Goal: Task Accomplishment & Management: Use online tool/utility

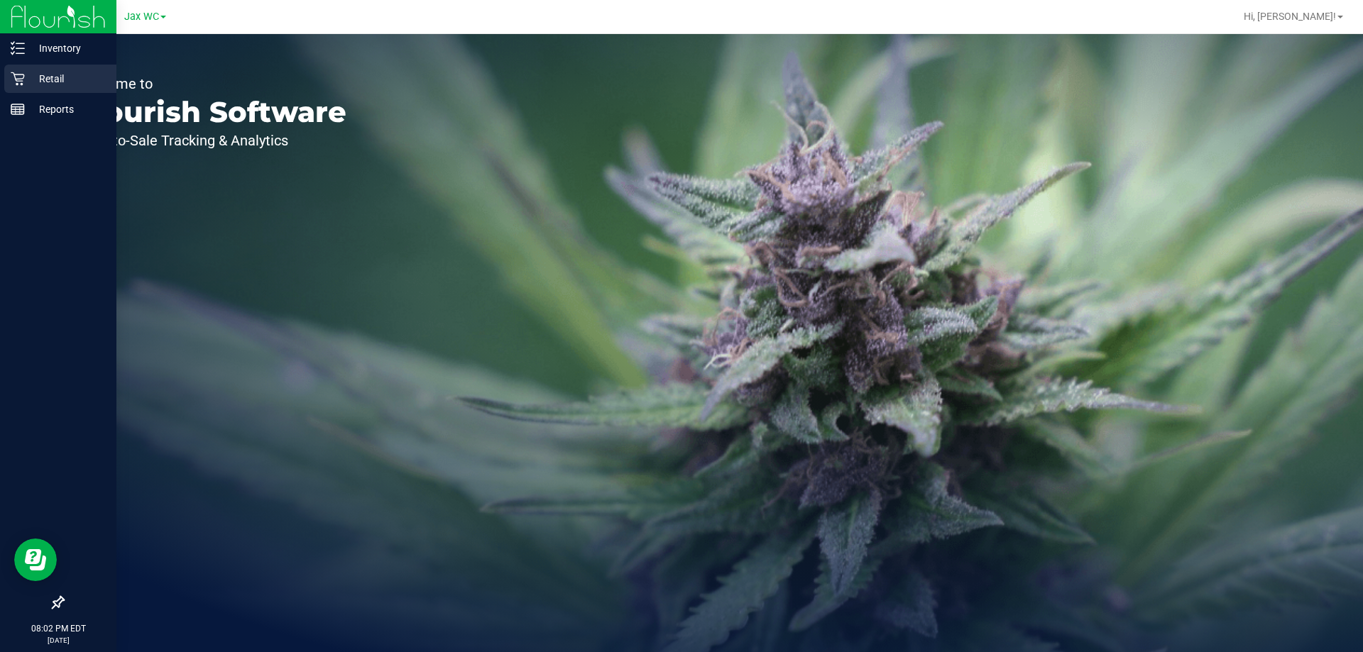
click at [26, 77] on p "Retail" at bounding box center [67, 78] width 85 height 17
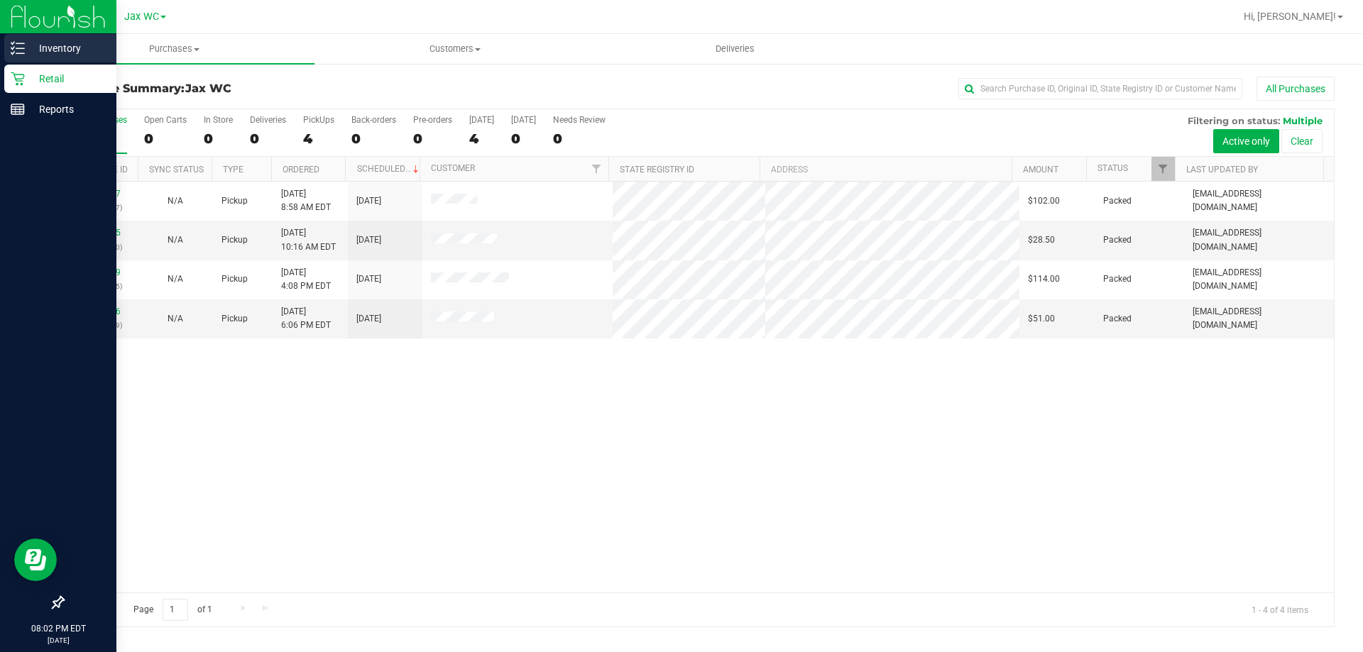
click at [51, 51] on p "Inventory" at bounding box center [67, 48] width 85 height 17
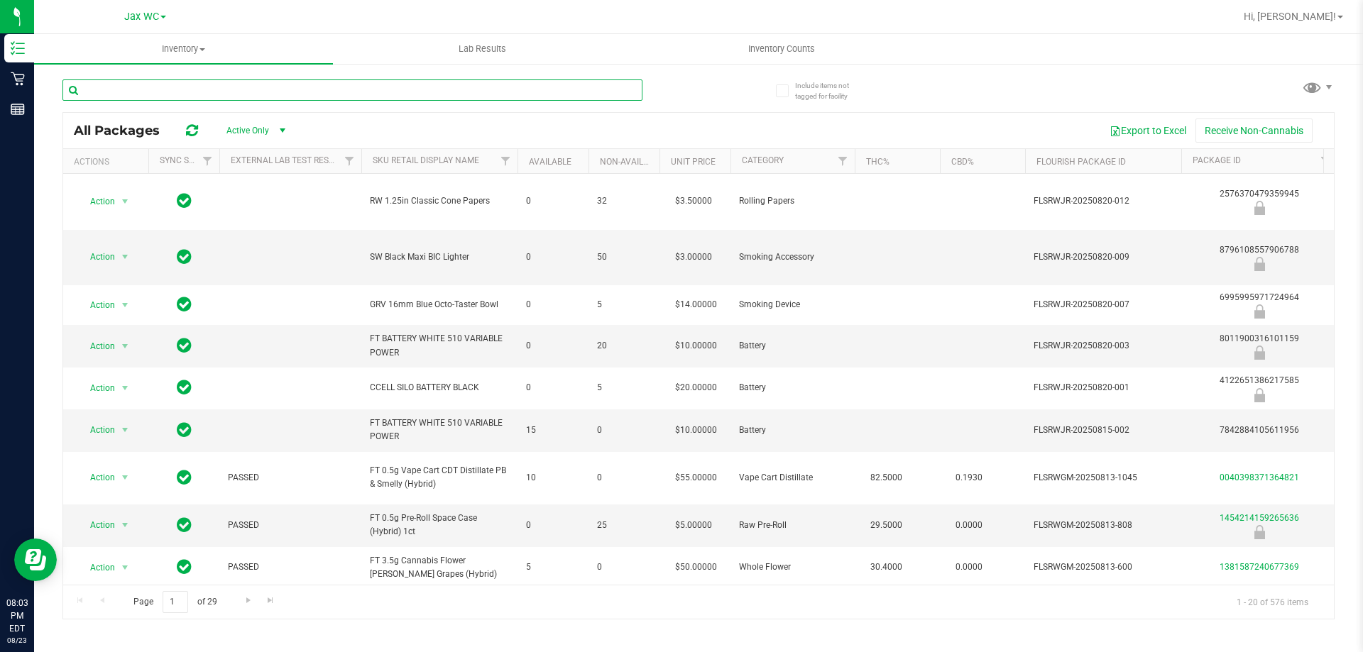
click at [160, 96] on input "text" at bounding box center [352, 90] width 580 height 21
click at [772, 65] on div "Include items not tagged for facility All Packages Active Only Active Only Lab …" at bounding box center [698, 278] width 1329 height 433
click at [772, 55] on span "Inventory Counts" at bounding box center [781, 49] width 105 height 13
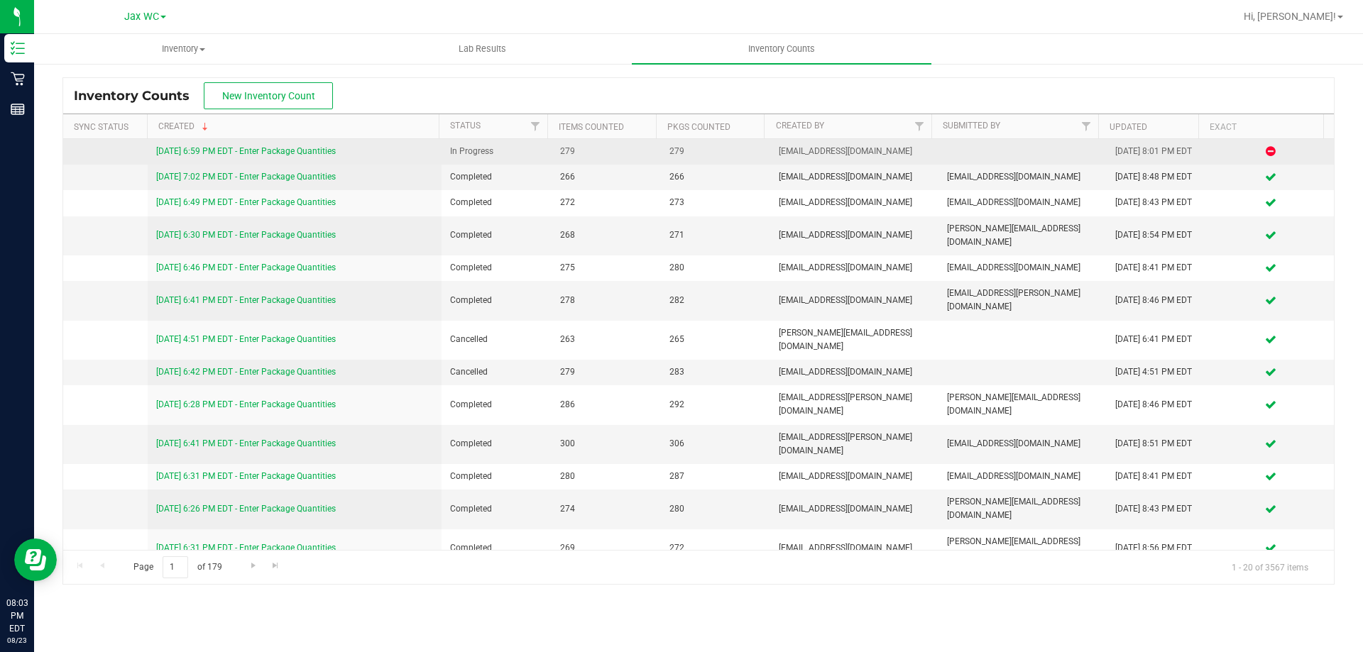
click at [226, 150] on link "[DATE] 6:59 PM EDT - Enter Package Quantities" at bounding box center [246, 151] width 180 height 10
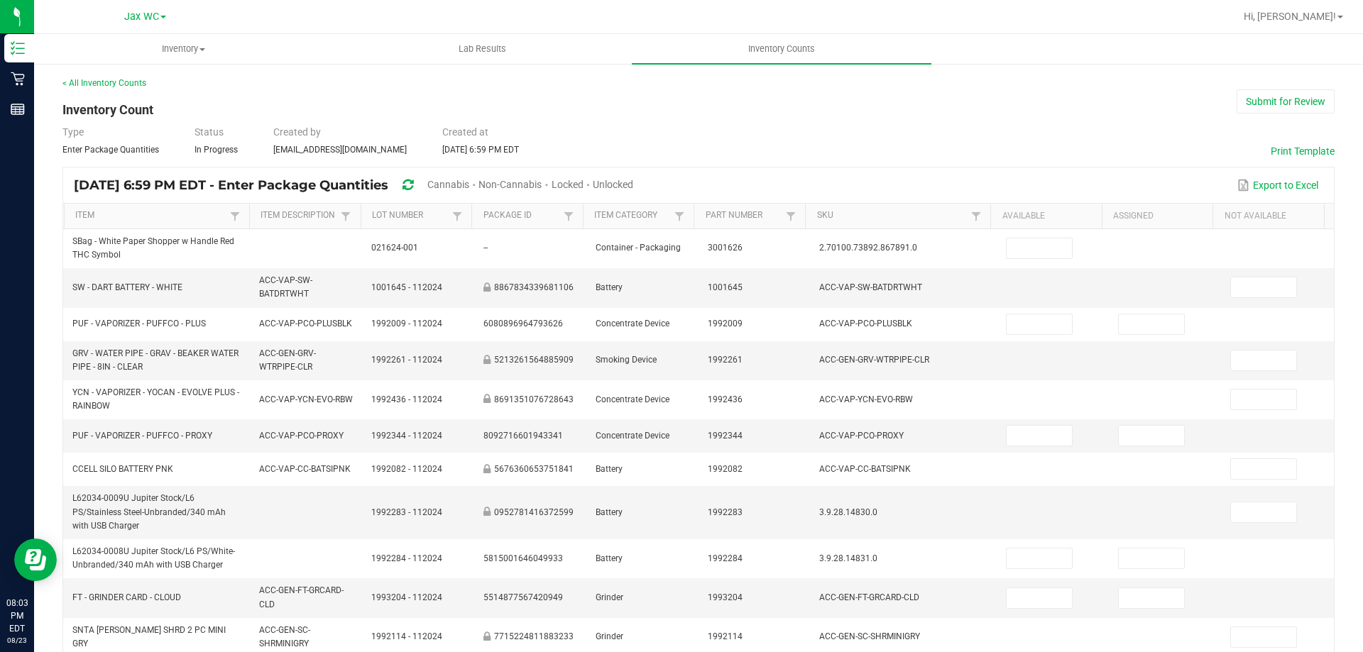
click at [469, 185] on span "Cannabis" at bounding box center [448, 184] width 42 height 11
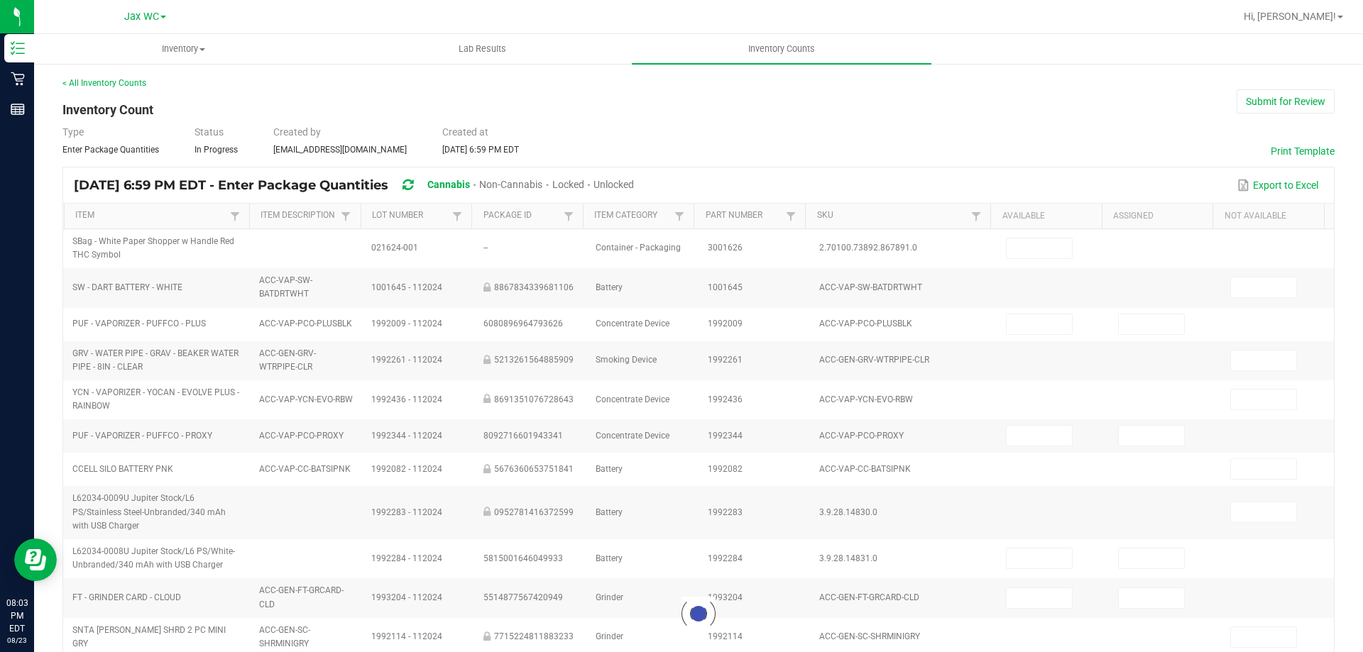
type input "23"
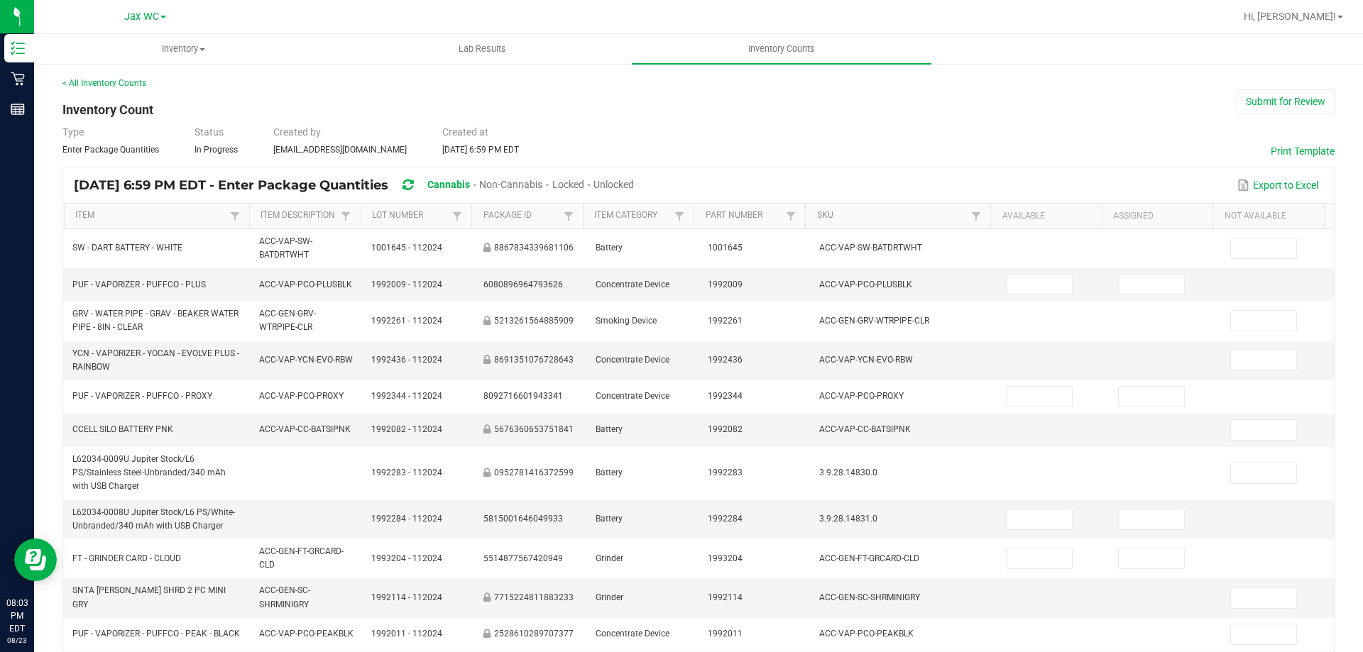
click at [634, 190] on span "Unlocked" at bounding box center [613, 184] width 40 height 11
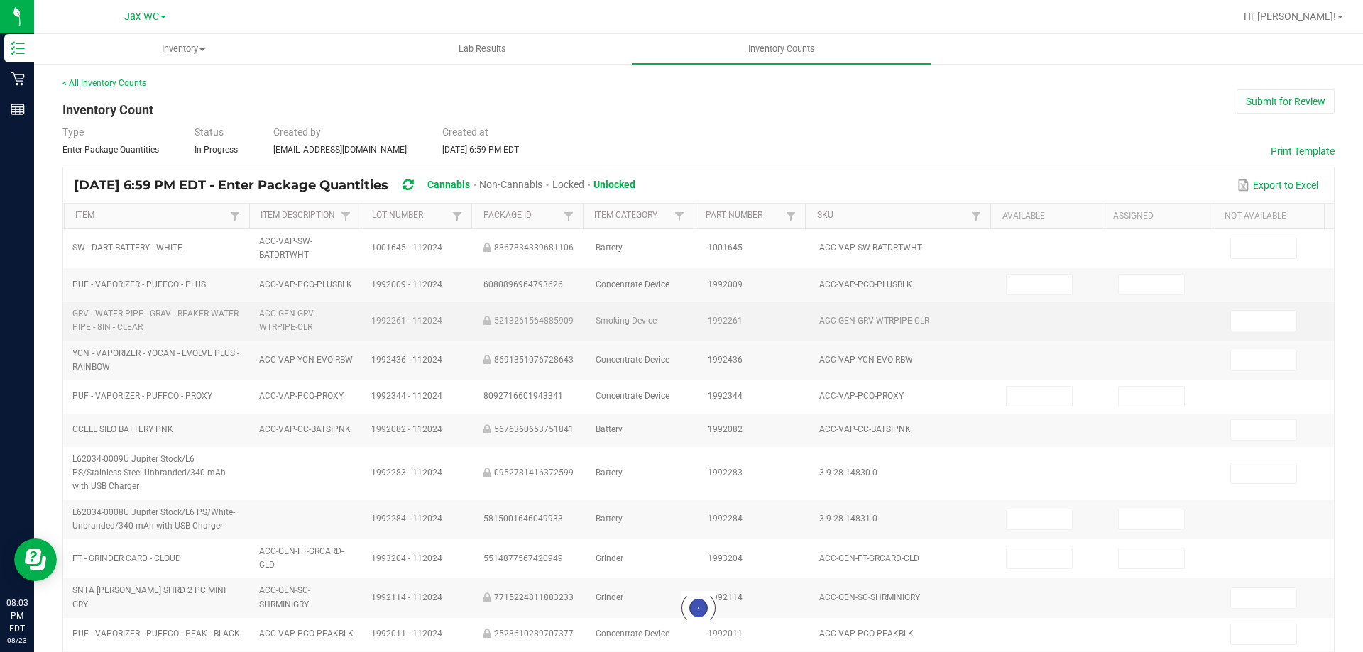
type input "9"
type input "0"
type input "2"
type input "0"
type input "6"
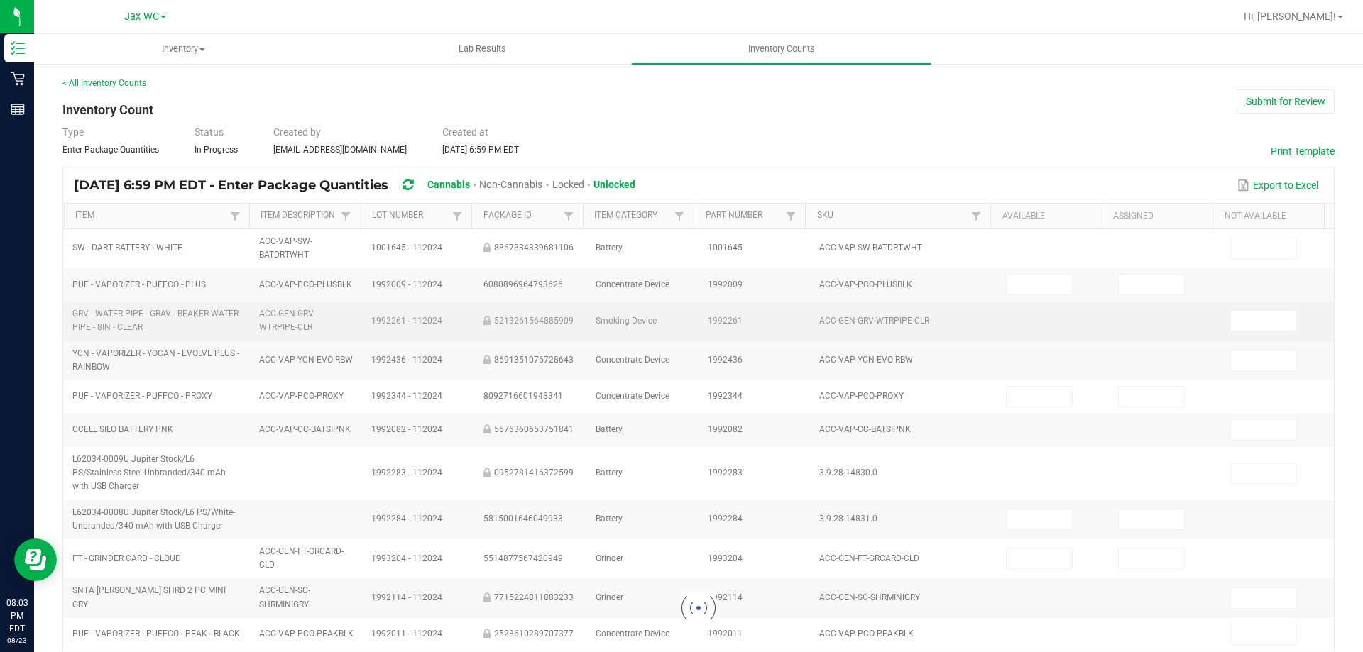
type input "12"
type input "0"
type input "1"
type input "0"
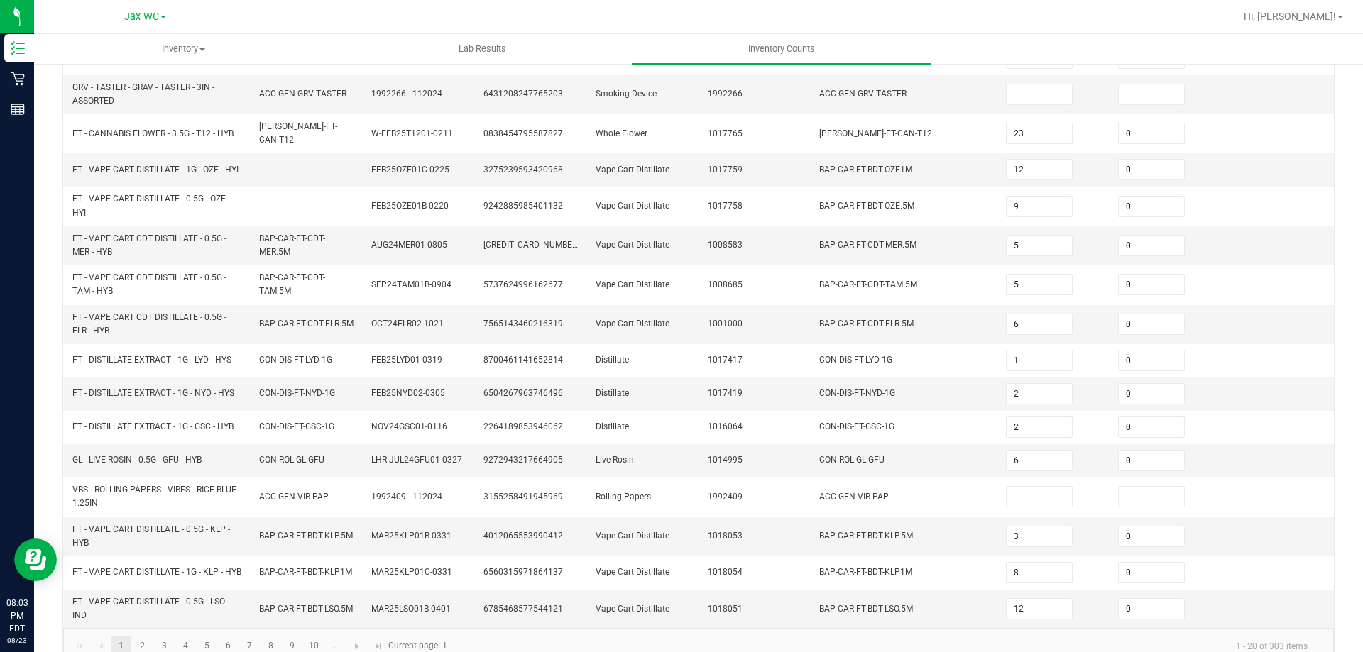
scroll to position [361, 0]
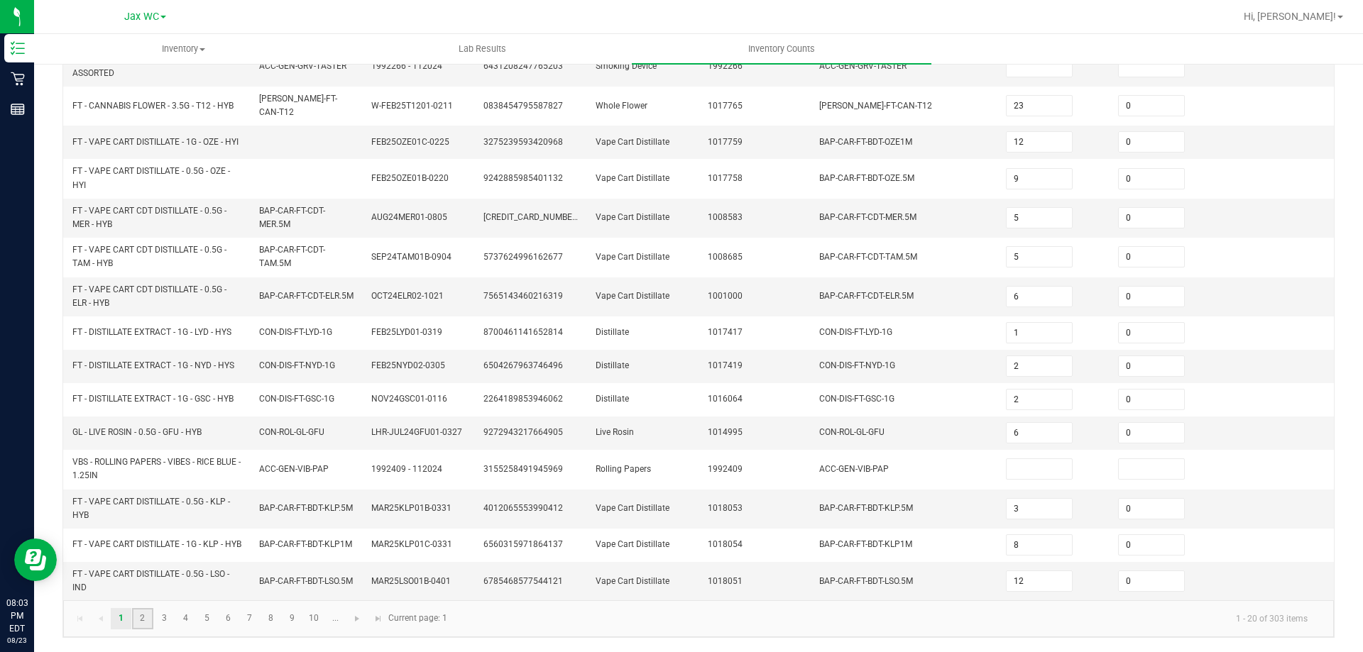
click at [145, 615] on link "2" at bounding box center [142, 618] width 21 height 21
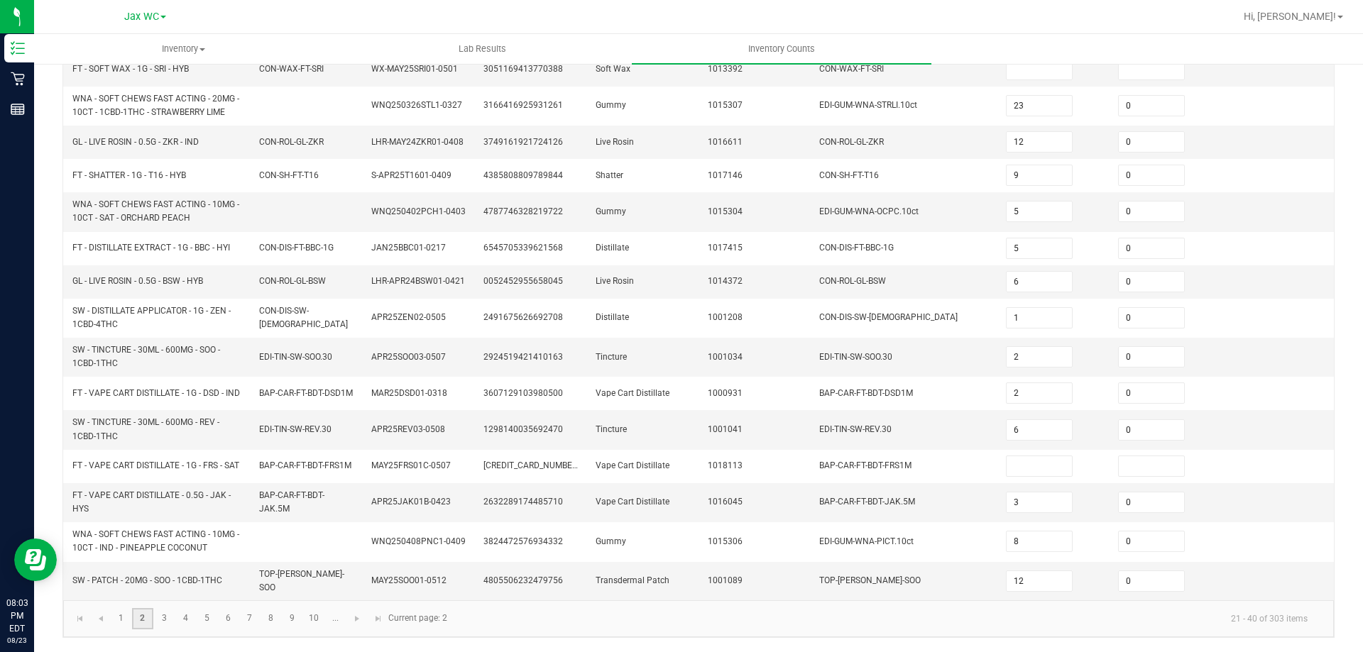
type input "3"
type input "15"
type input "18"
type input "3"
type input "0"
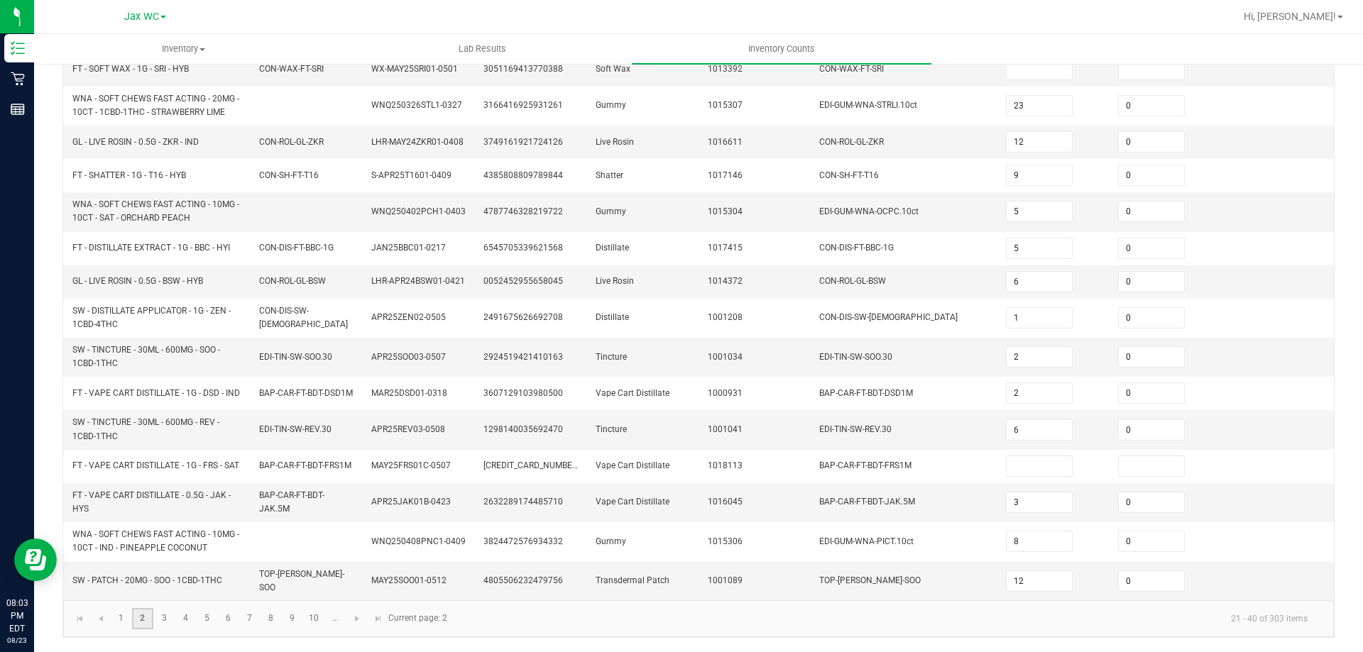
type input "4"
type input "0"
type input "5"
type input "3"
type input "11"
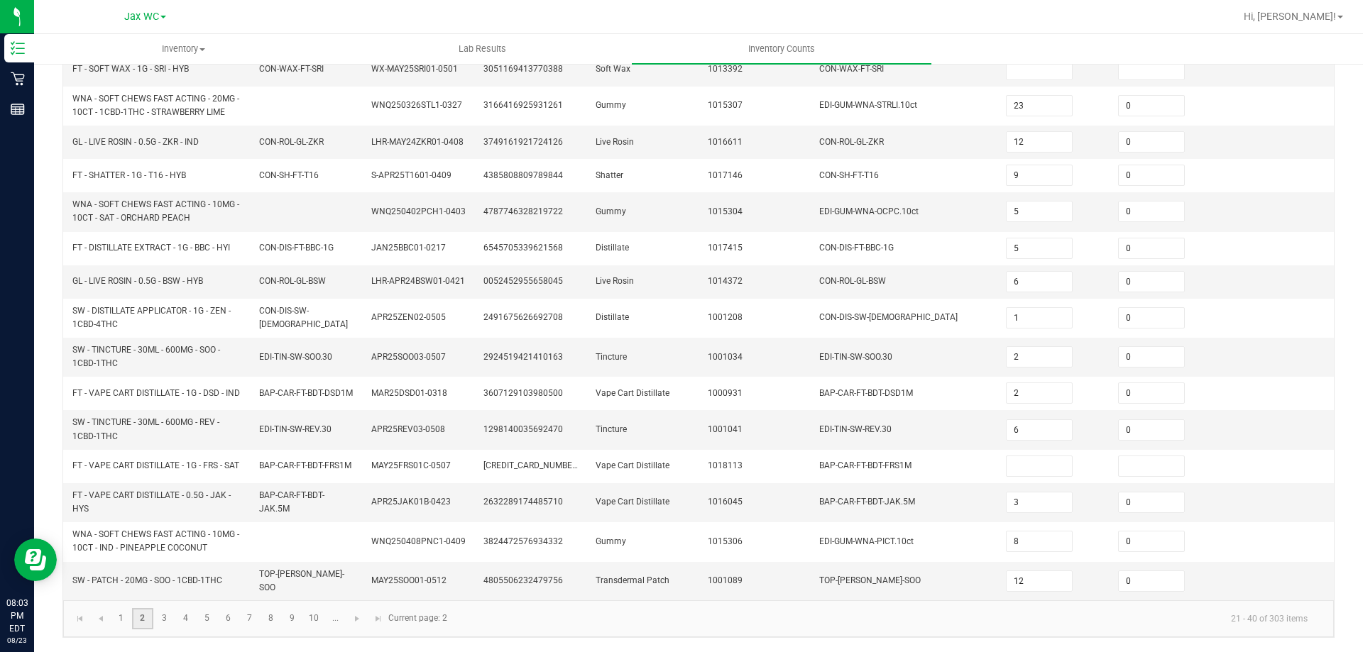
type input "0"
type input "4"
type input "0"
type input "4"
type input "0"
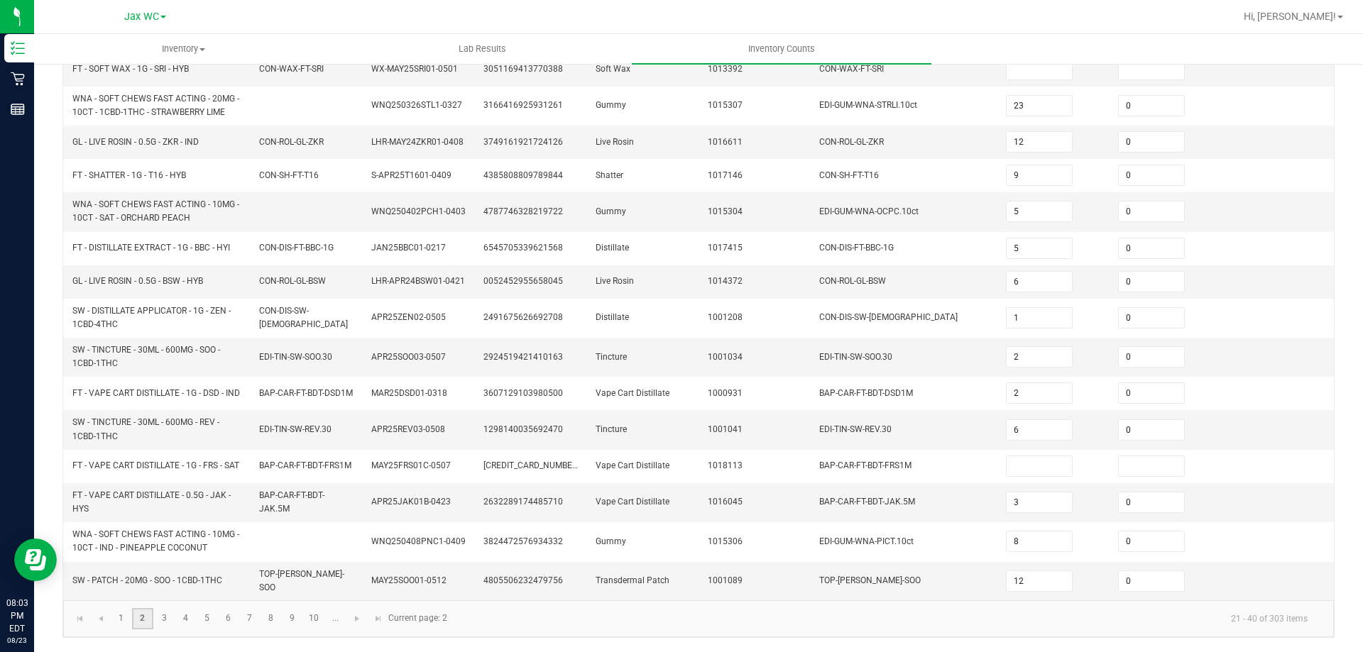
type input "3"
type input "0"
type input "4"
type input "2"
type input "8"
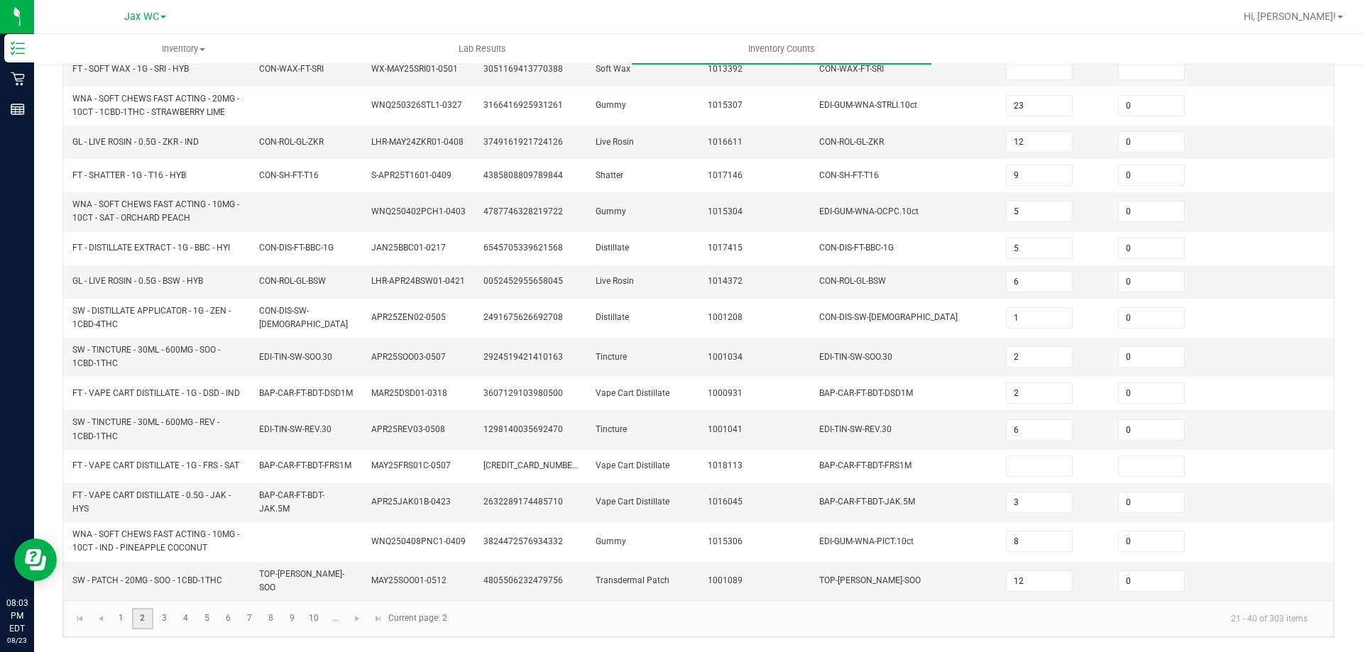
type input "8"
type input "1"
type input "0"
type input "5"
type input "14"
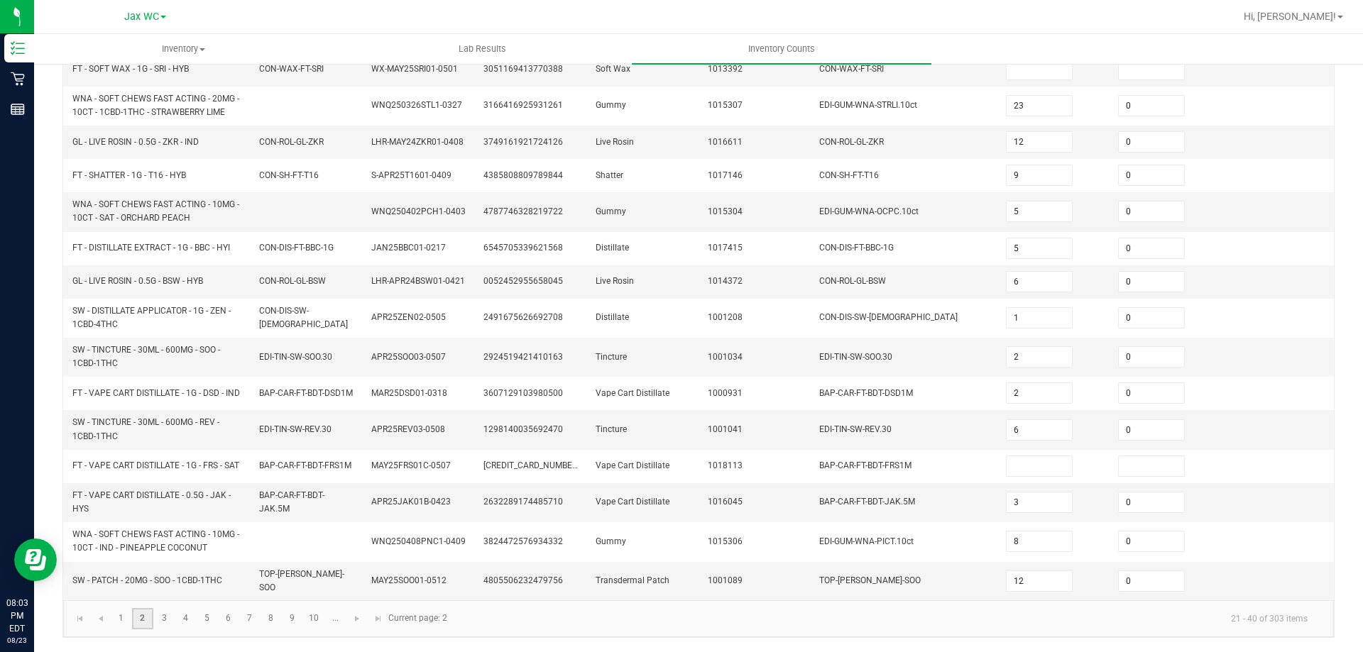
type input "5"
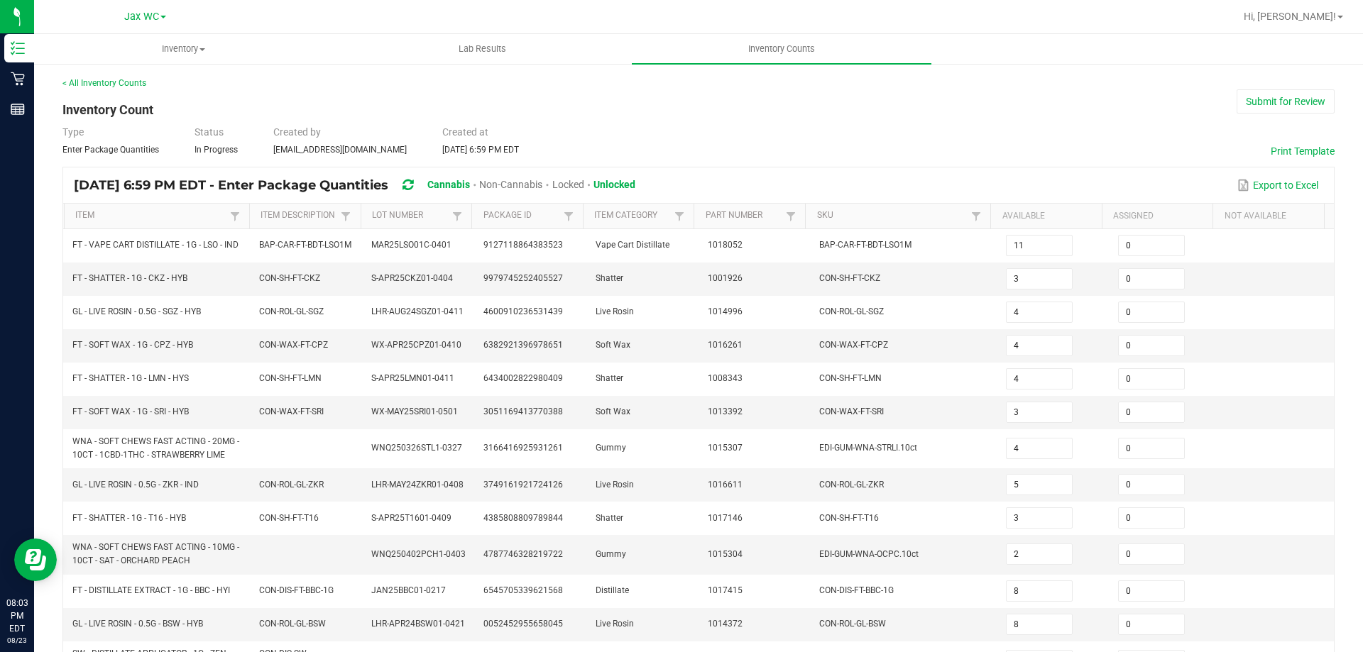
scroll to position [354, 0]
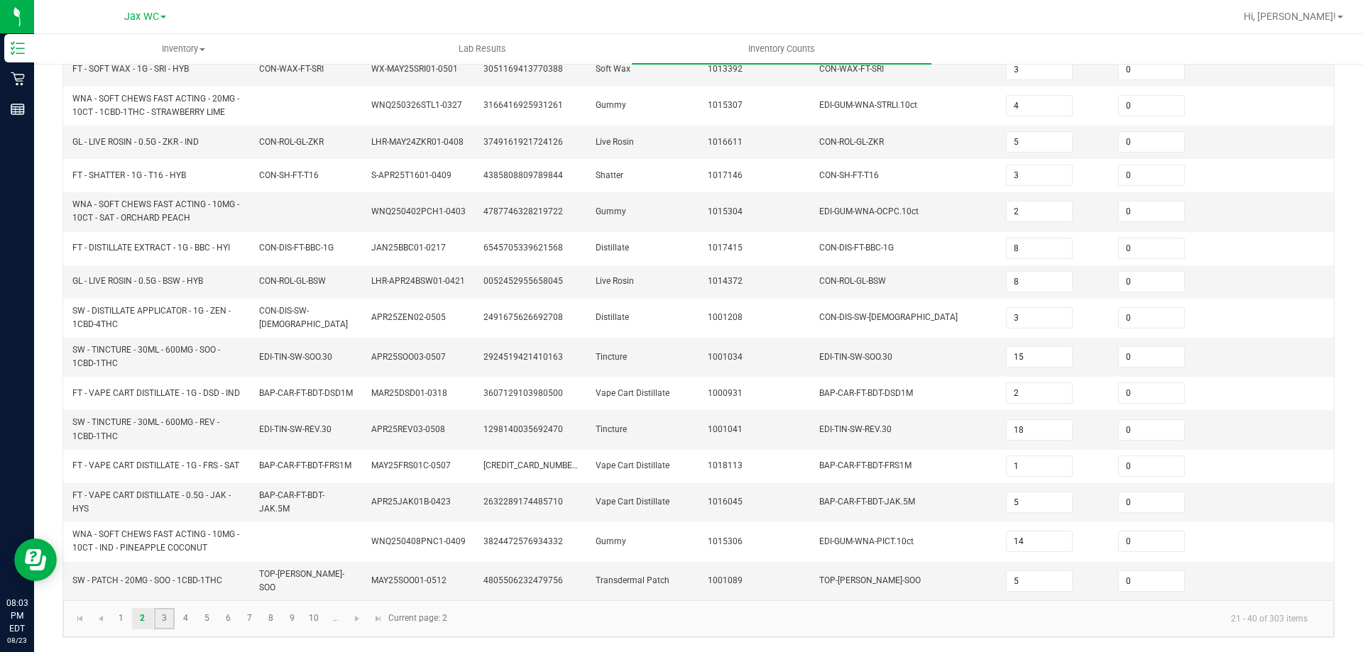
click at [166, 622] on link "3" at bounding box center [164, 618] width 21 height 21
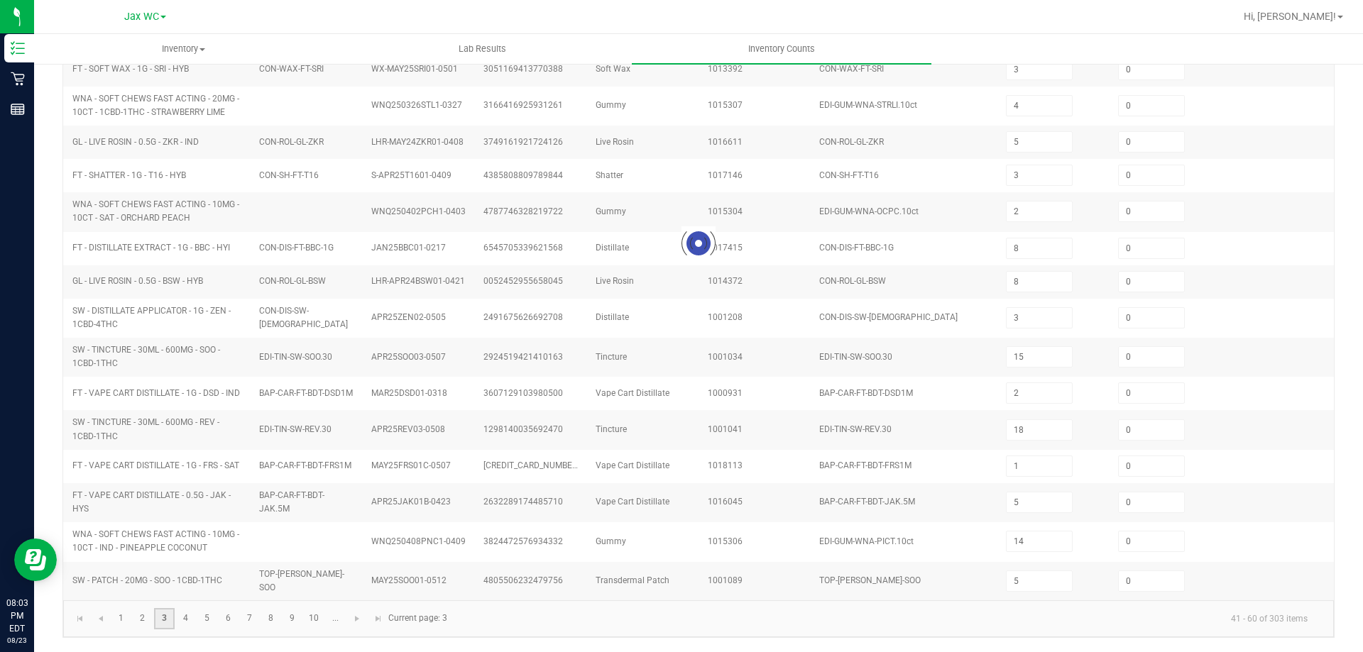
type input "4"
type input "12"
type input "6"
type input "8"
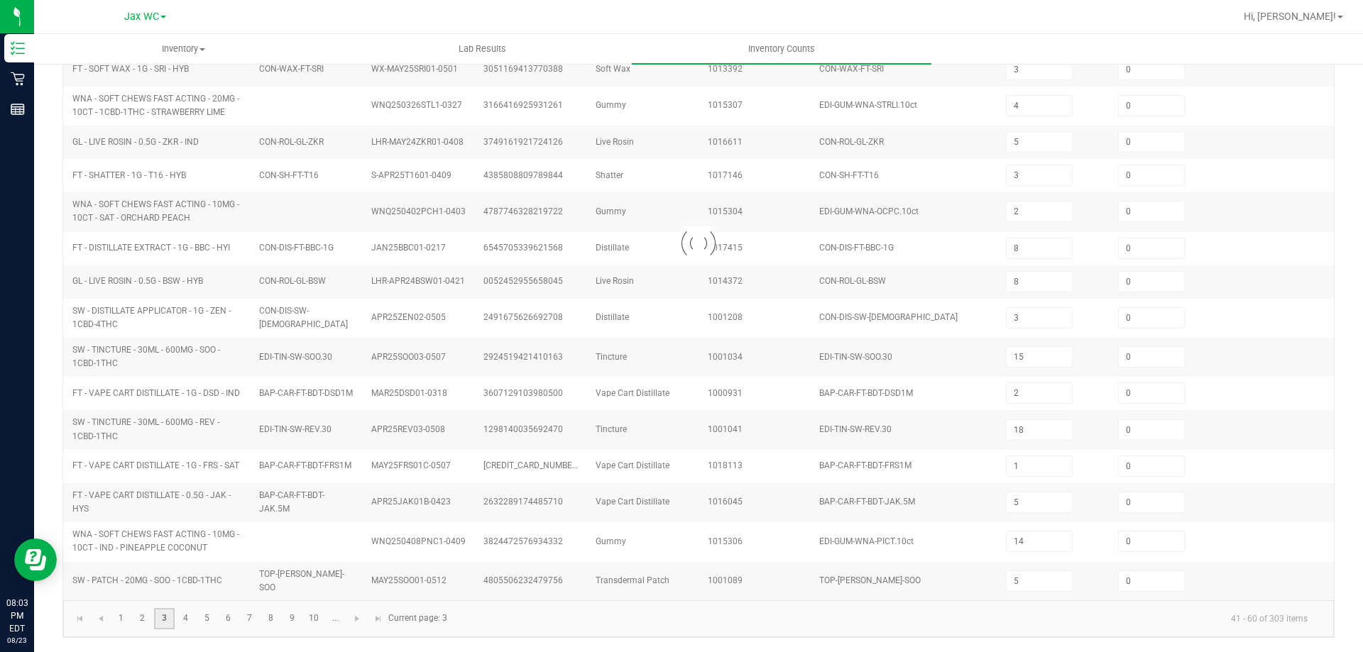
type input "6"
type input "2"
type input "10"
type input "4"
type input "2"
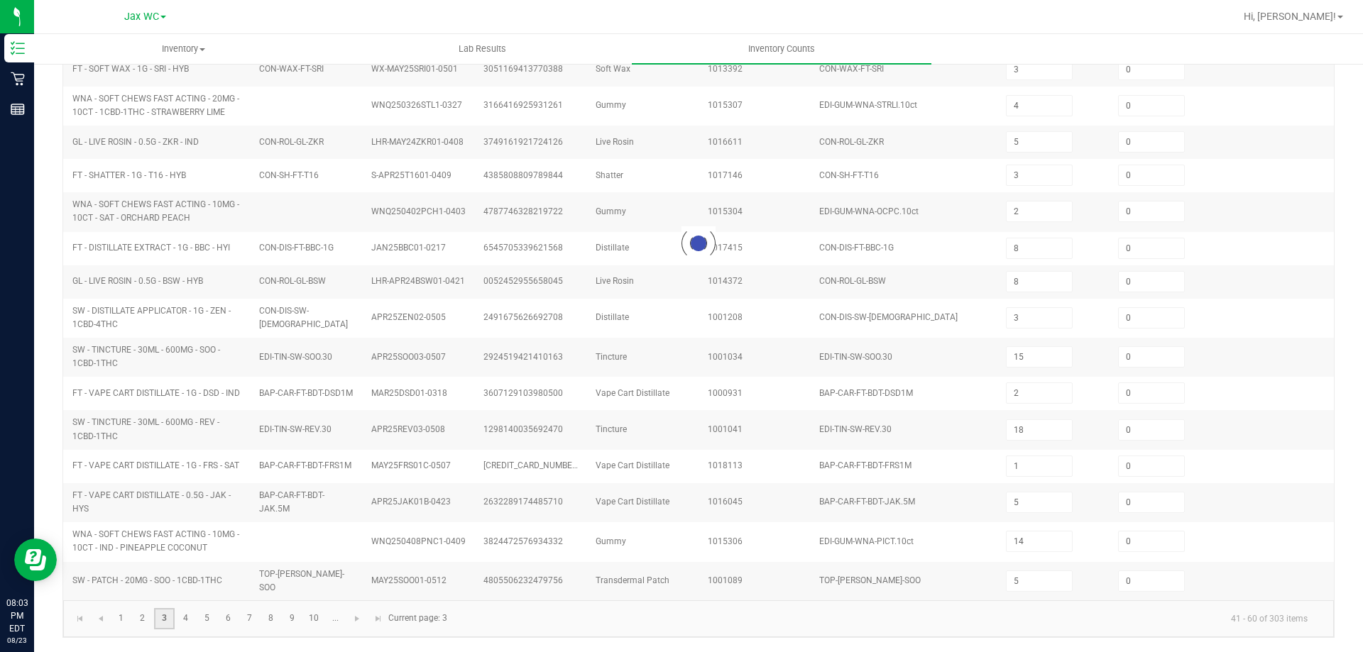
type input "10"
type input "3"
type input "4"
type input "3"
type input "2"
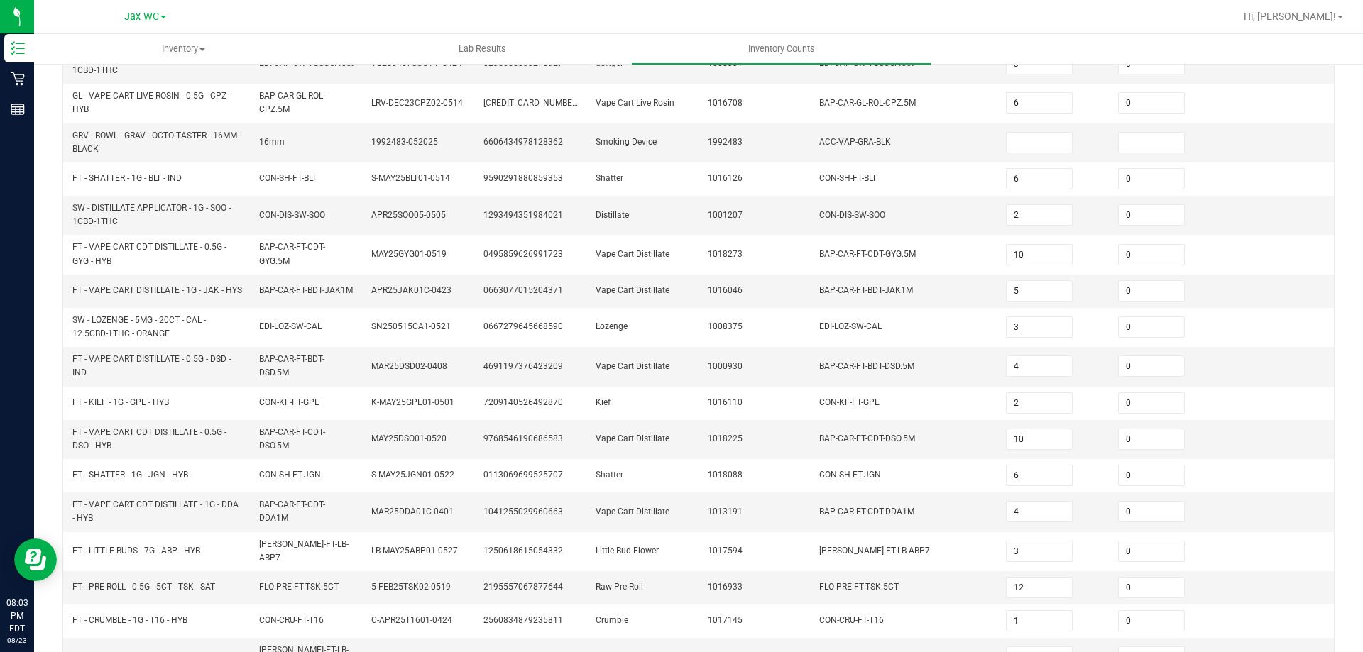
scroll to position [361, 0]
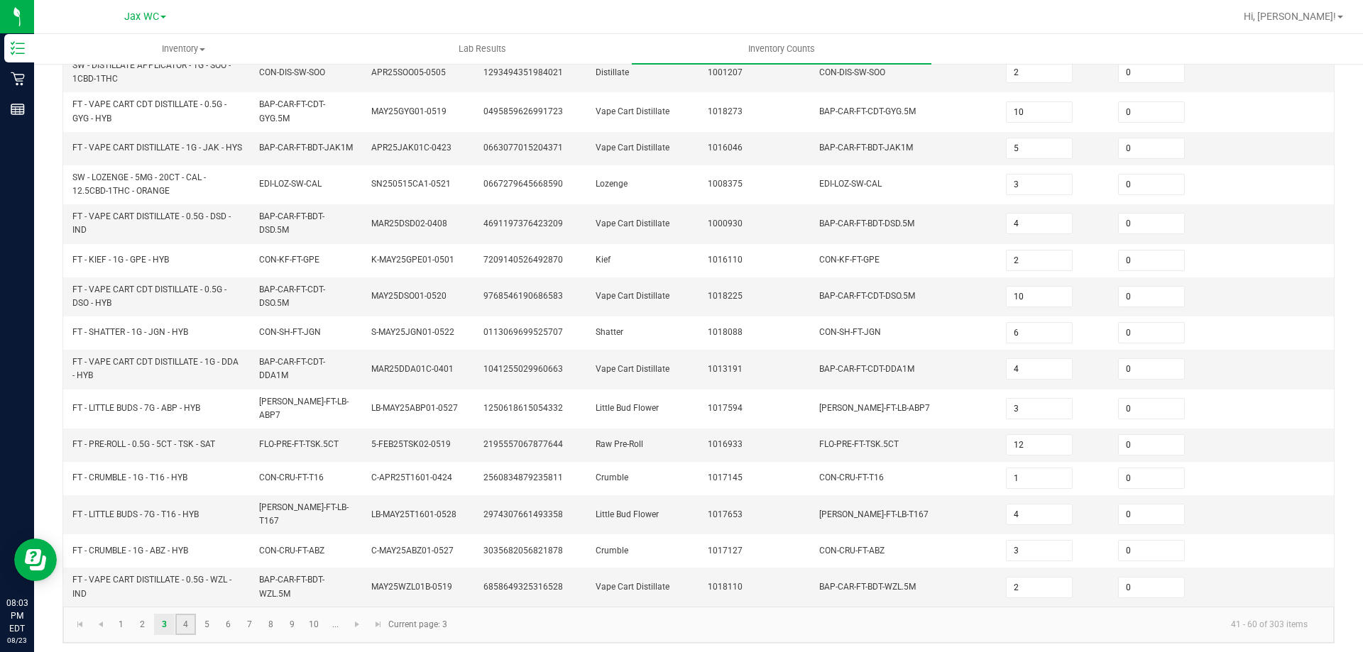
click at [185, 623] on link "4" at bounding box center [185, 624] width 21 height 21
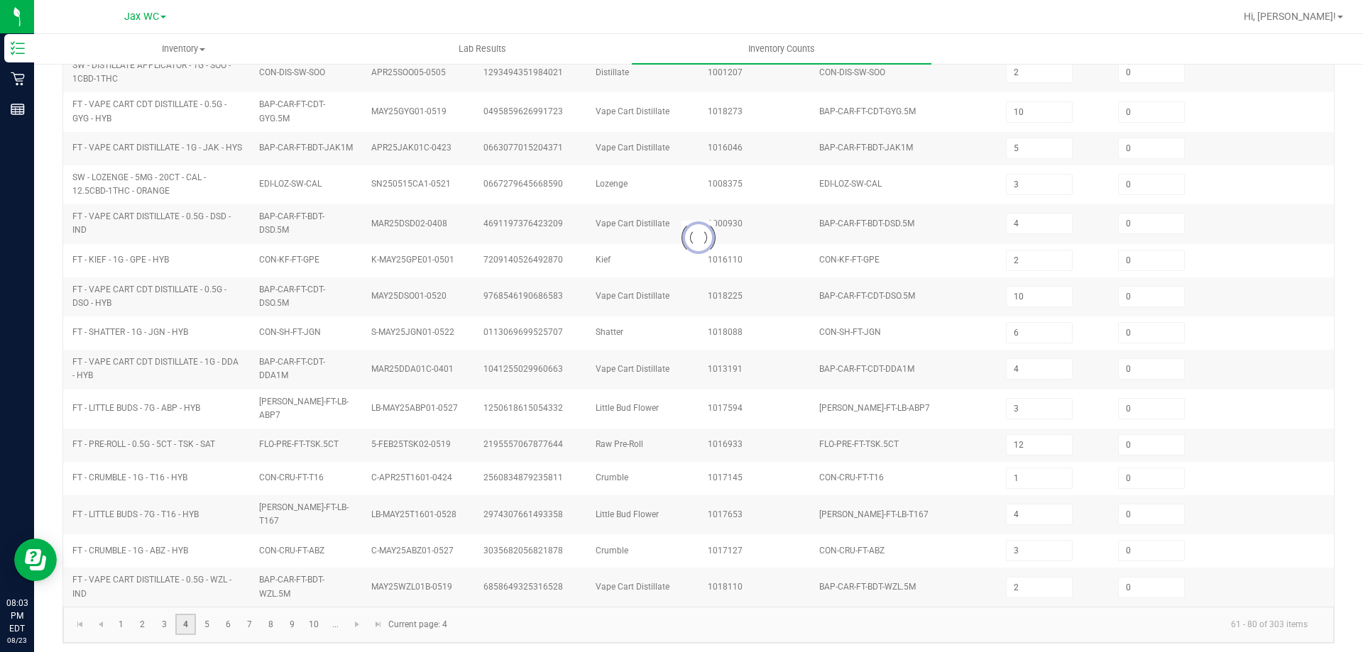
type input "16"
type input "7"
type input "12"
type input "7"
type input "3"
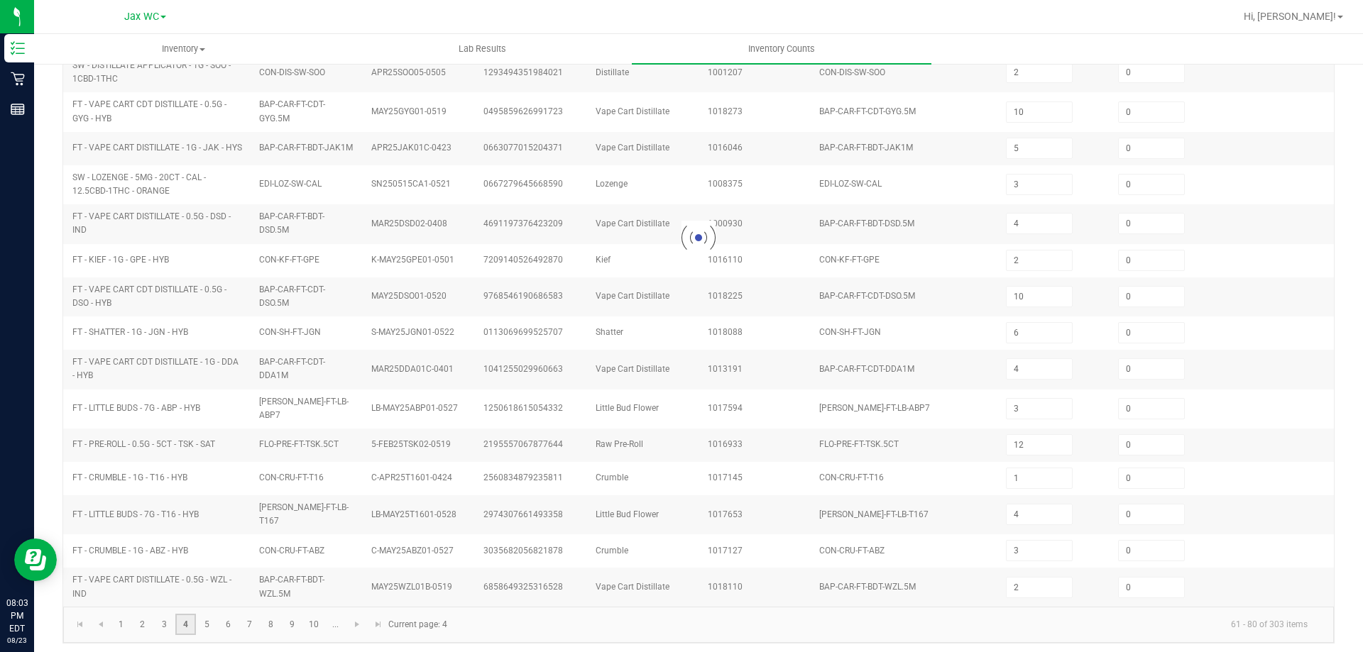
type input "5"
type input "3"
type input "0"
type input "10"
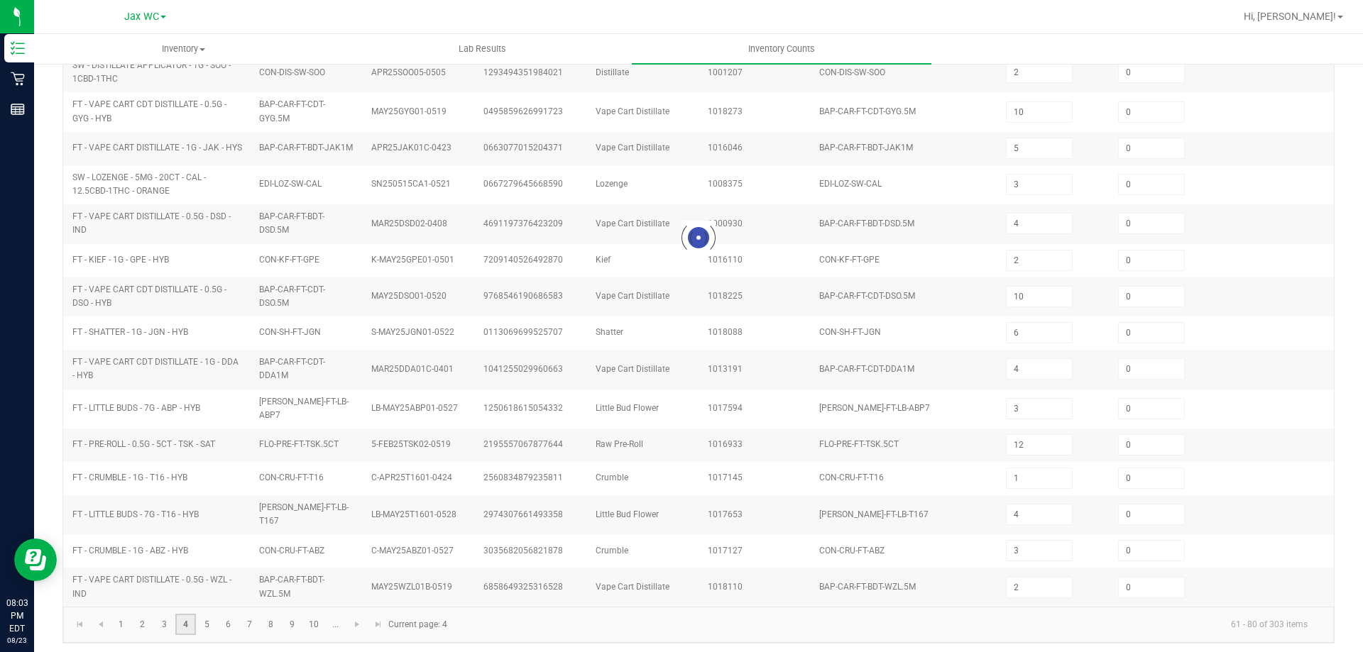
type input "6"
type input "1"
type input "6"
type input "2"
type input "1"
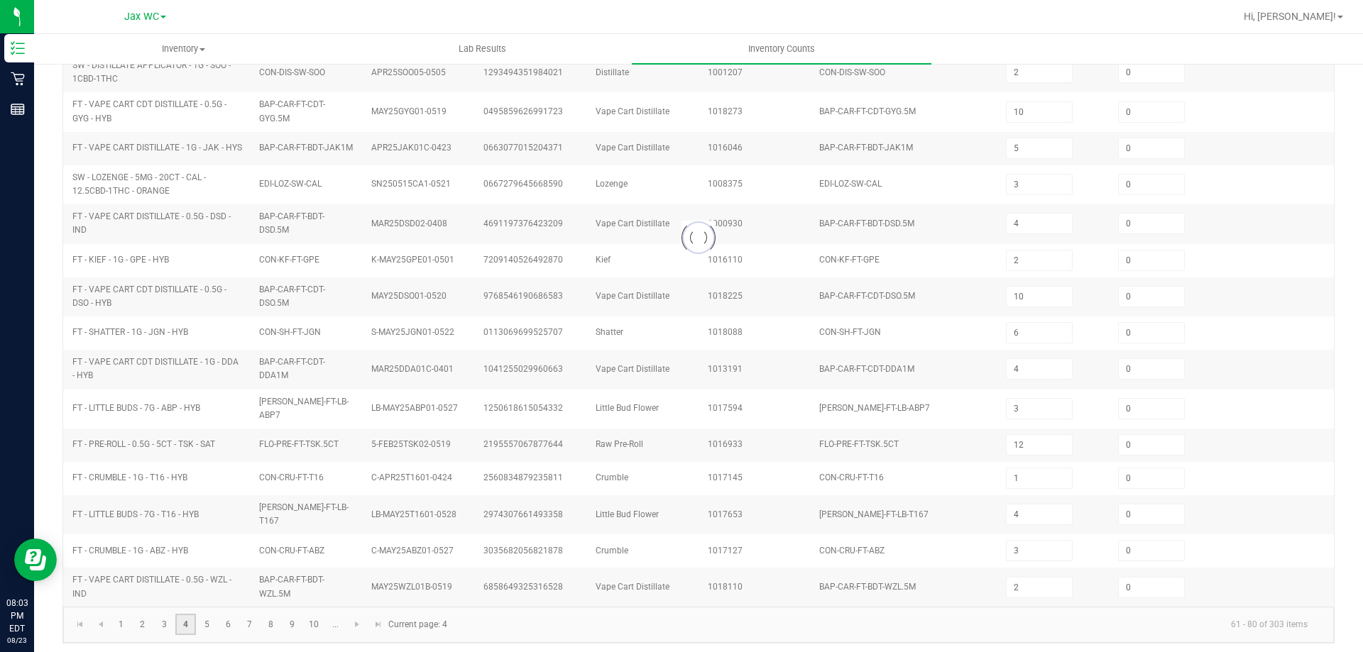
type input "12"
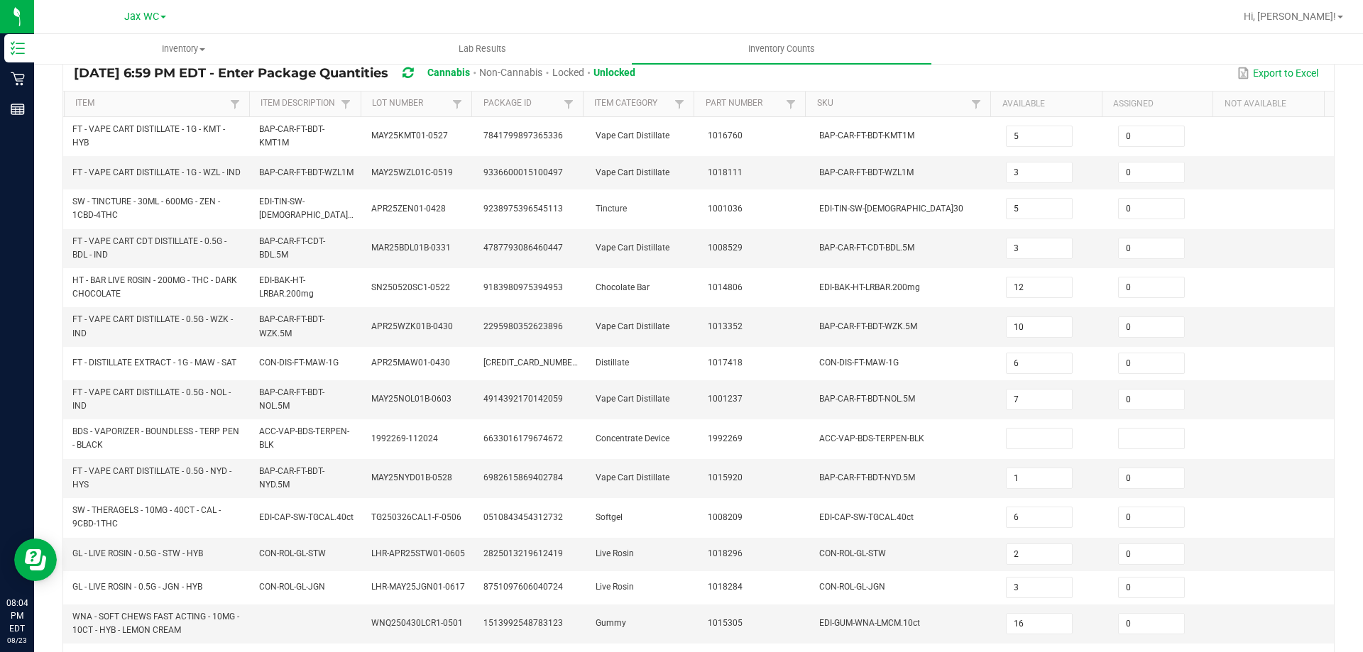
scroll to position [396, 0]
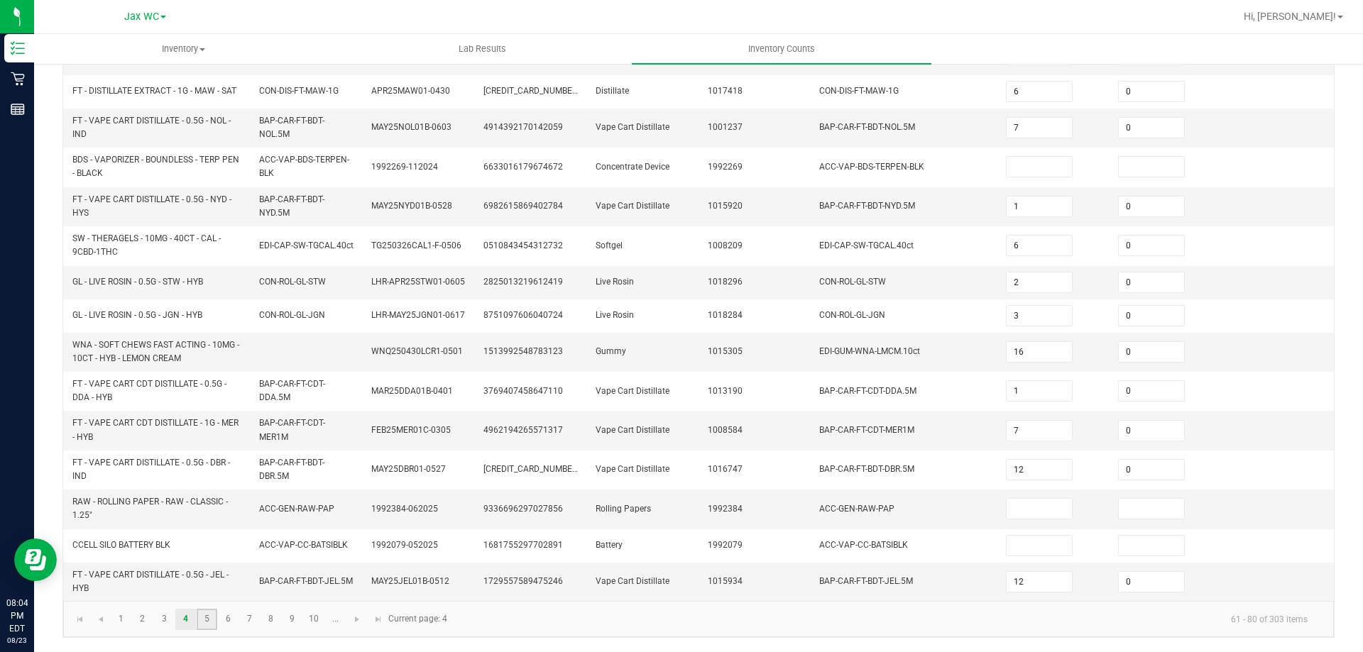
click at [215, 620] on link "5" at bounding box center [207, 619] width 21 height 21
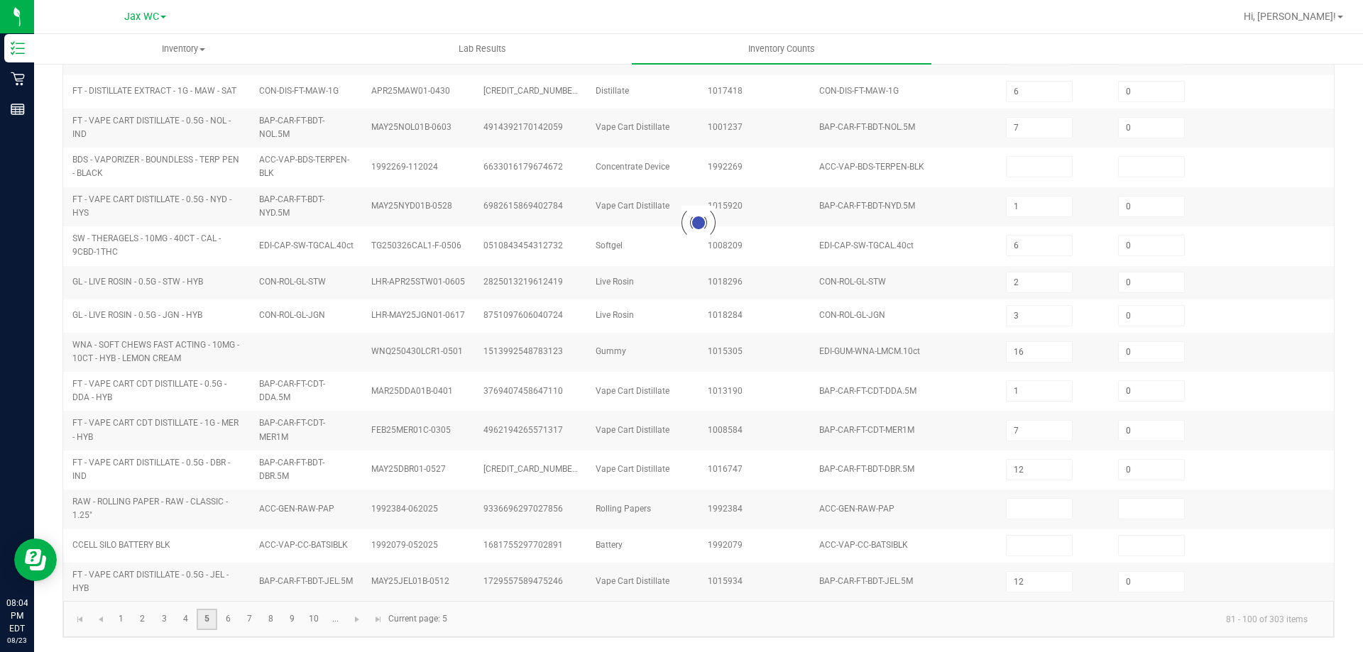
type input "11"
type input "0"
type input "4"
type input "8"
type input "1"
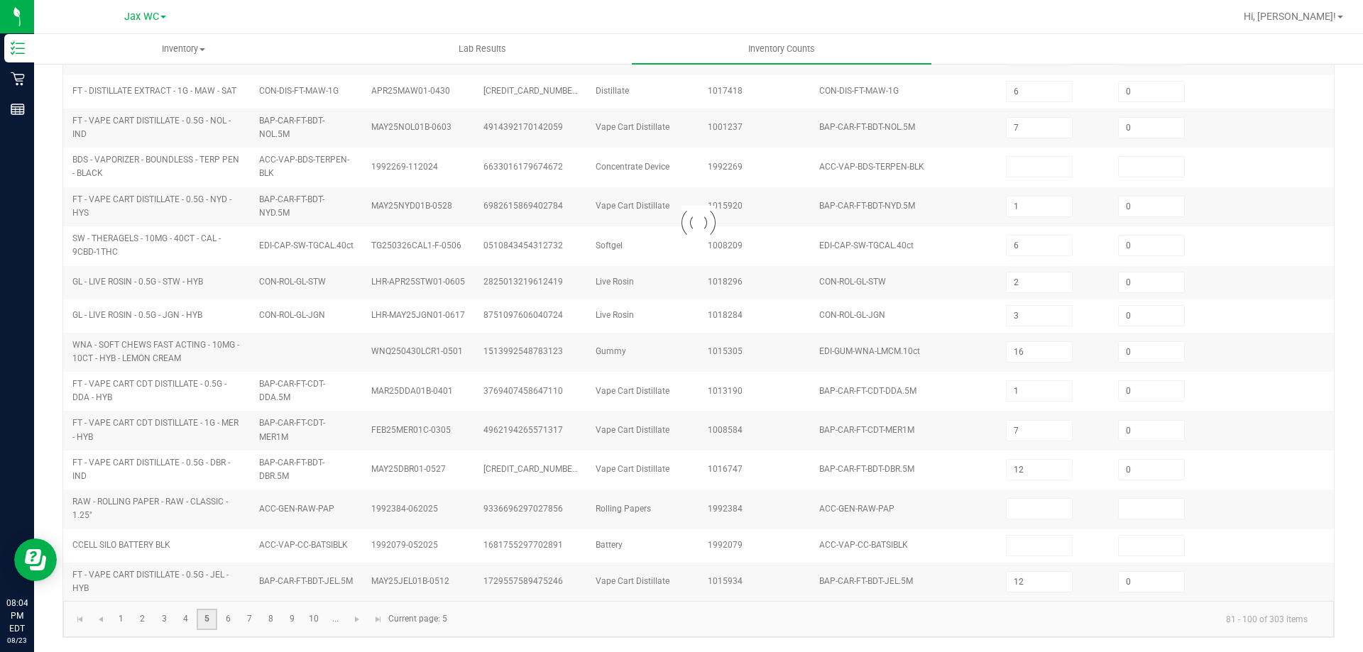
type input "2"
type input "1"
type input "3"
type input "8"
type input "6"
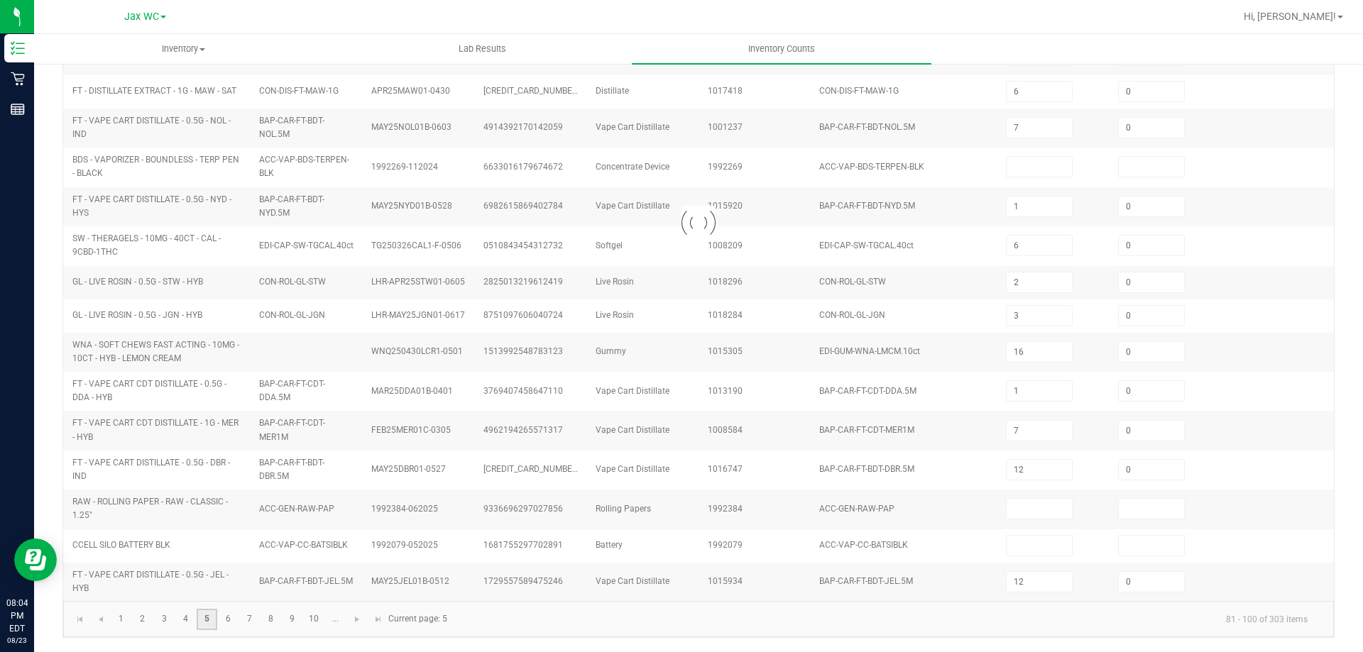
type input "30"
type input "7"
type input "9"
type input "7"
type input "4"
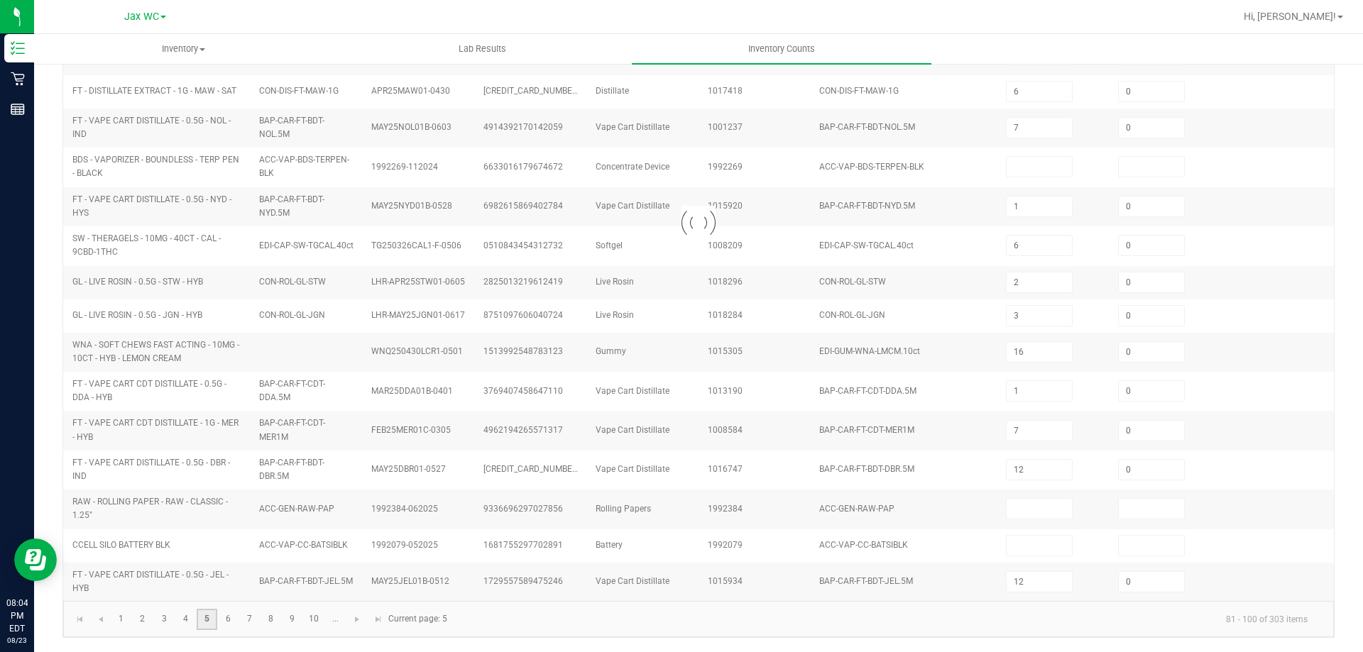
type input "3"
type input "5"
type input "14"
type input "0"
type input "3"
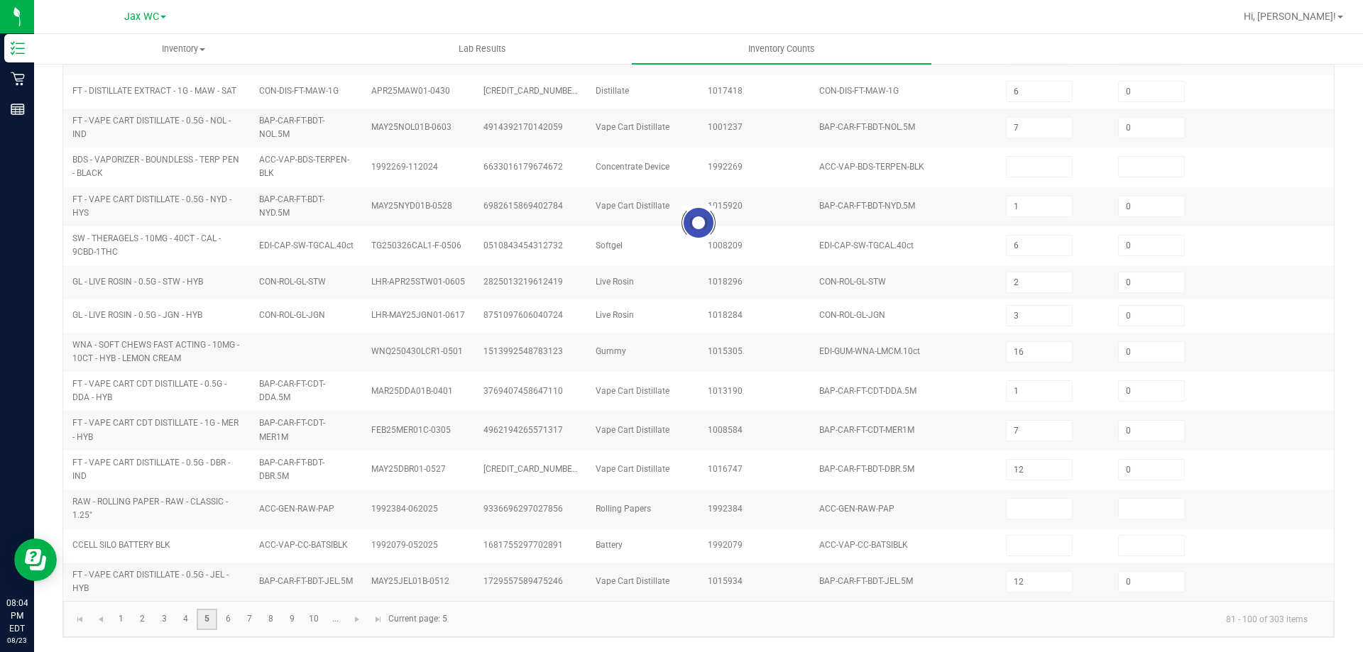
type input "0"
type input "8"
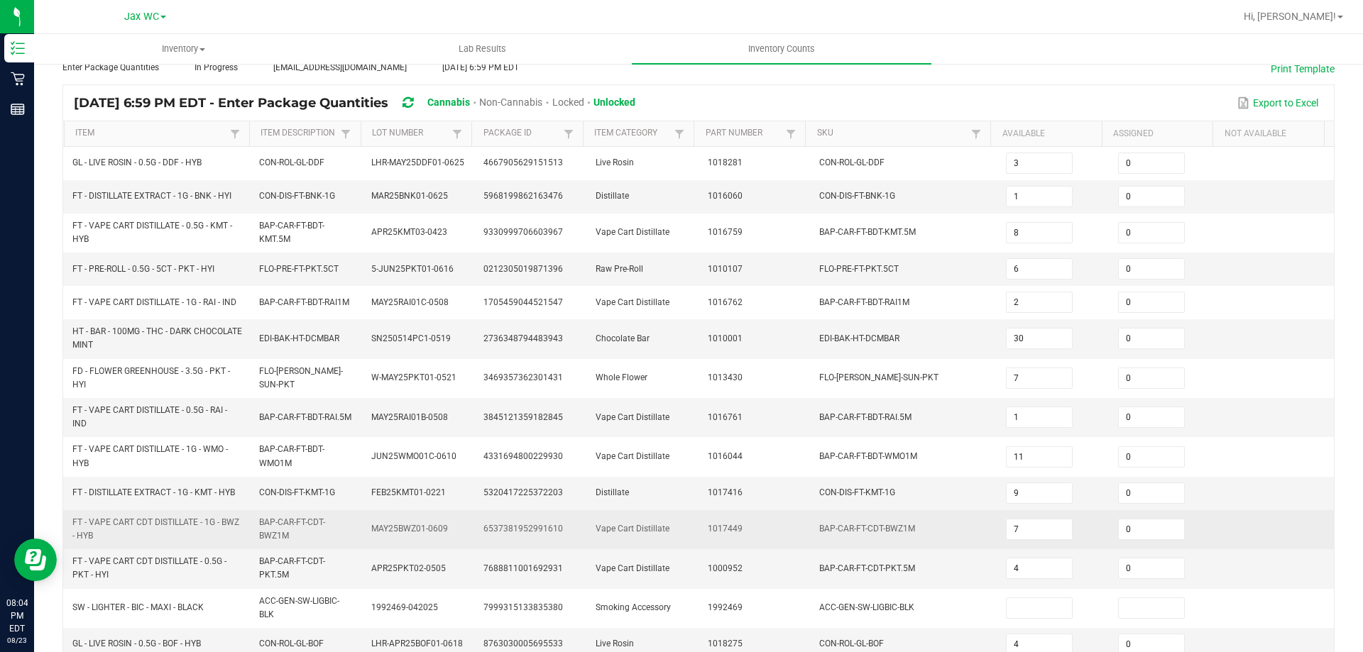
scroll to position [366, 0]
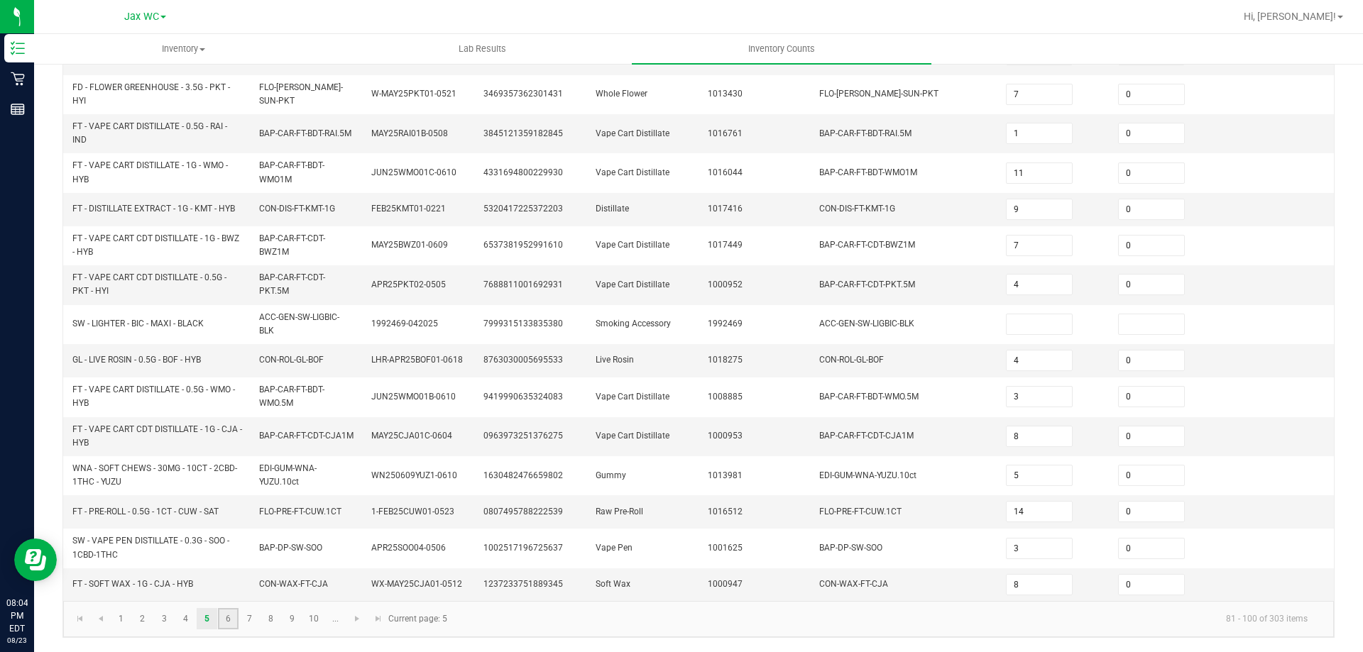
click at [232, 618] on link "6" at bounding box center [228, 618] width 21 height 21
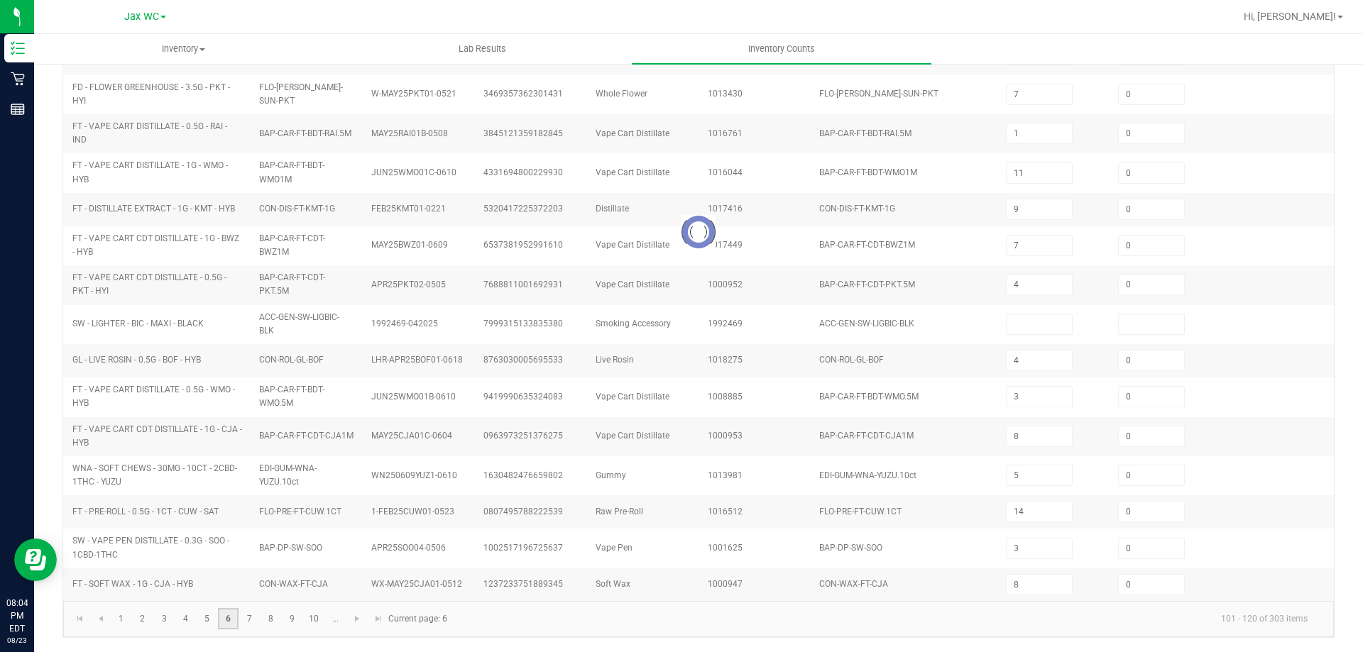
type input "7"
type input "3"
type input "8"
type input "6"
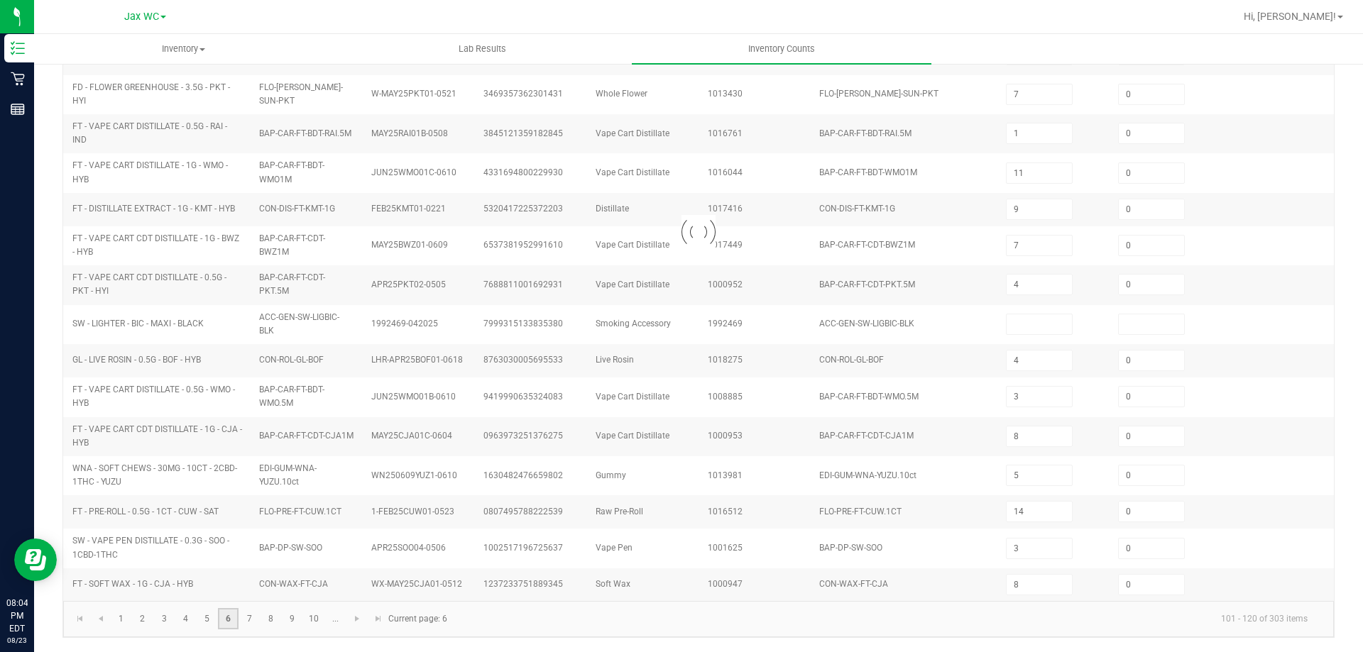
type input "16"
type input "7"
type input "15"
type input "1"
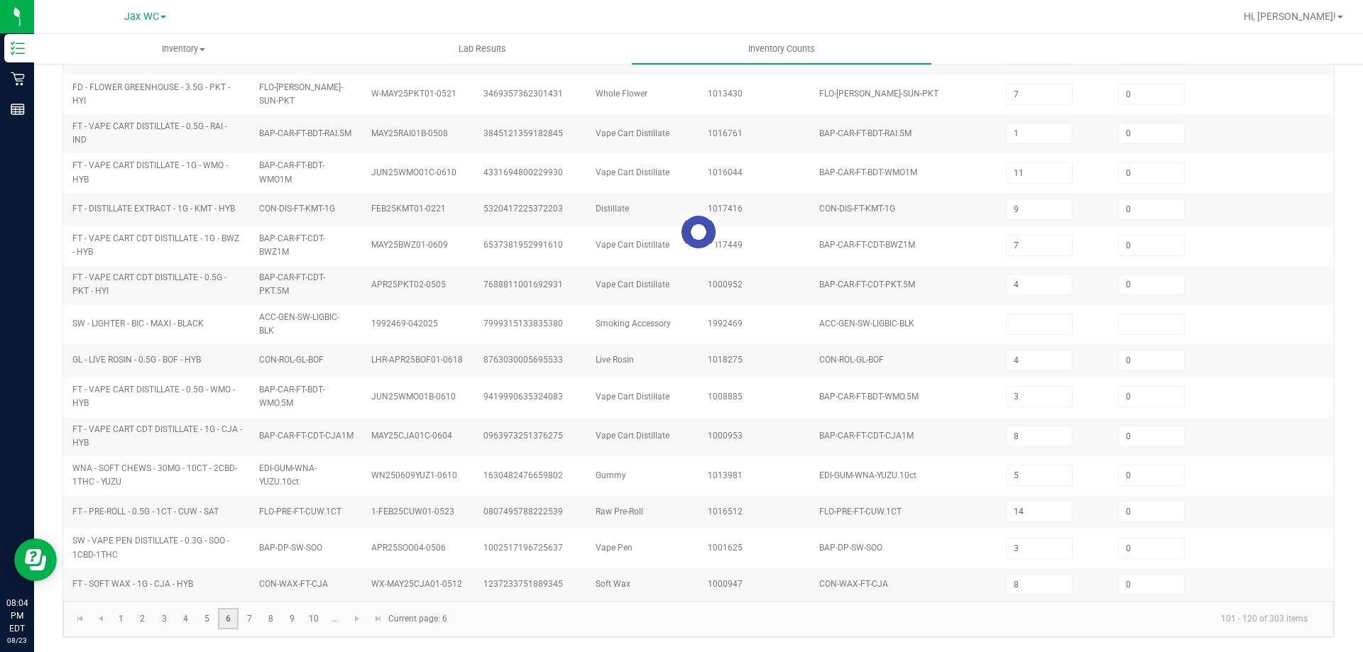
type input "10"
type input "28"
type input "10"
type input "8"
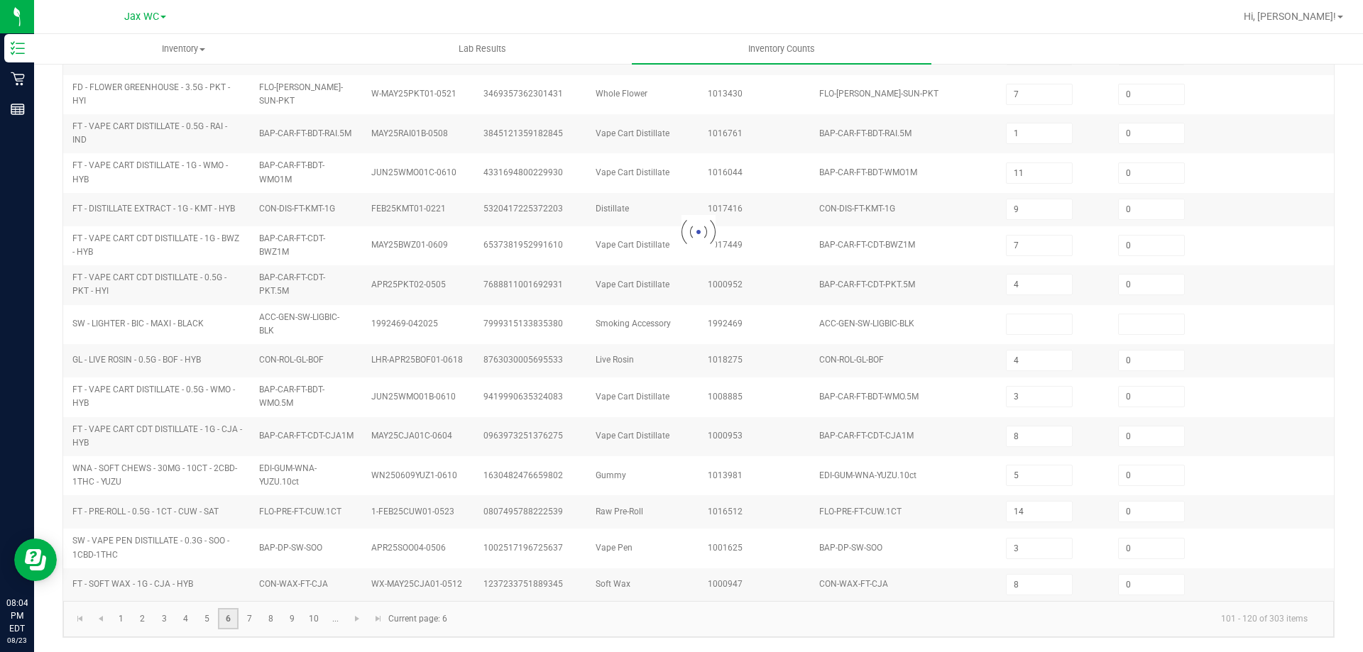
type input "5"
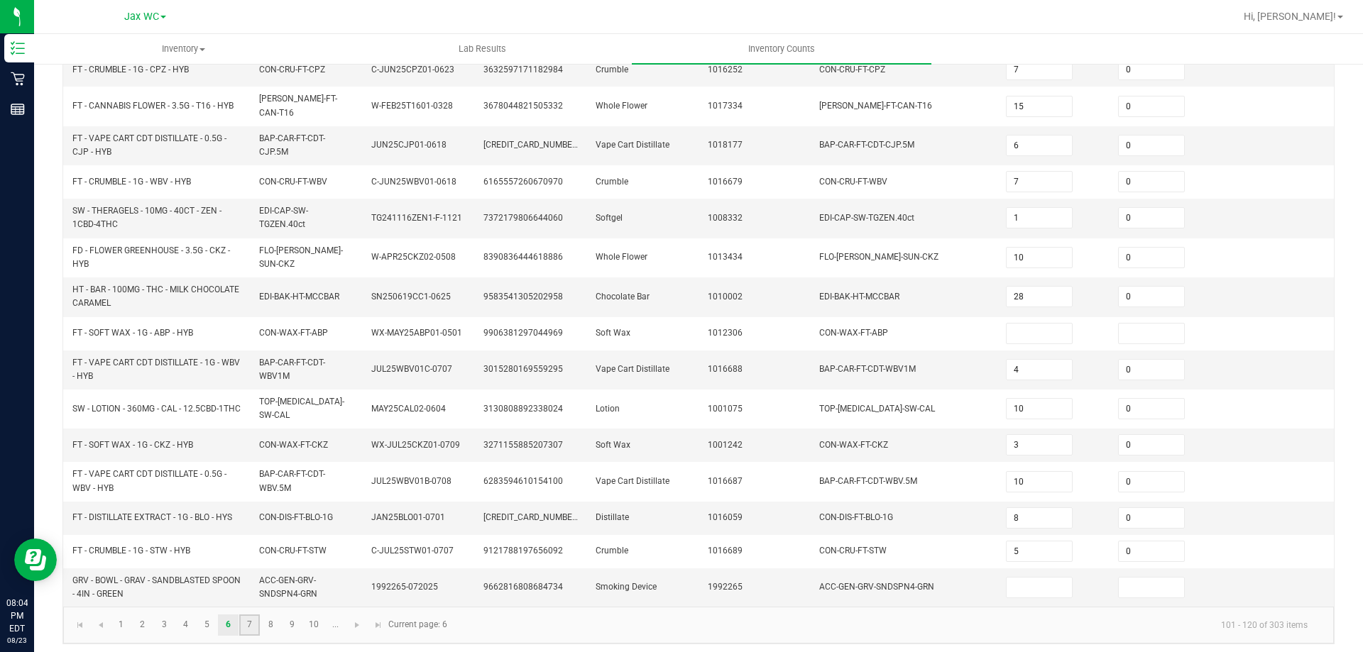
click at [244, 623] on link "7" at bounding box center [249, 625] width 21 height 21
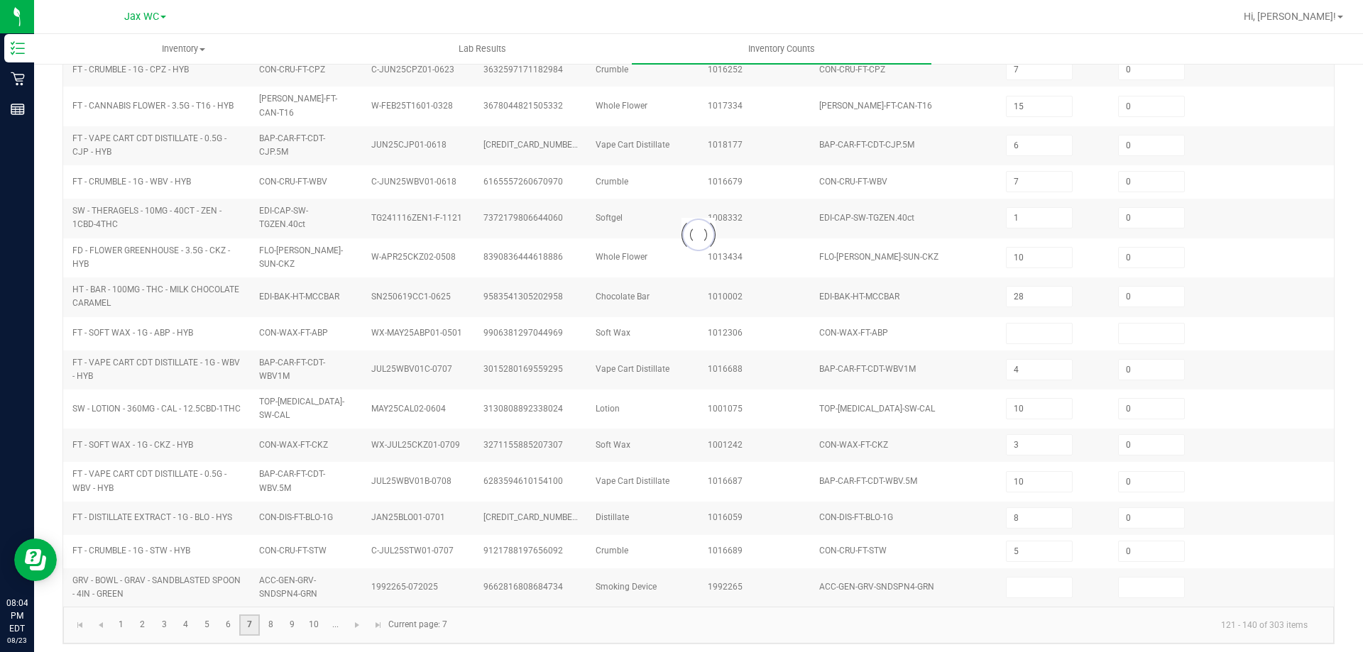
type input "4"
type input "15"
type input "17"
type input "10"
type input "2"
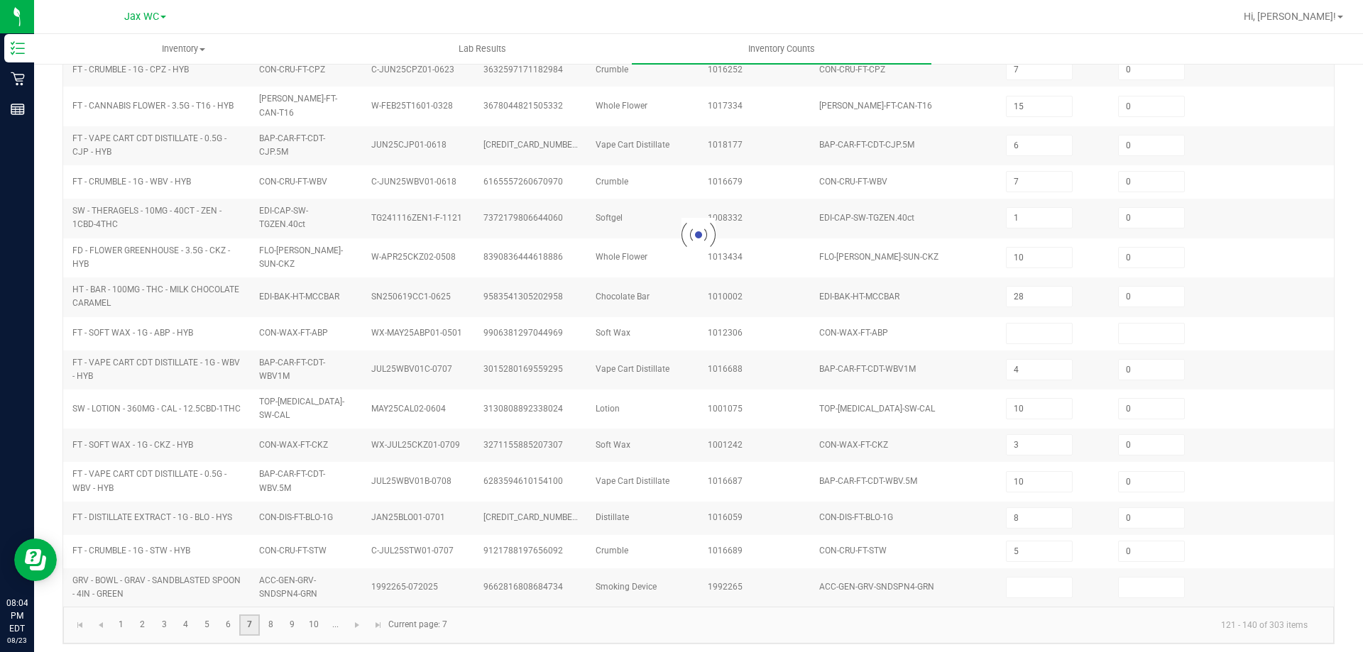
type input "3"
type input "0"
type input "6"
type input "0"
type input "35"
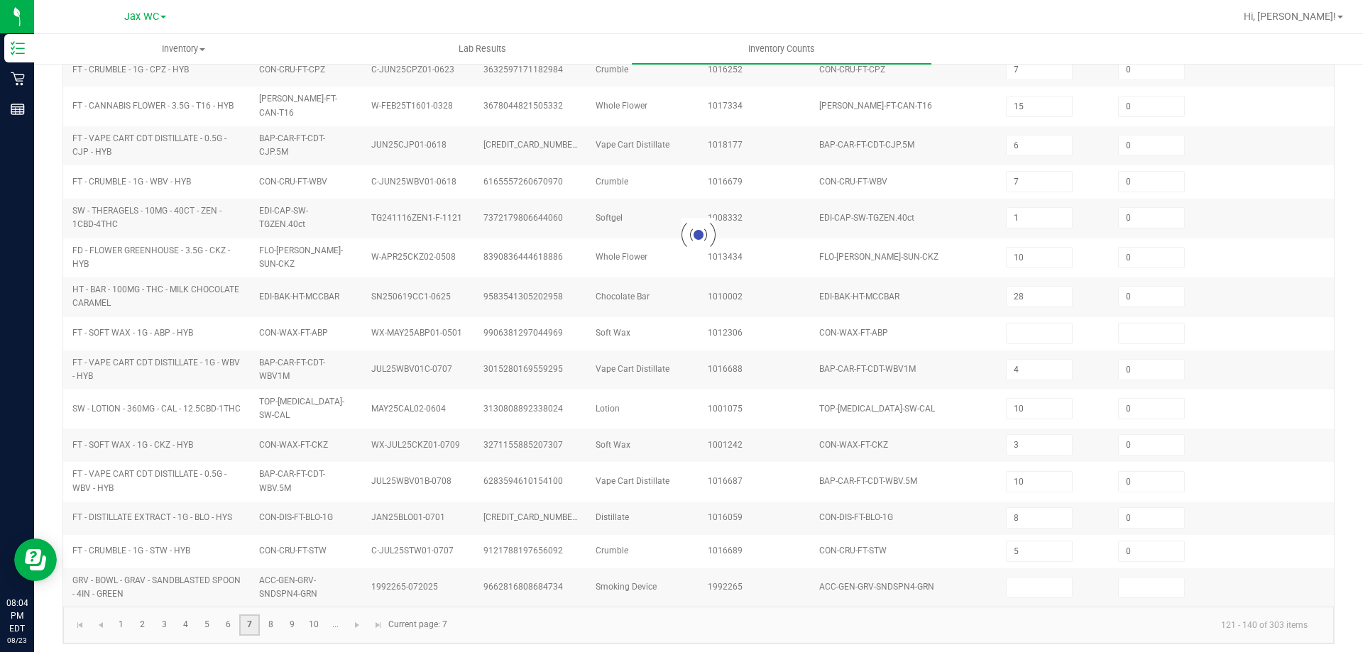
type input "11"
type input "10"
type input "7"
type input "4"
type input "5"
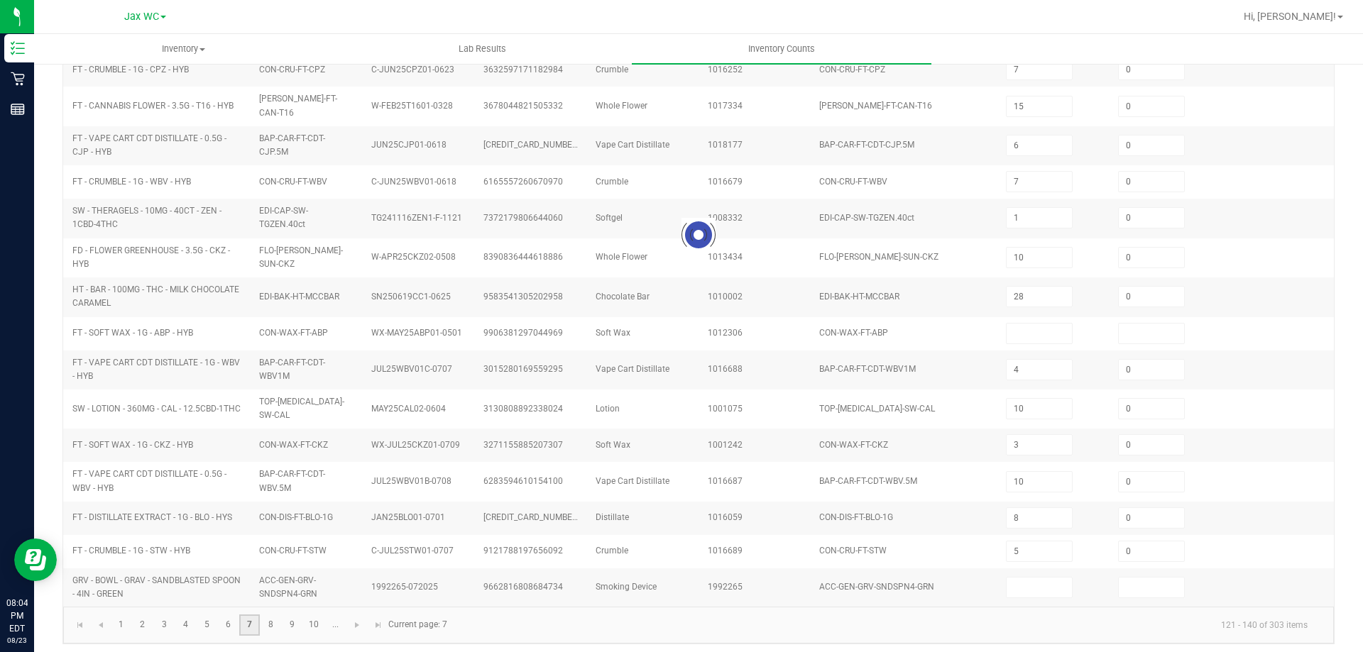
type input "12"
type input "2"
type input "3"
type input "9"
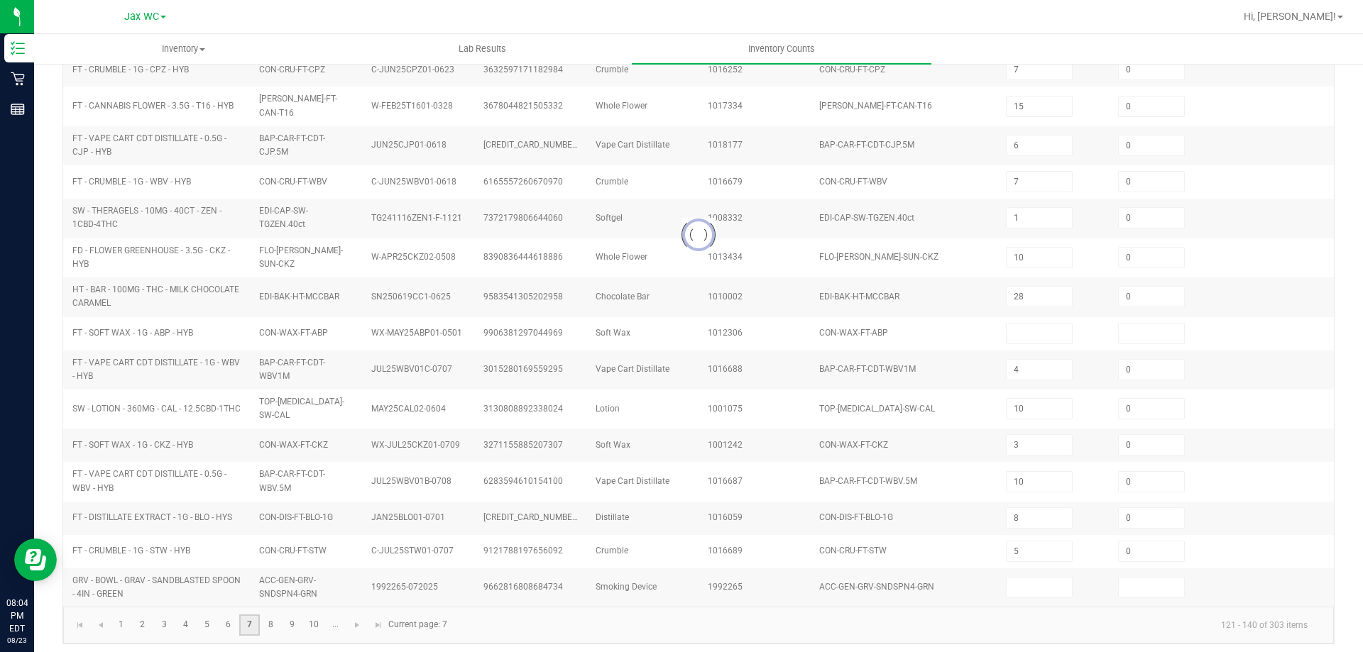
type input "0"
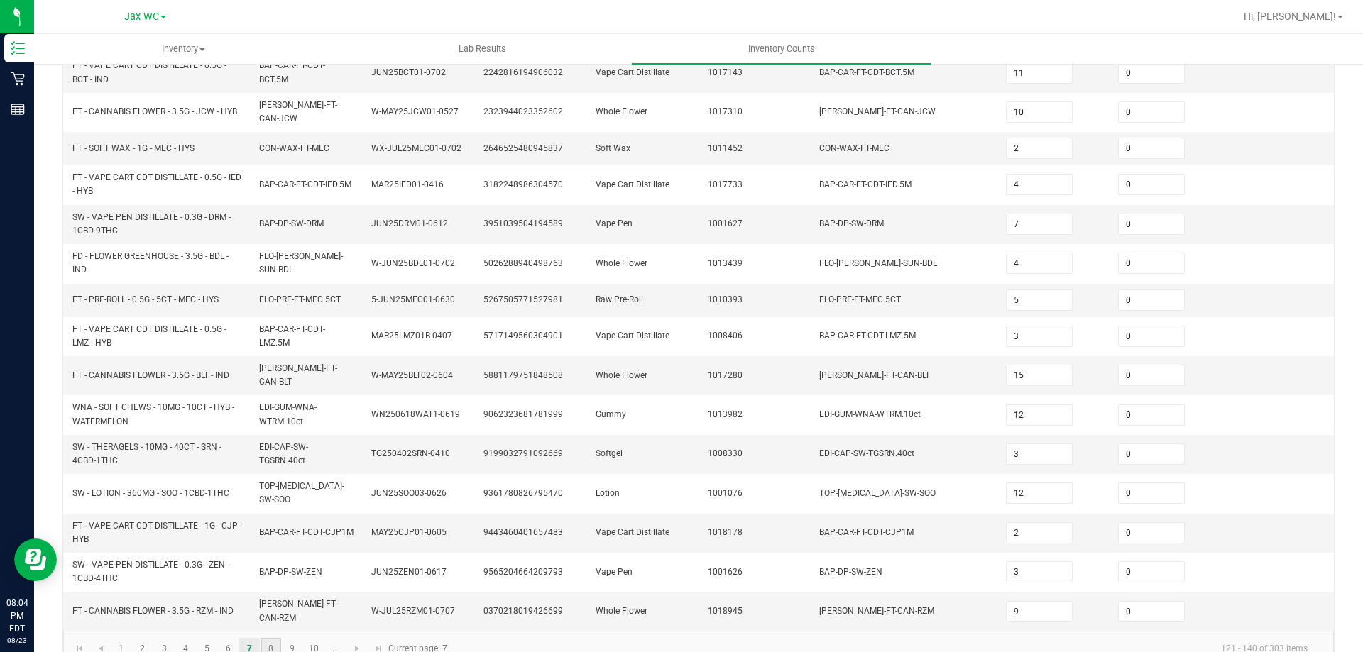
click at [279, 638] on link "8" at bounding box center [271, 648] width 21 height 21
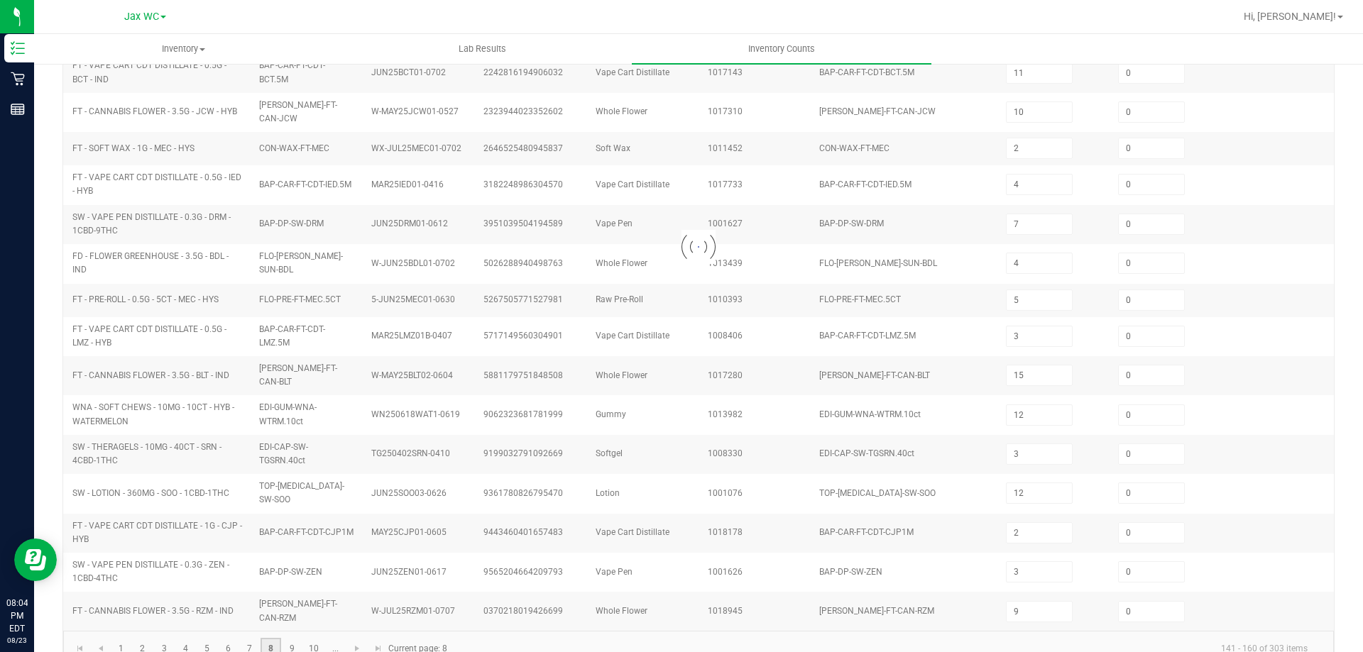
type input "1"
type input "6"
type input "12"
type input "11"
type input "7"
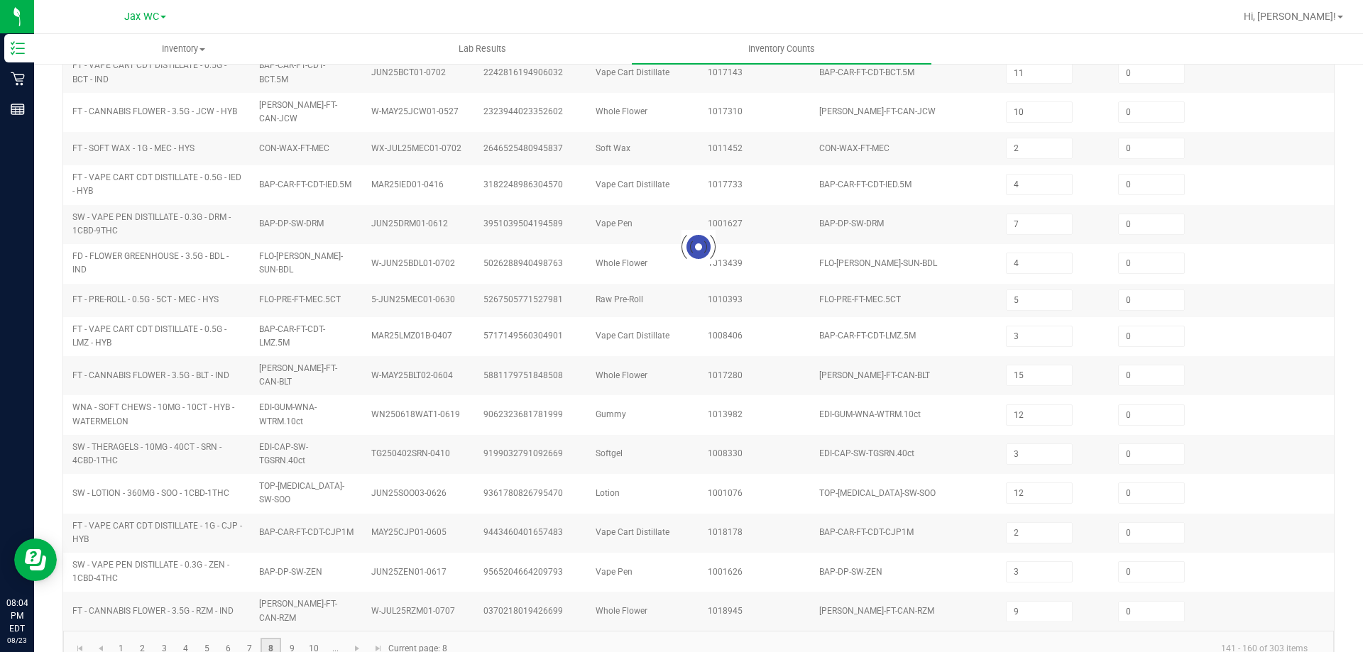
type input "2"
type input "12"
type input "0"
type input "7"
type input "2"
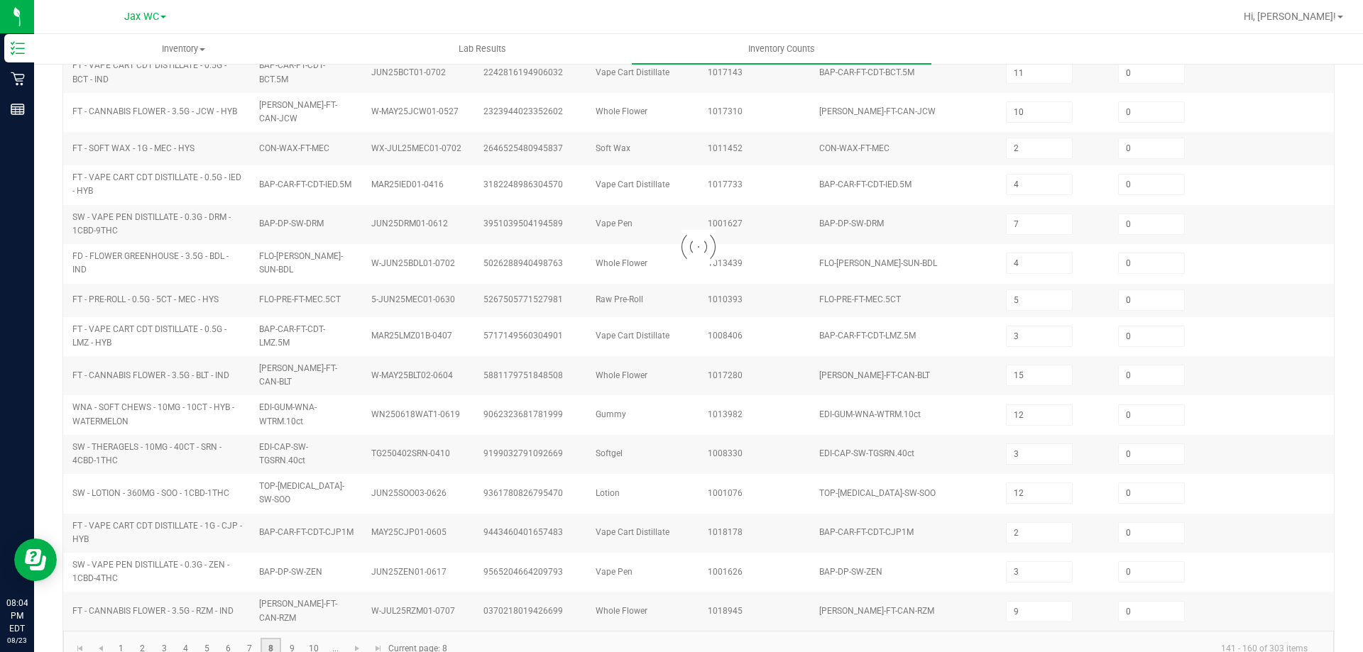
type input "9"
type input "20"
type input "1"
type input "5"
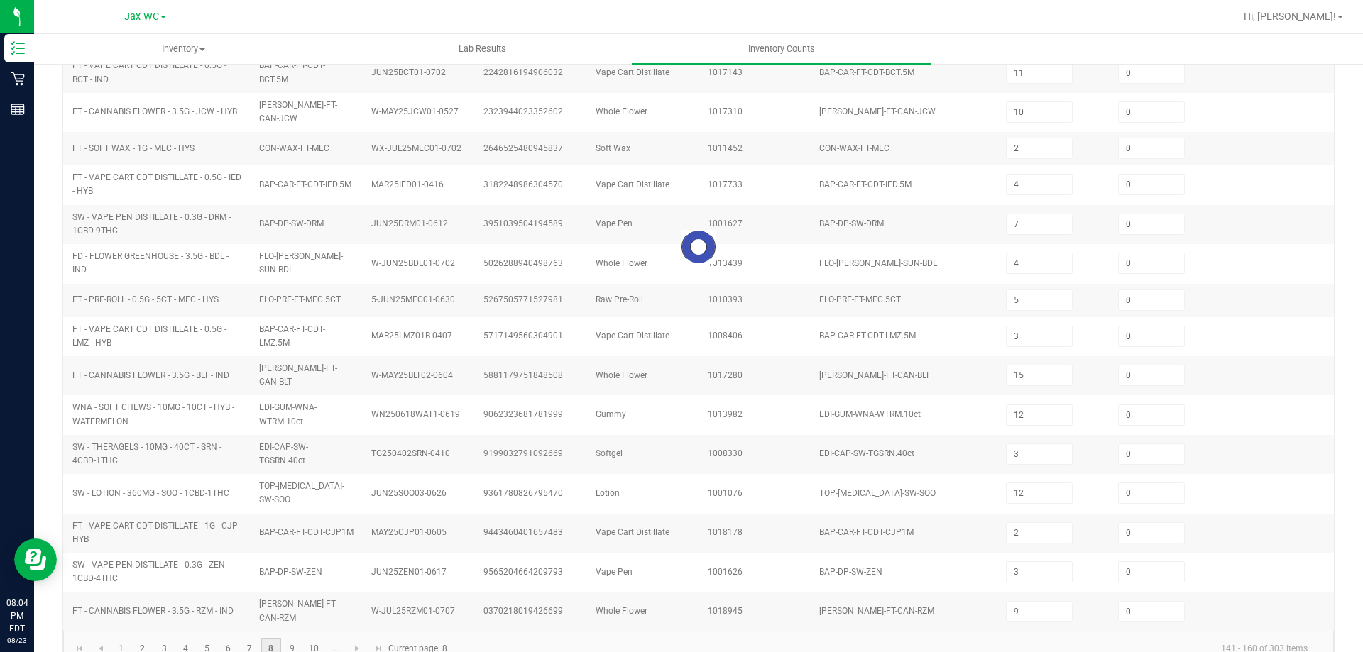
type input "11"
type input "6"
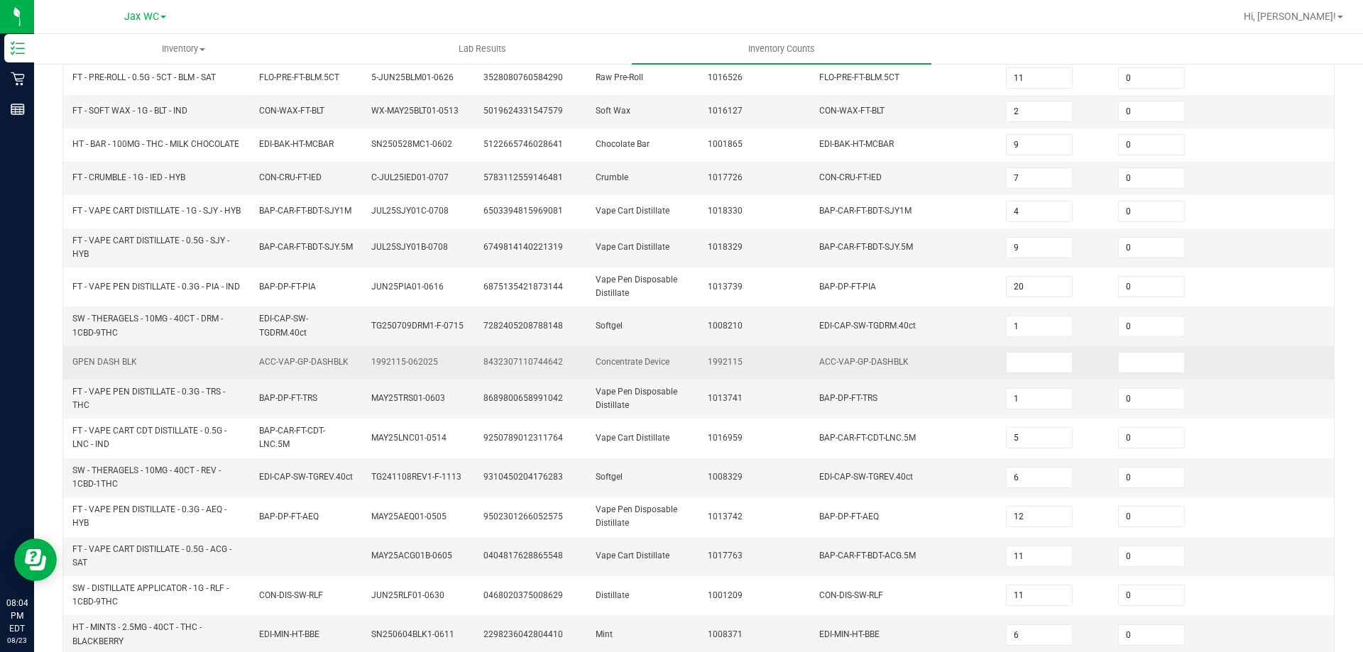
scroll to position [373, 0]
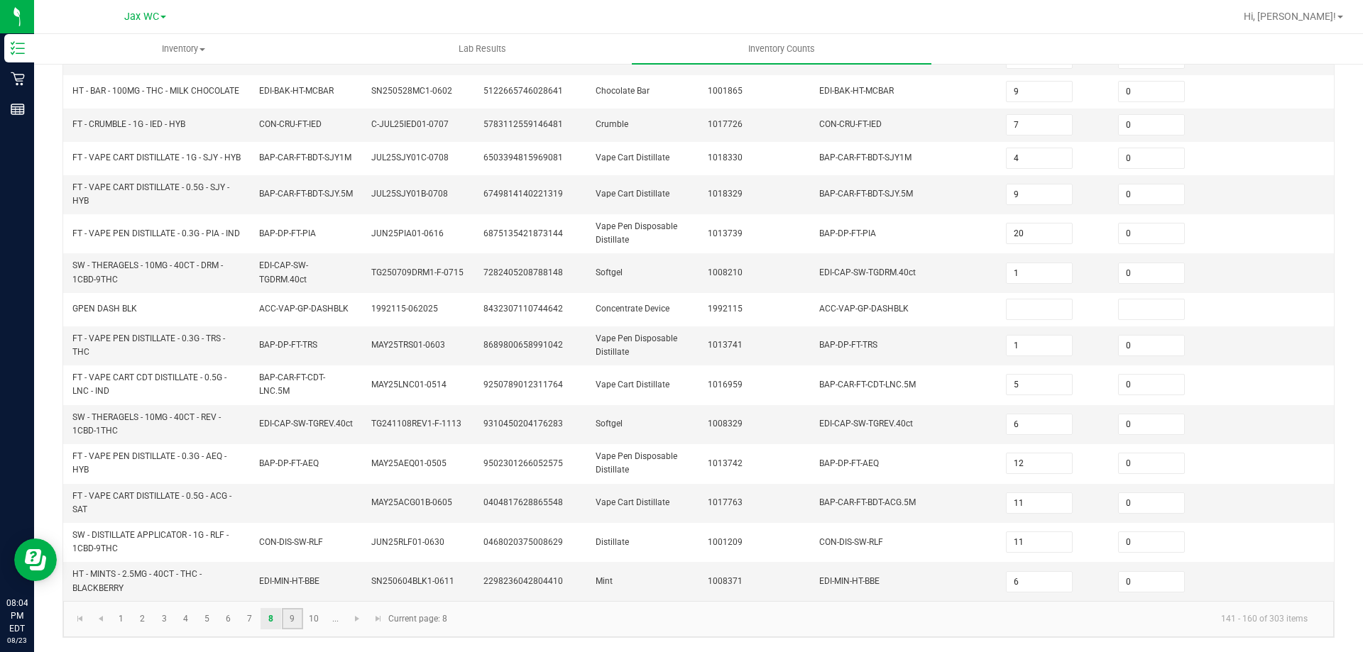
click at [297, 620] on link "9" at bounding box center [292, 618] width 21 height 21
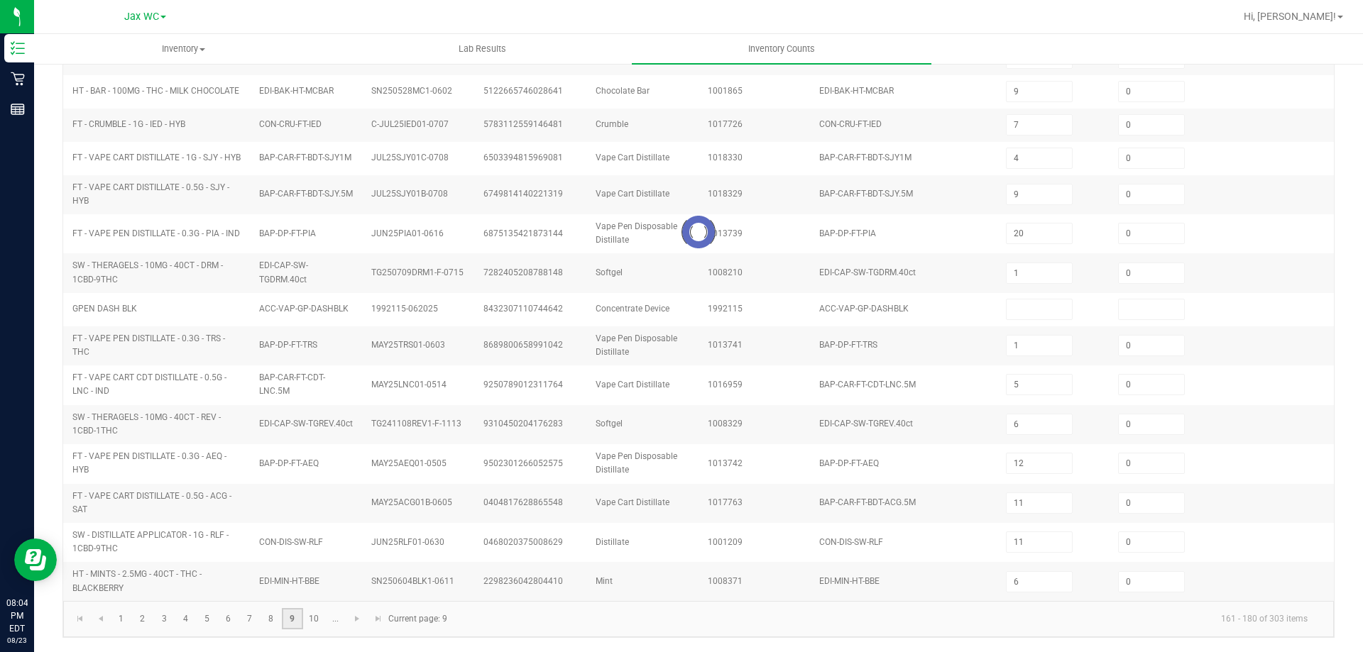
type input "1"
type input "8"
type input "3"
type input "6"
type input "7"
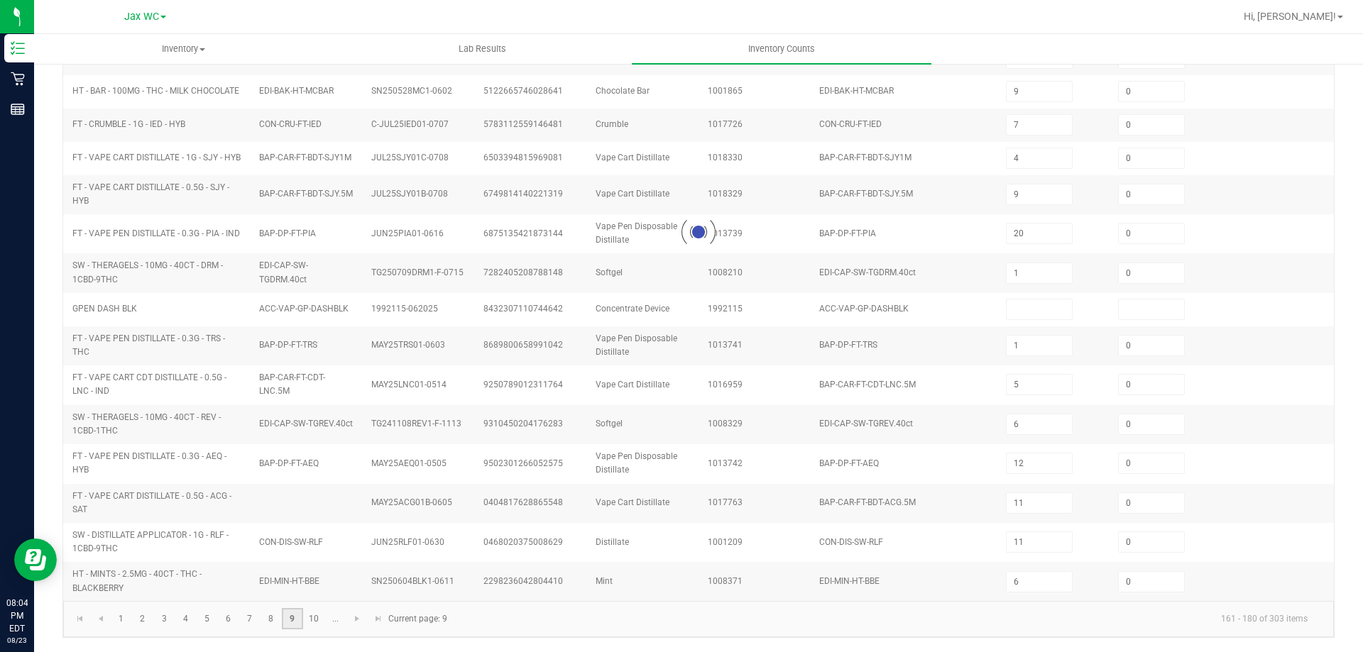
type input "0"
type input "7"
type input "1"
type input "13"
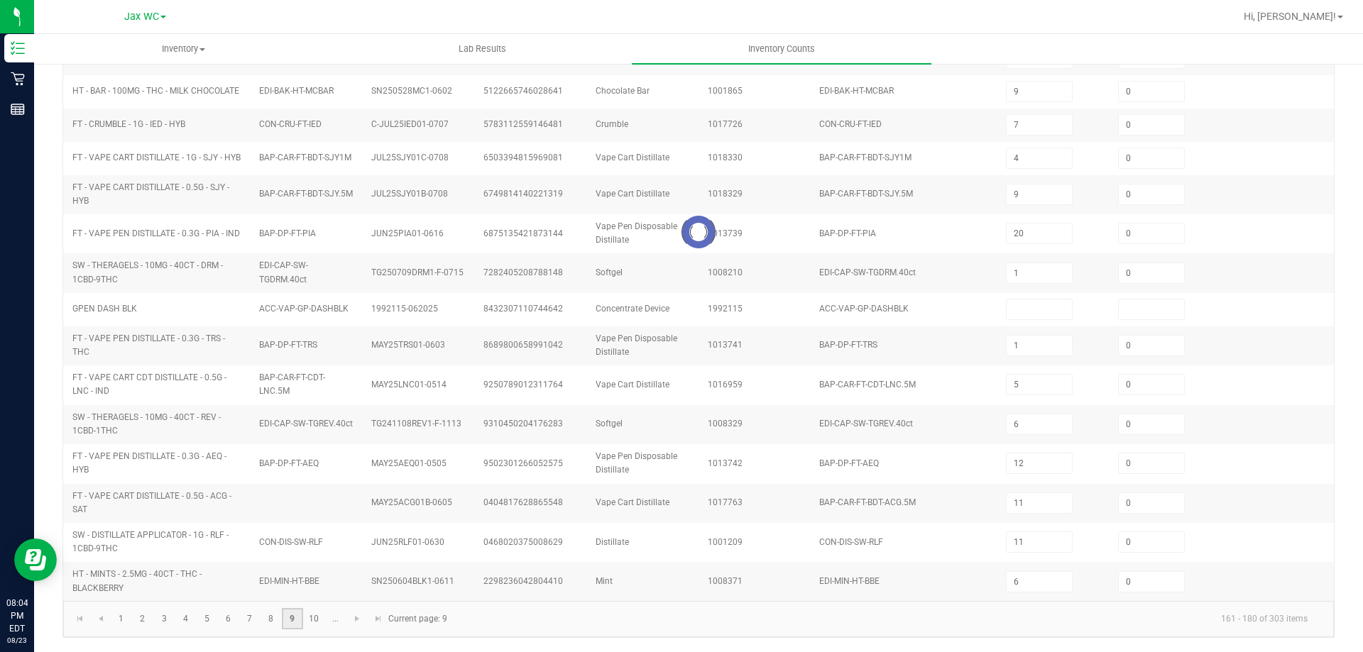
type input "5"
type input "6"
type input "1"
type input "2"
type input "1"
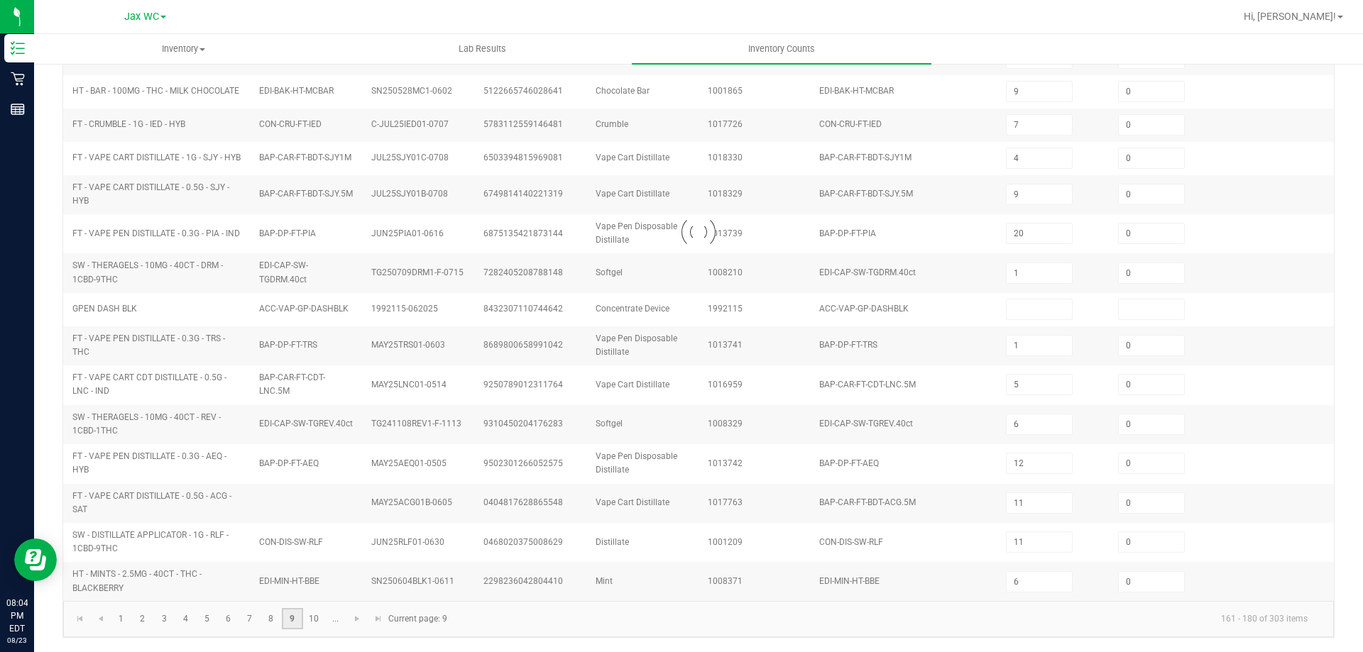
type input "7"
type input "4"
type input "8"
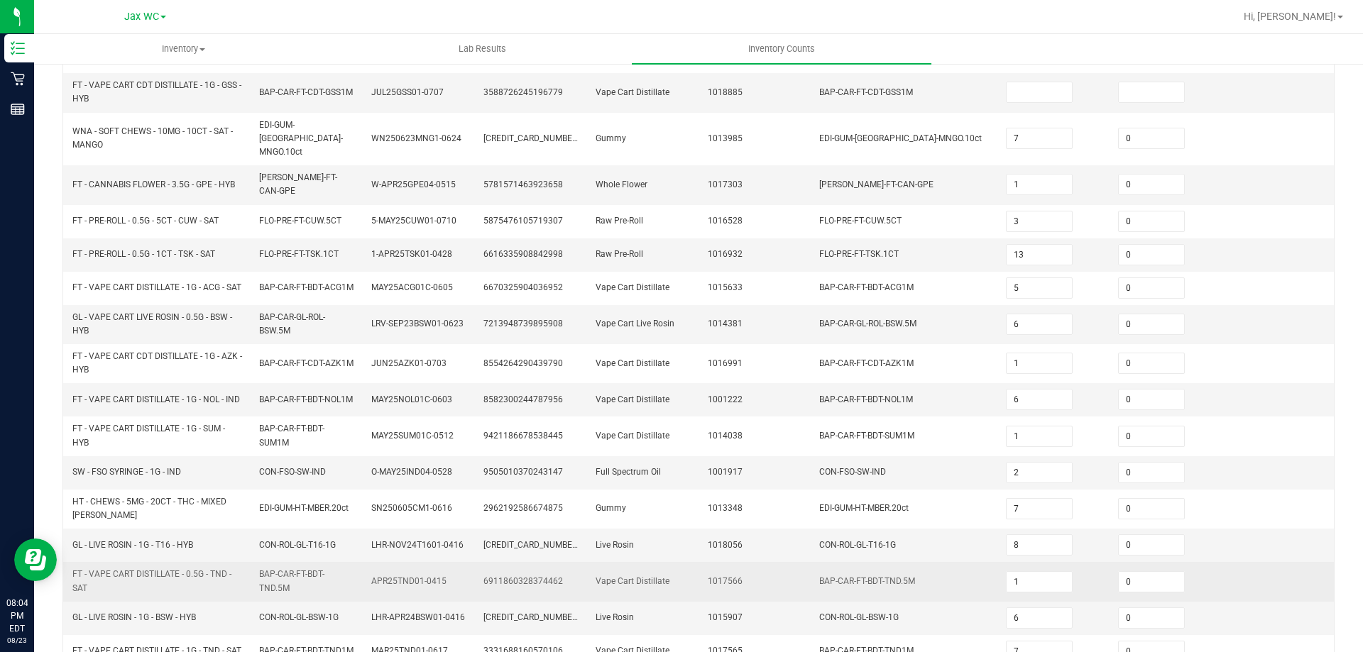
scroll to position [89, 0]
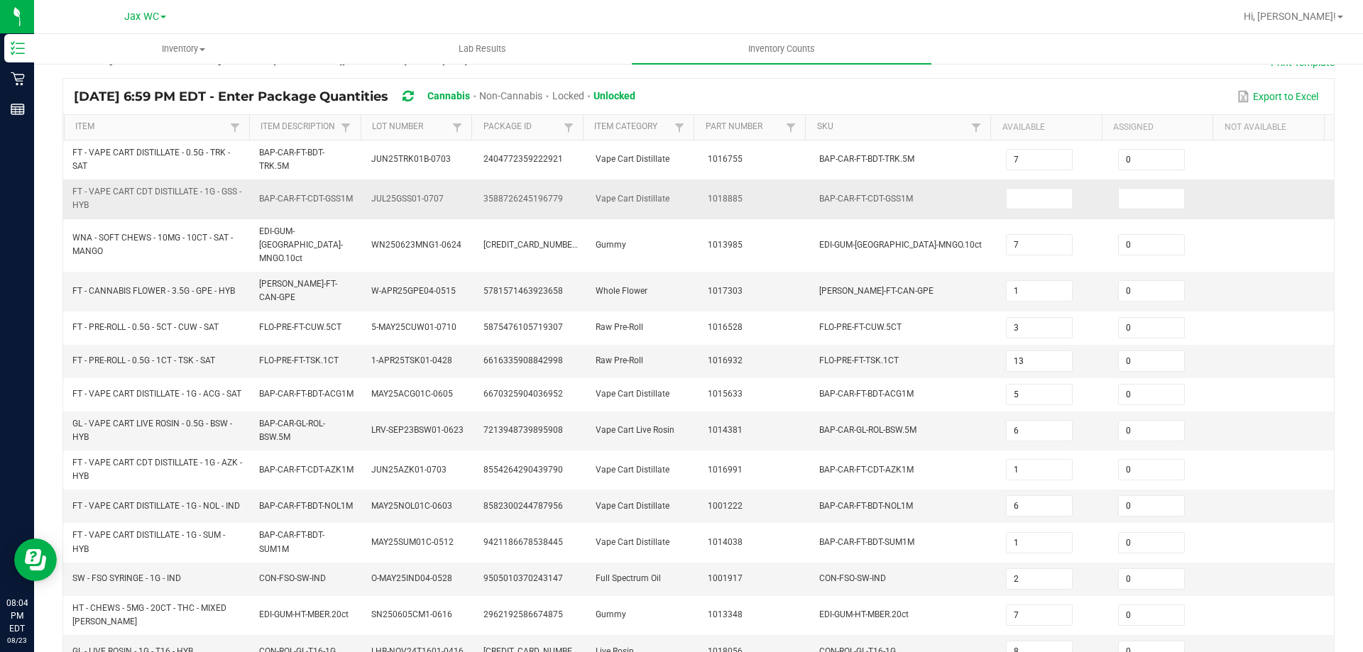
click at [958, 213] on td "BAP-CAR-FT-CDT-GSS1M" at bounding box center [904, 199] width 187 height 39
click at [1007, 199] on input at bounding box center [1039, 199] width 65 height 20
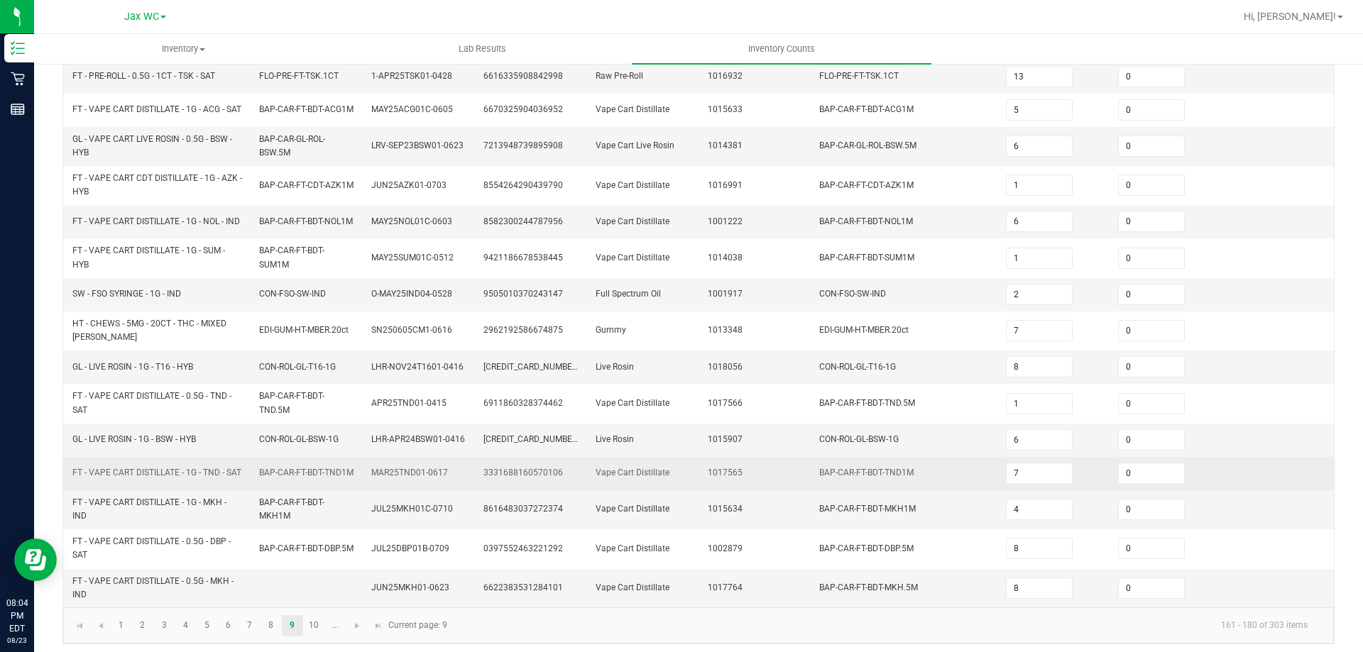
scroll to position [378, 0]
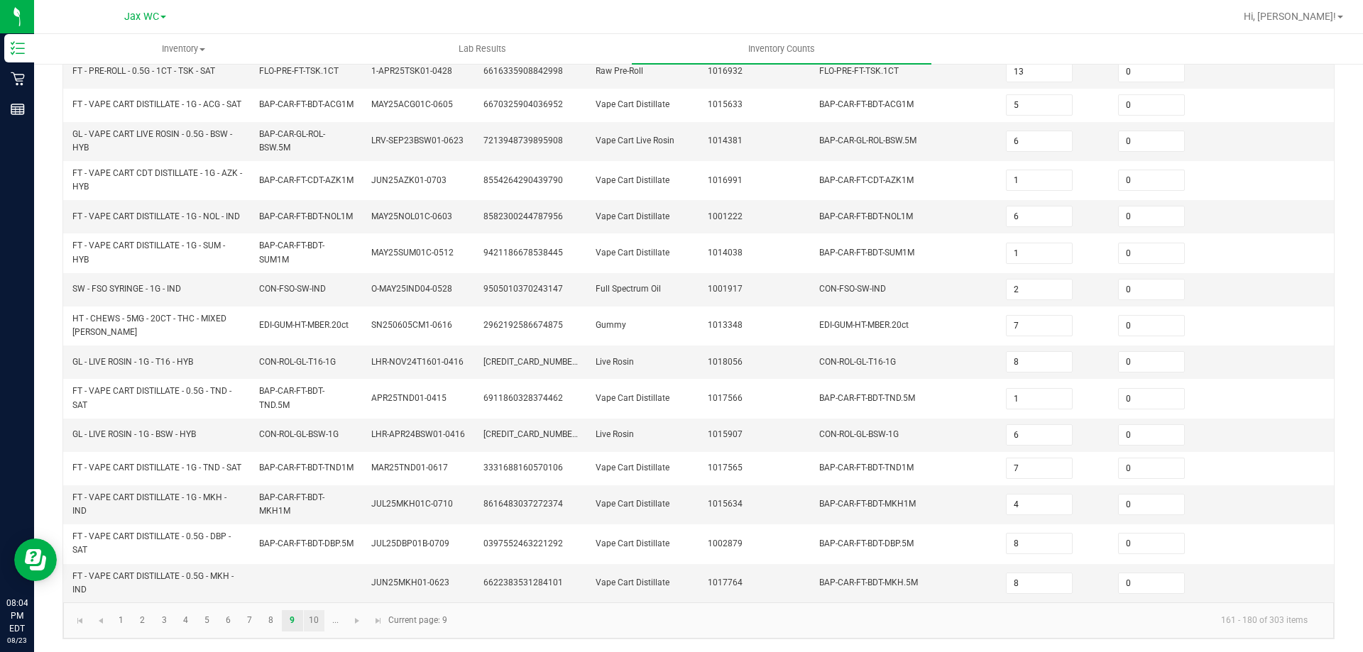
type input "0"
click at [309, 628] on link "10" at bounding box center [314, 621] width 21 height 21
type input "4"
type input "5"
type input "11"
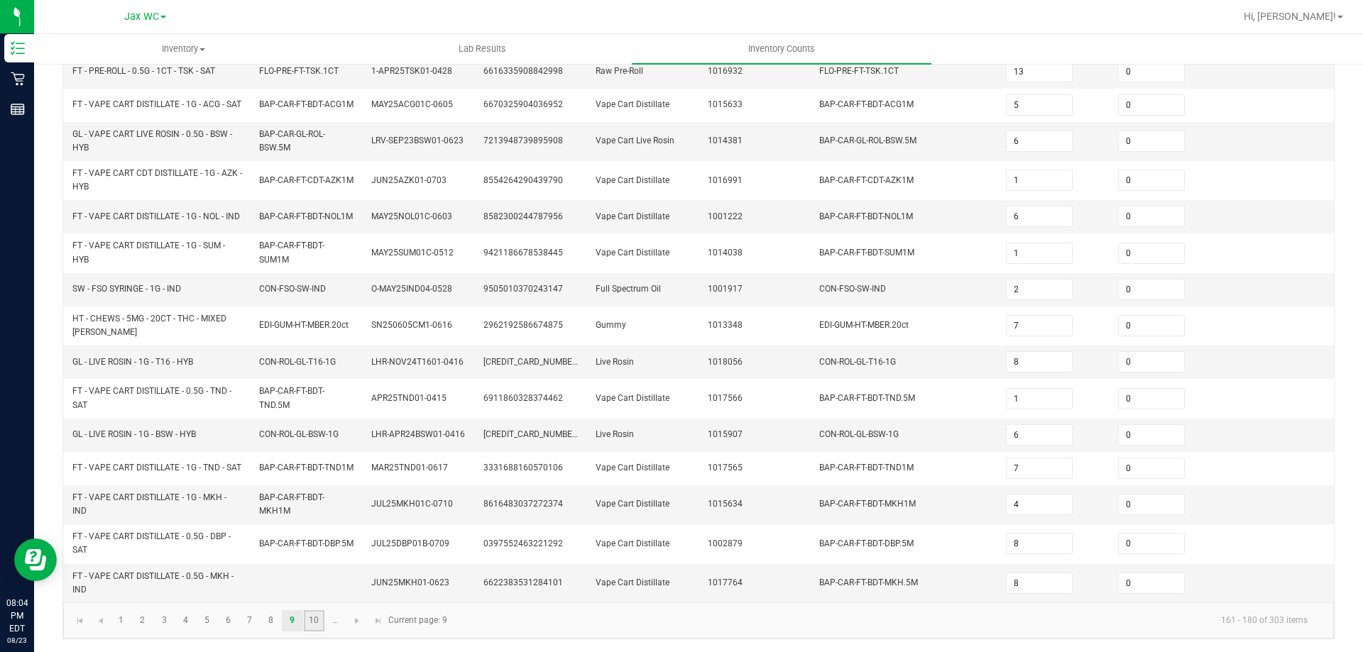
type input "0"
type input "9"
type input "2"
type input "1"
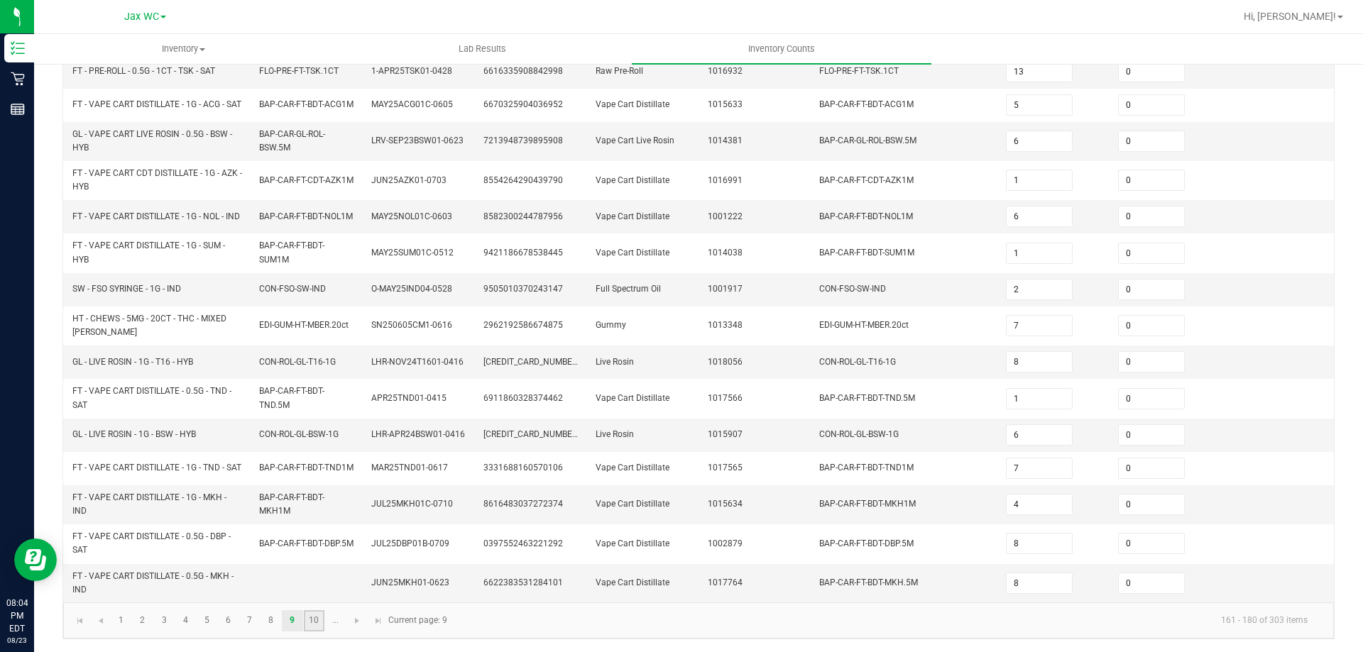
type input "1"
type input "7"
type input "10"
type input "3"
type input "1"
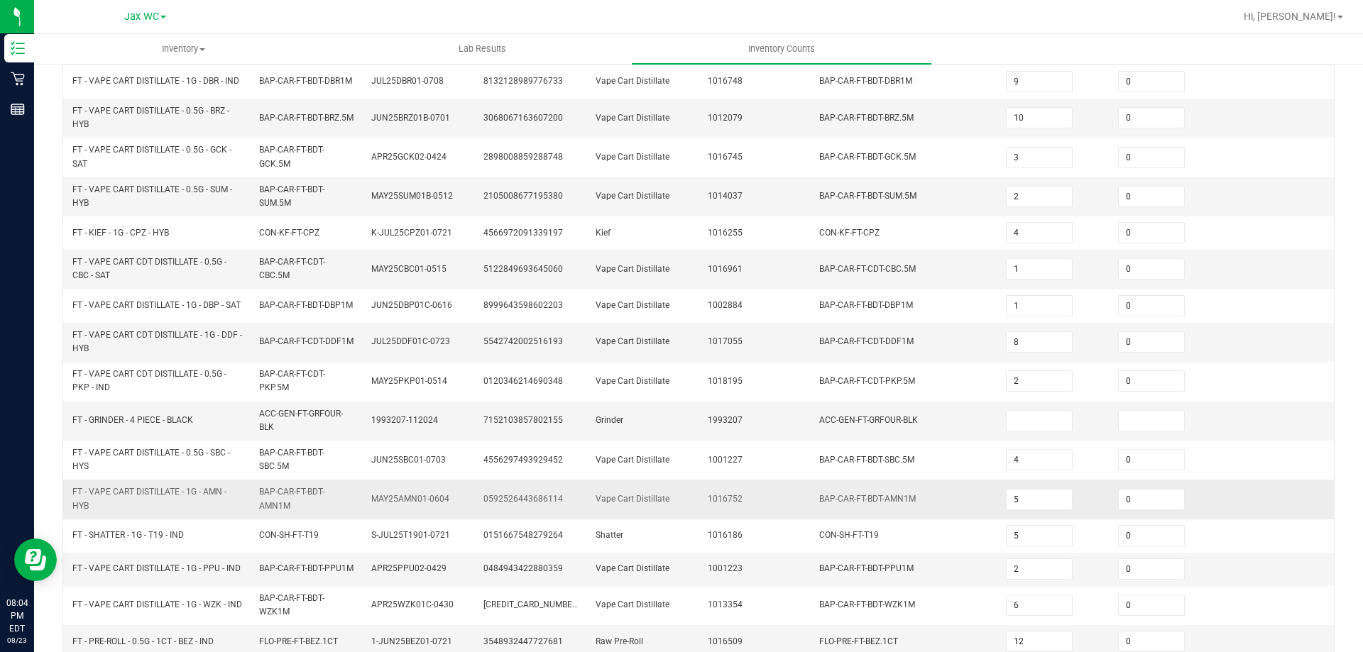
scroll to position [396, 0]
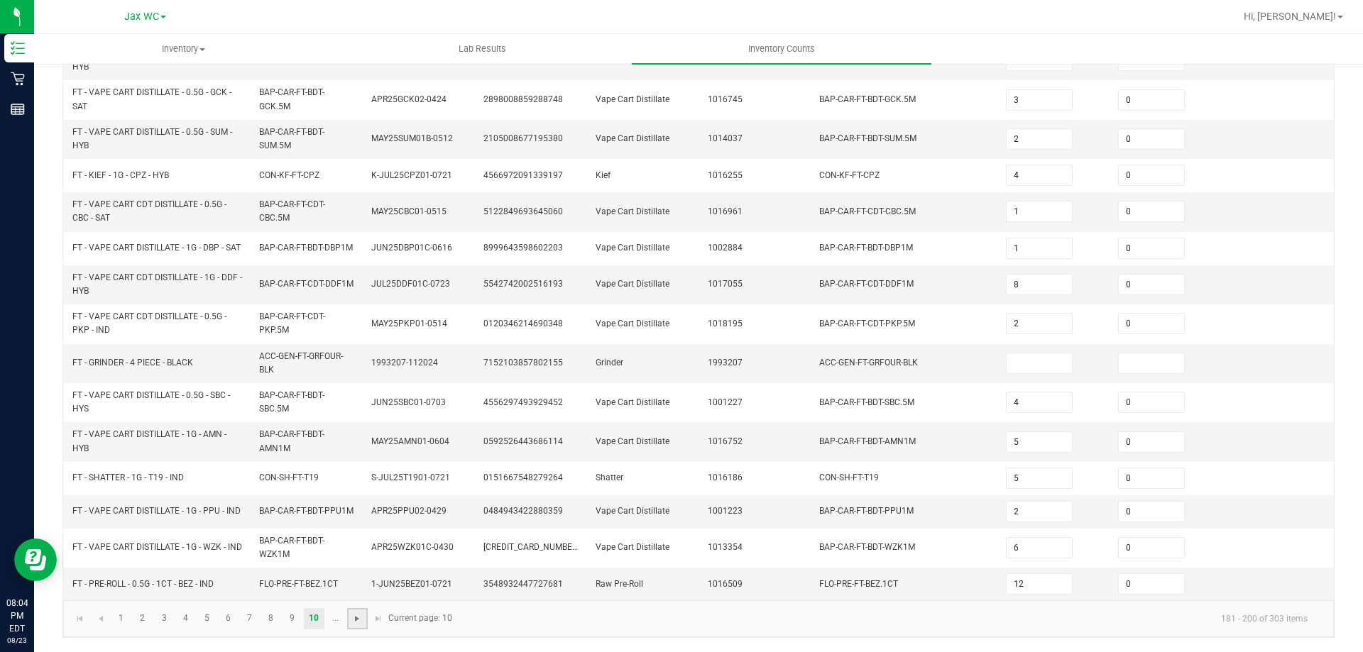
click at [361, 617] on span "Go to the next page" at bounding box center [356, 618] width 11 height 11
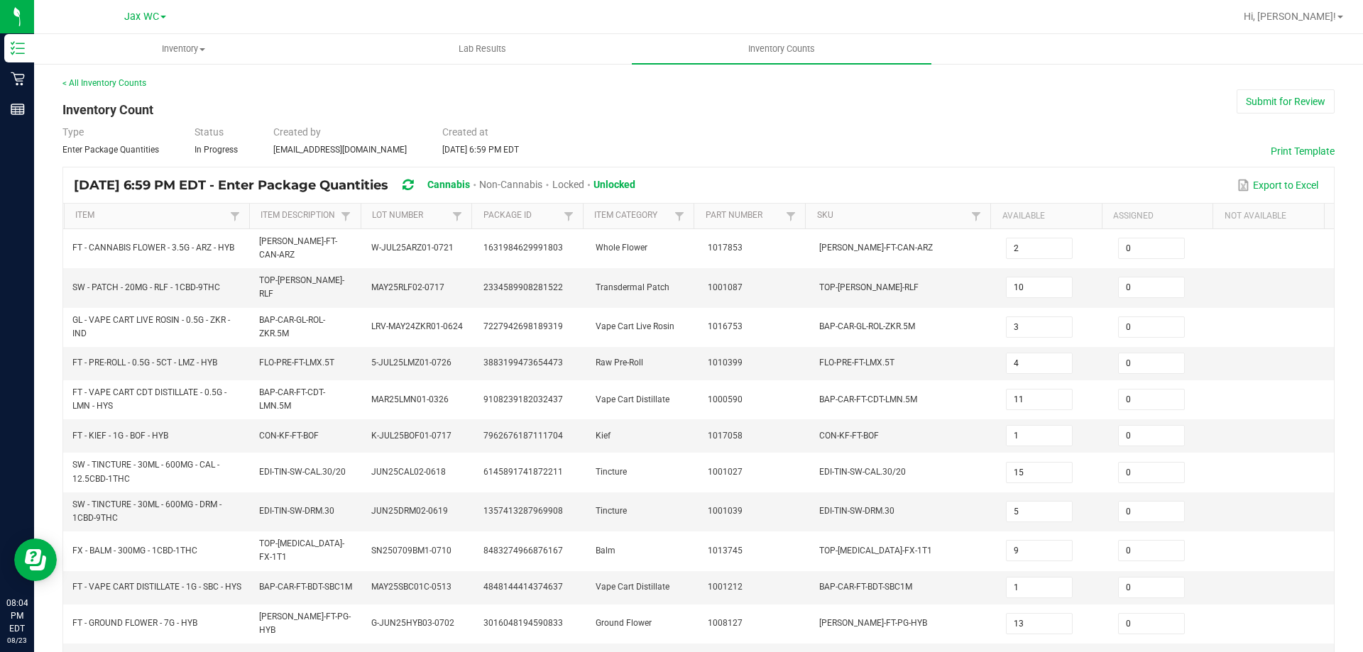
scroll to position [361, 0]
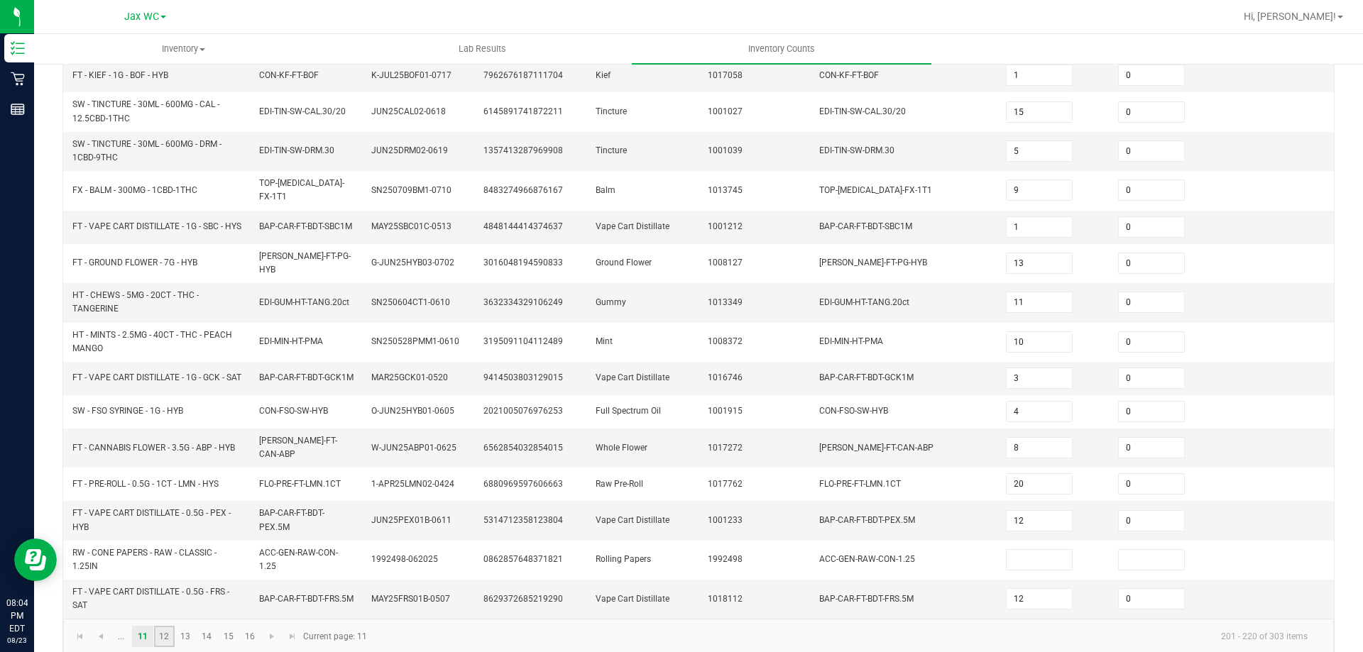
click at [164, 626] on link "12" at bounding box center [164, 636] width 21 height 21
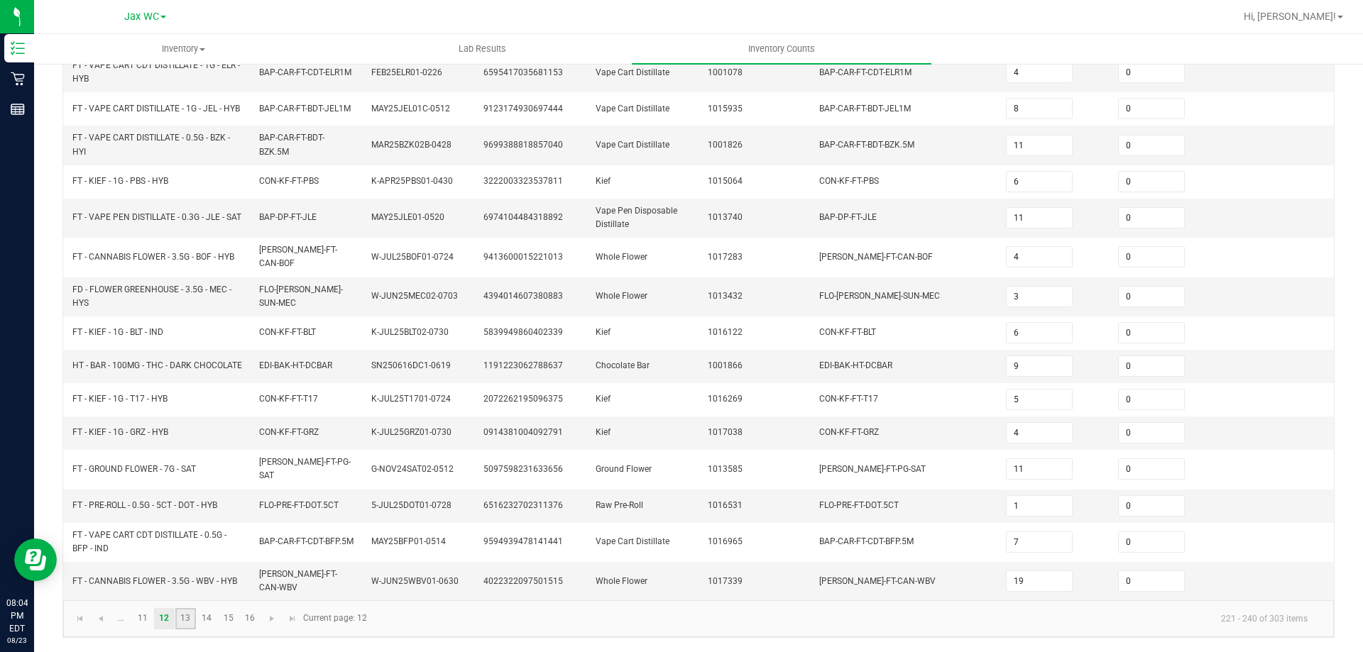
click at [185, 618] on link "13" at bounding box center [185, 618] width 21 height 21
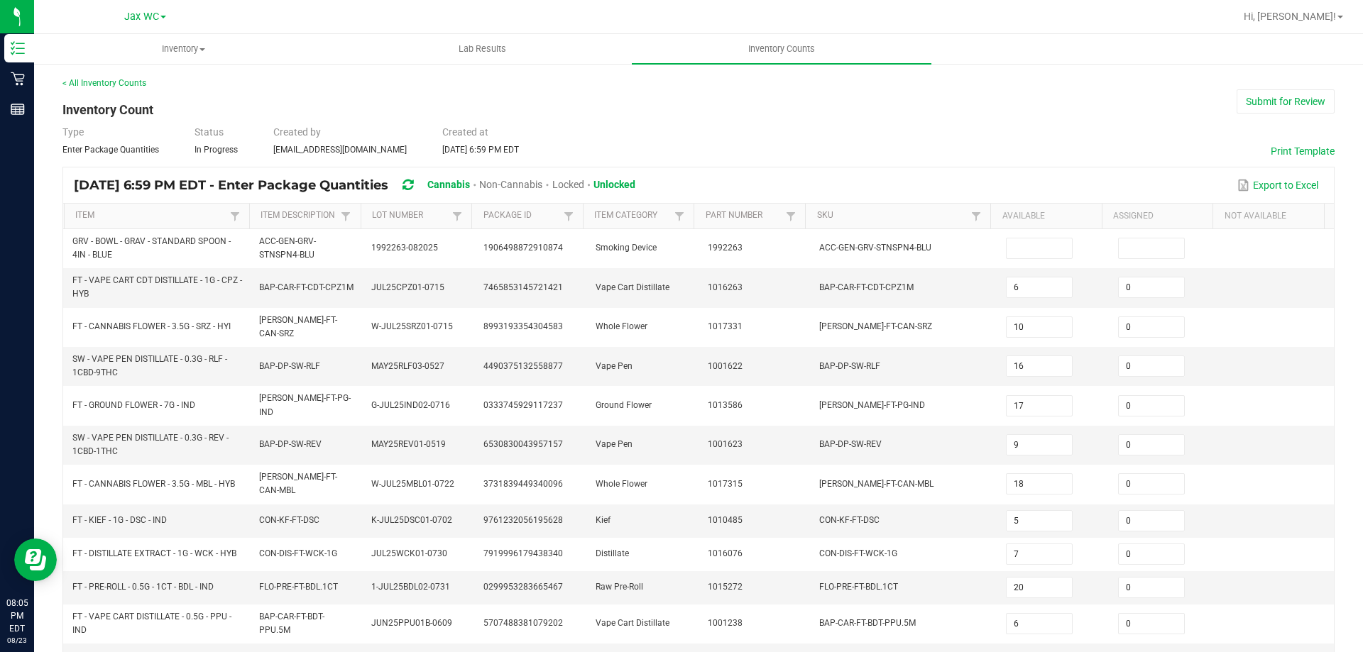
scroll to position [354, 0]
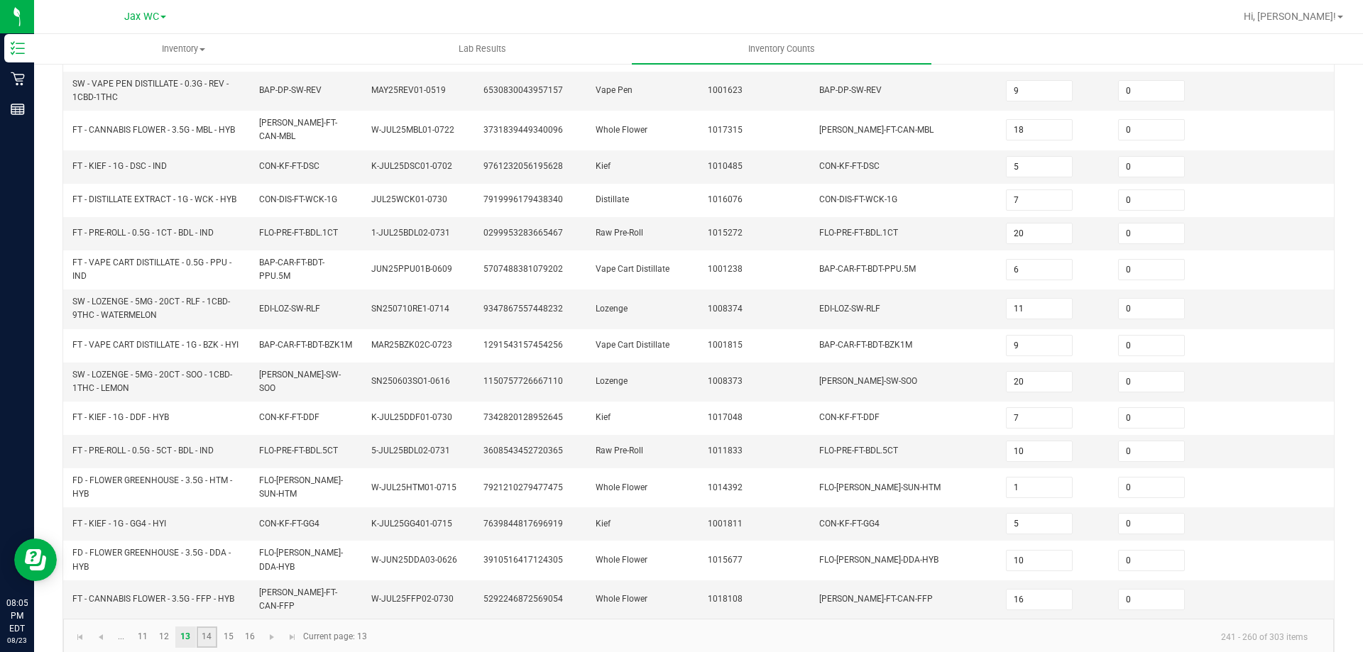
click at [203, 627] on link "14" at bounding box center [207, 637] width 21 height 21
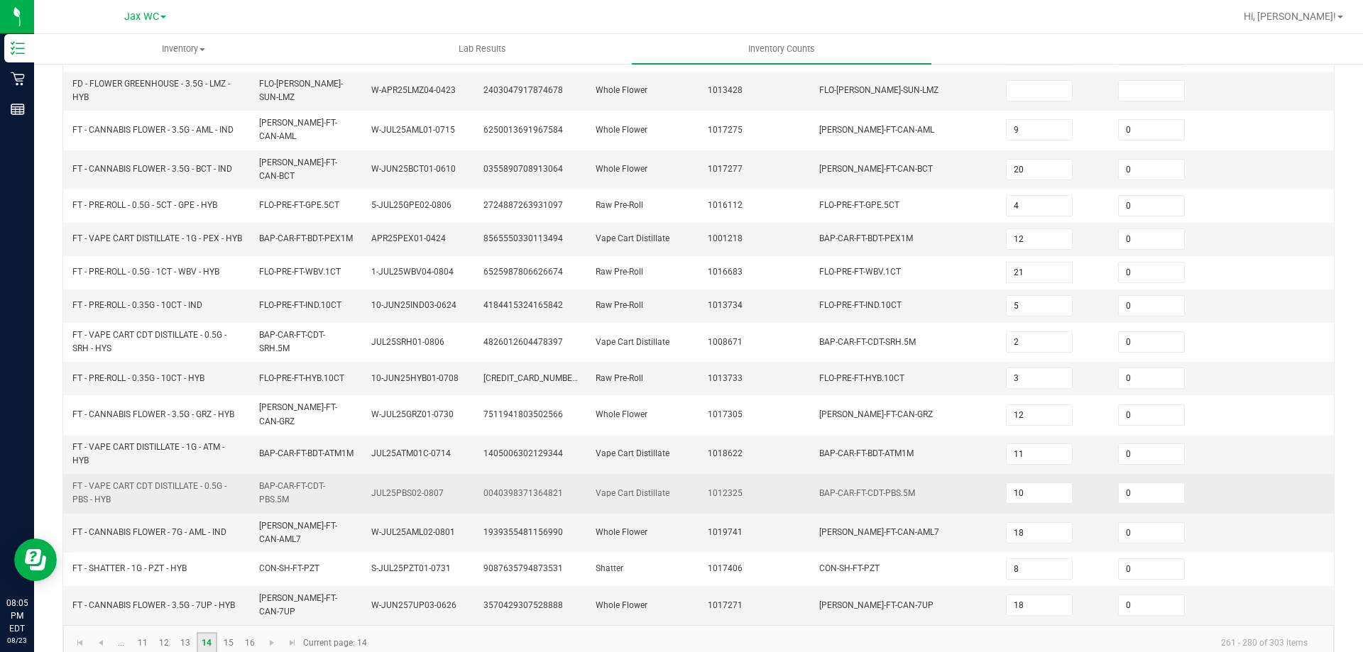
scroll to position [40, 0]
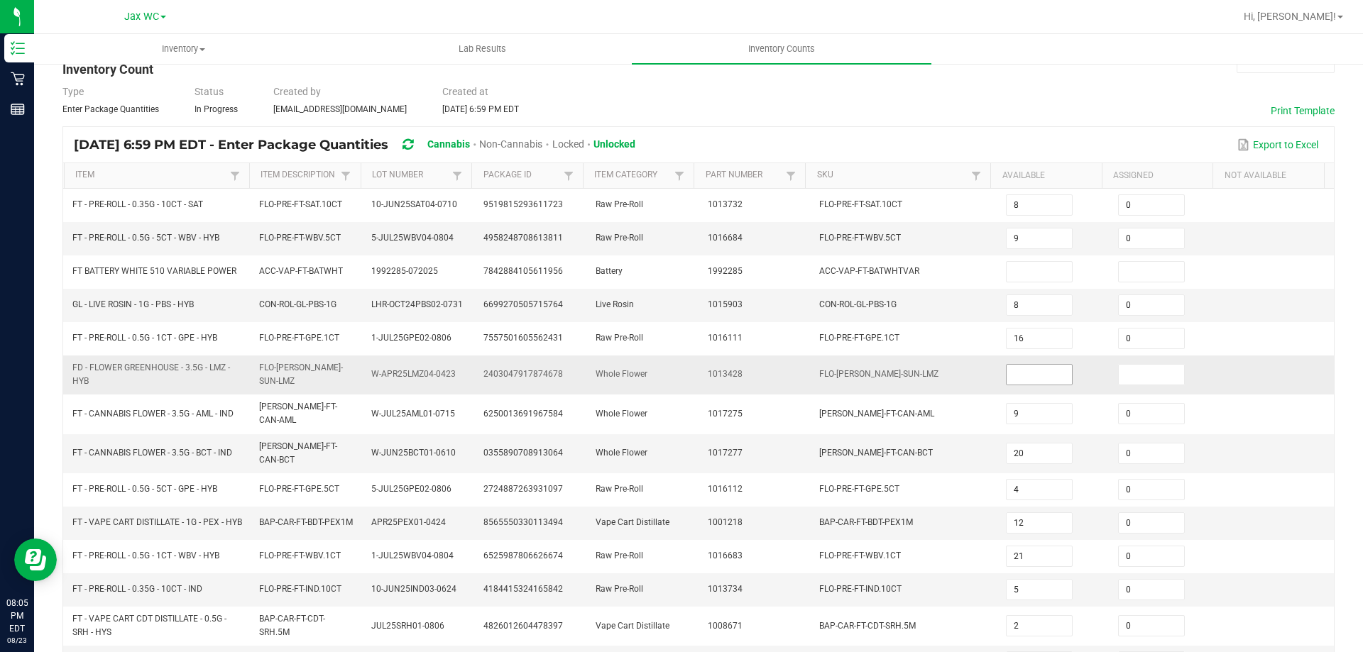
click at [1033, 375] on input at bounding box center [1039, 375] width 65 height 20
click at [934, 450] on td "[PERSON_NAME]-FT-CAN-BCT" at bounding box center [904, 453] width 187 height 39
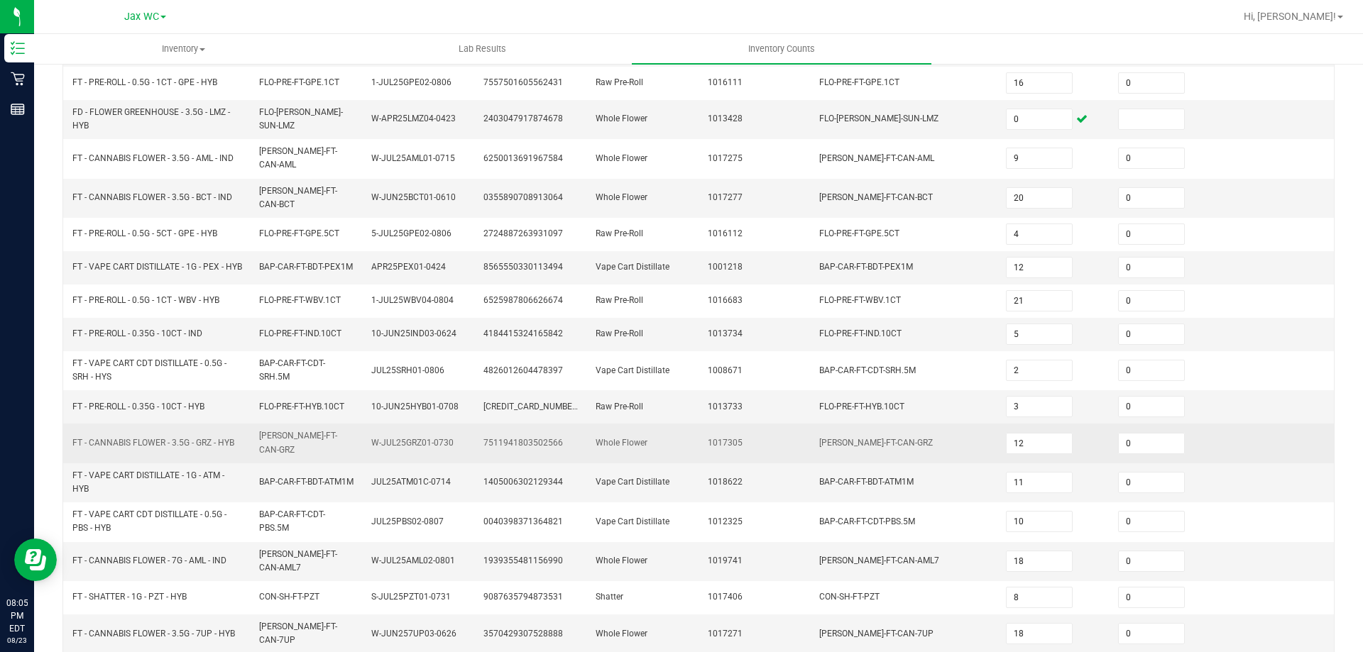
scroll to position [324, 0]
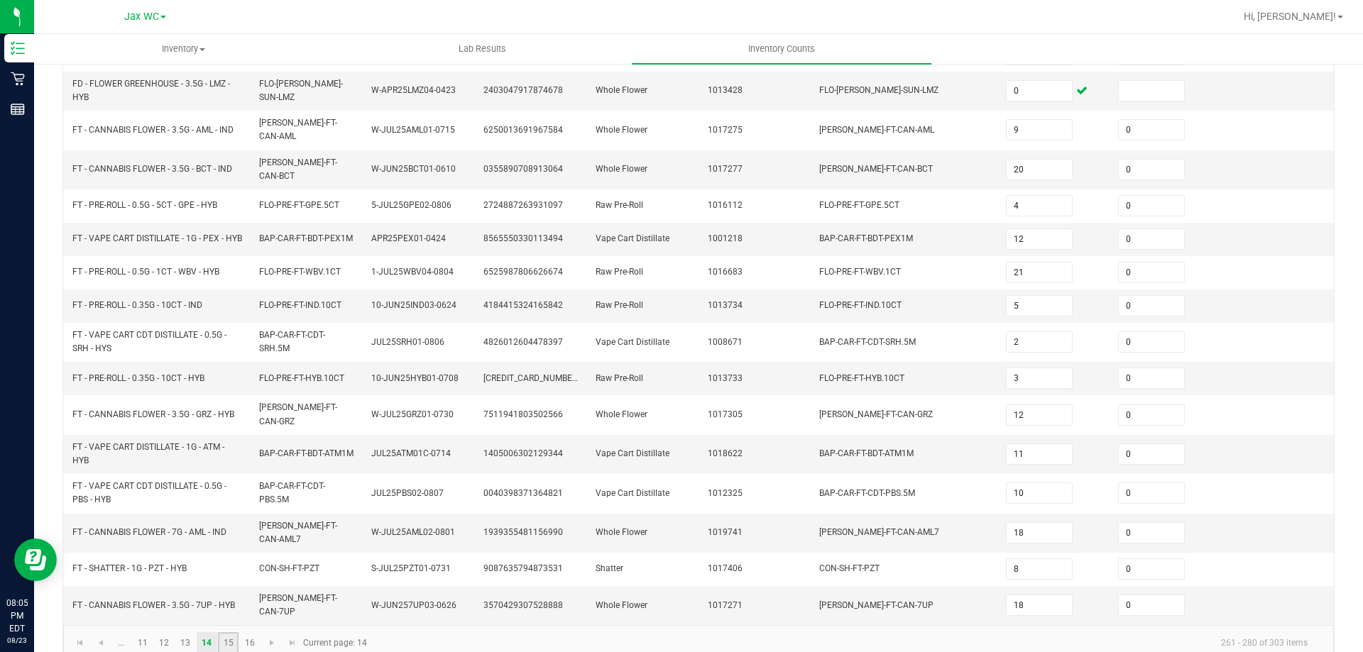
click at [233, 633] on link "15" at bounding box center [228, 643] width 21 height 21
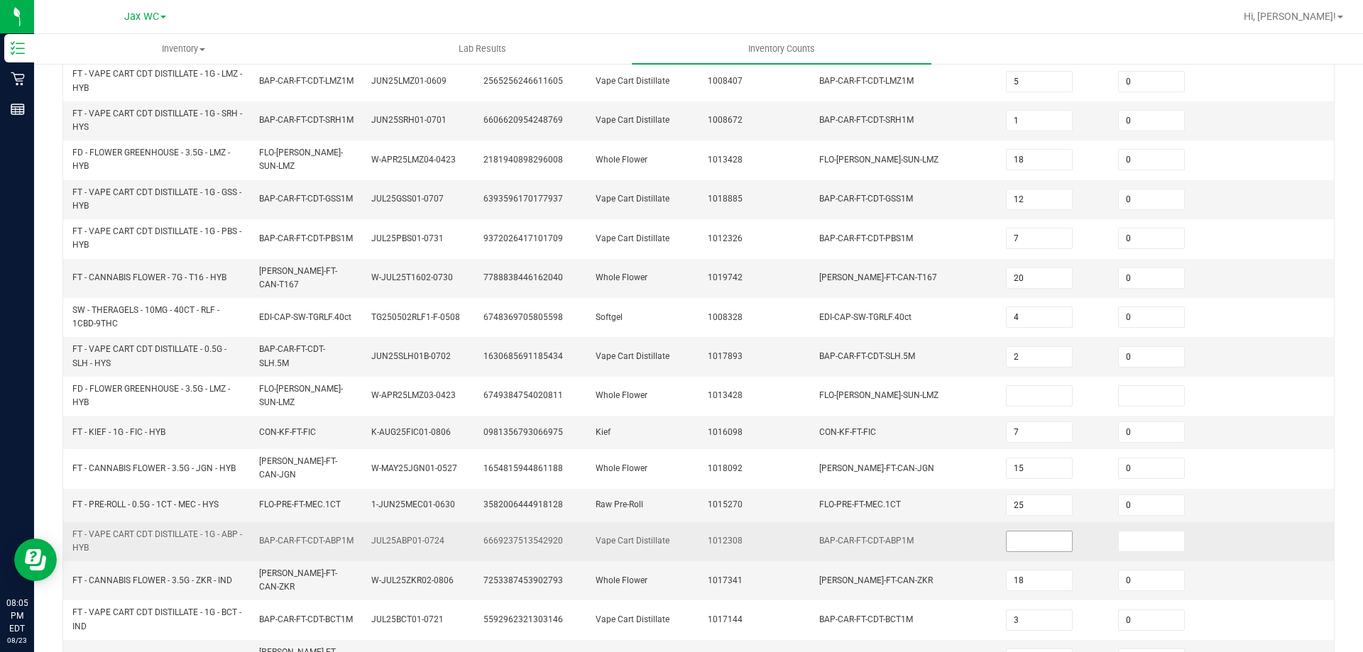
click at [1024, 532] on input at bounding box center [1039, 542] width 65 height 20
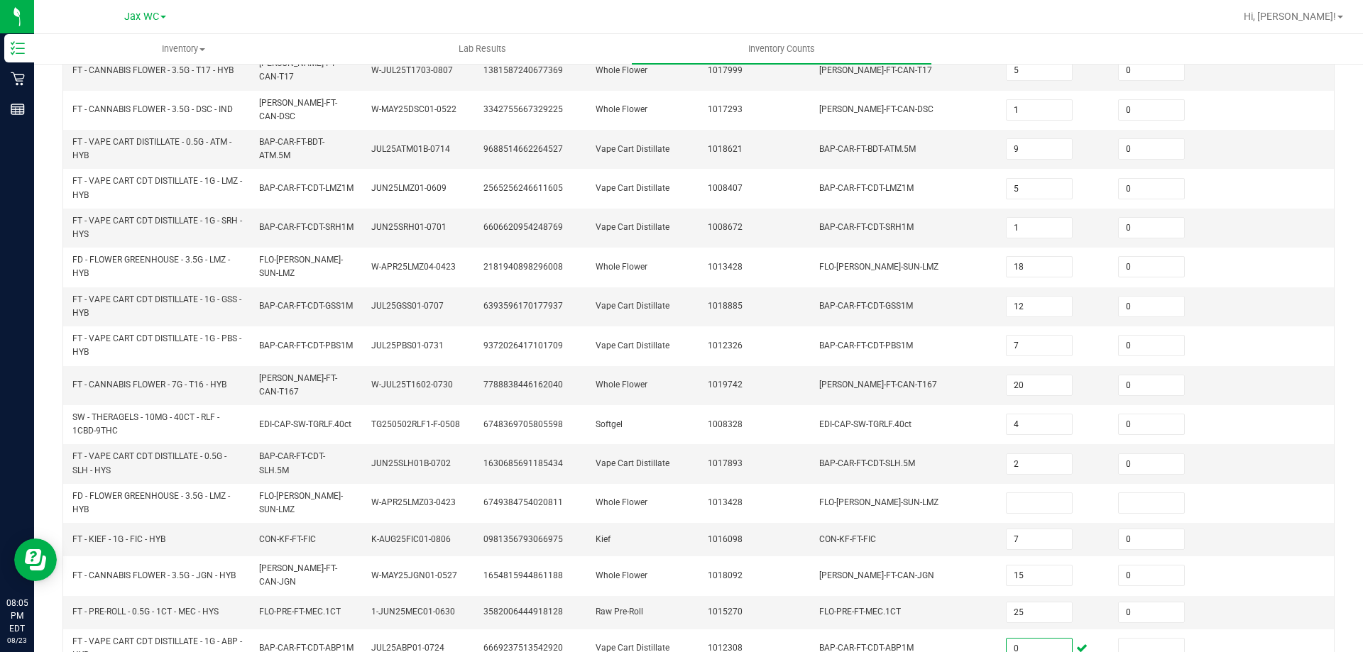
scroll to position [182, 0]
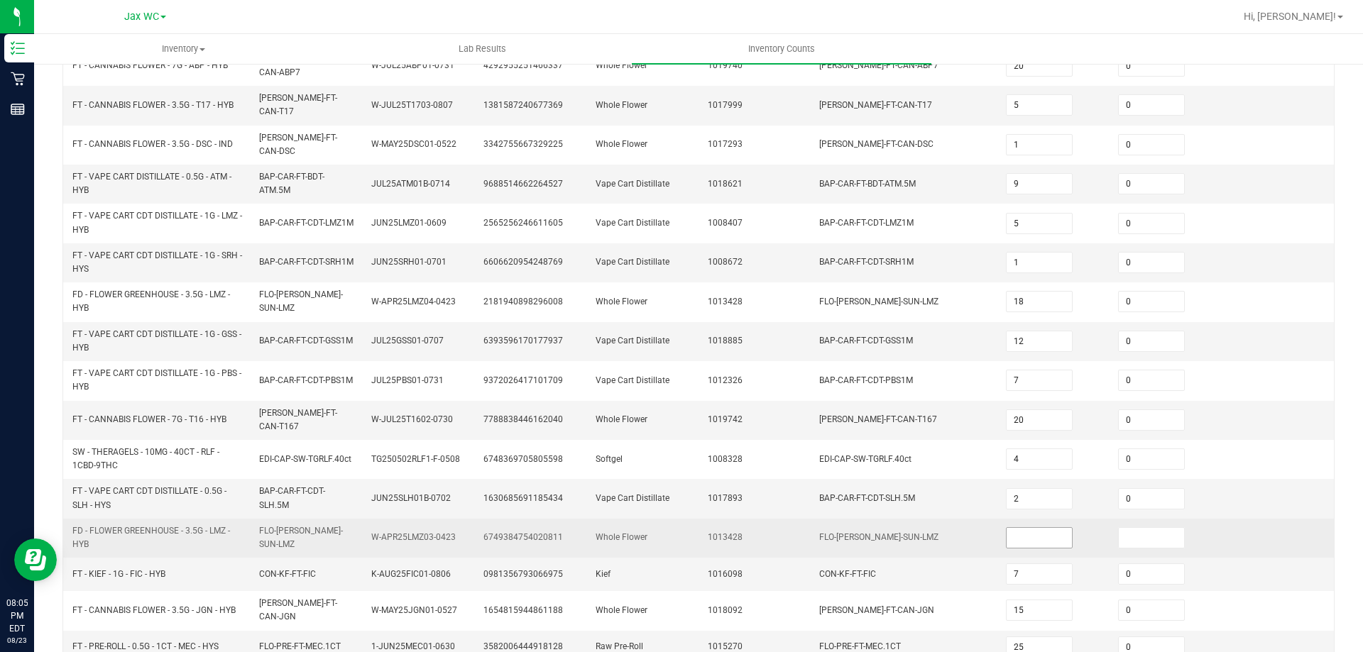
click at [1007, 528] on input at bounding box center [1039, 538] width 65 height 20
click at [904, 522] on td "FLO-[PERSON_NAME]-SUN-LMZ" at bounding box center [904, 538] width 187 height 39
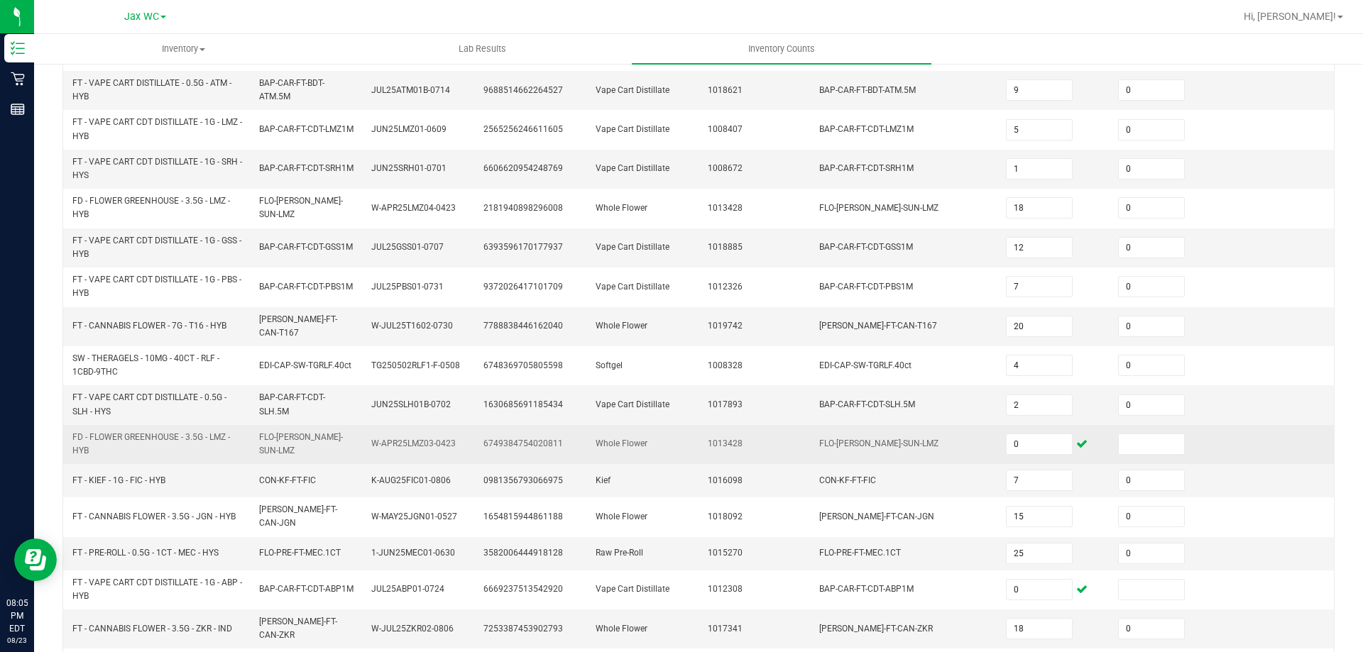
scroll to position [361, 0]
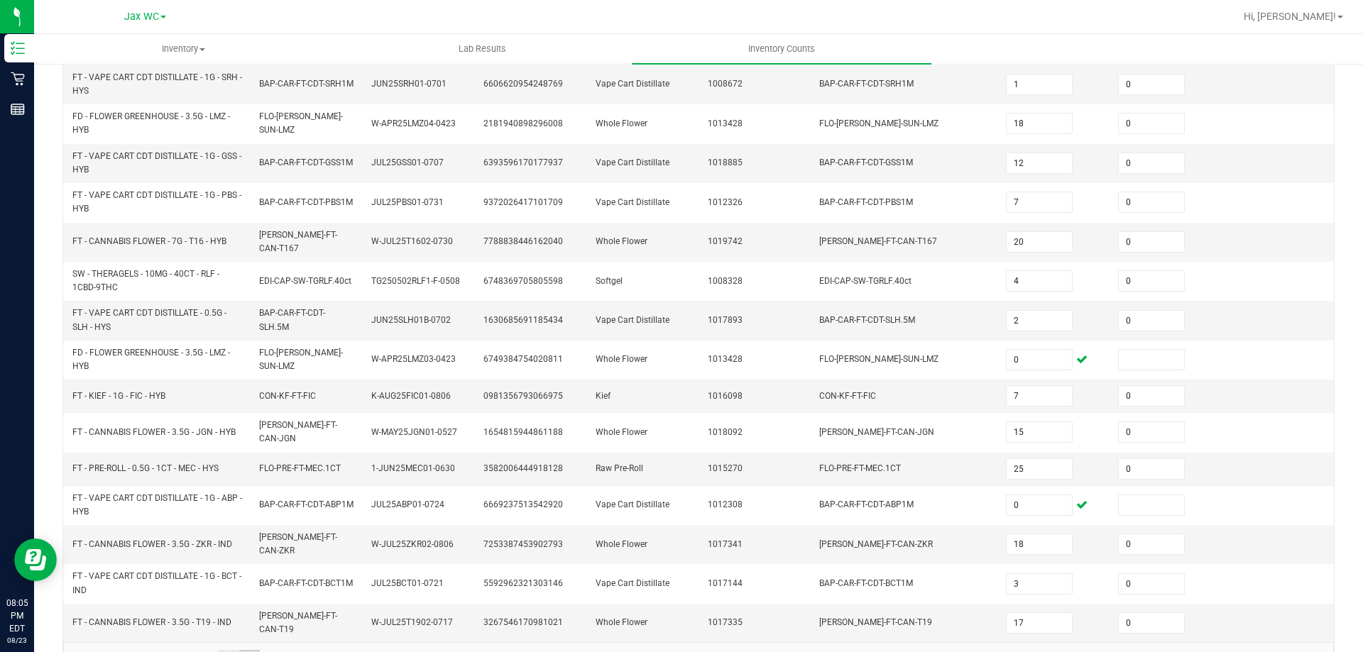
click at [249, 650] on link "16" at bounding box center [249, 660] width 21 height 21
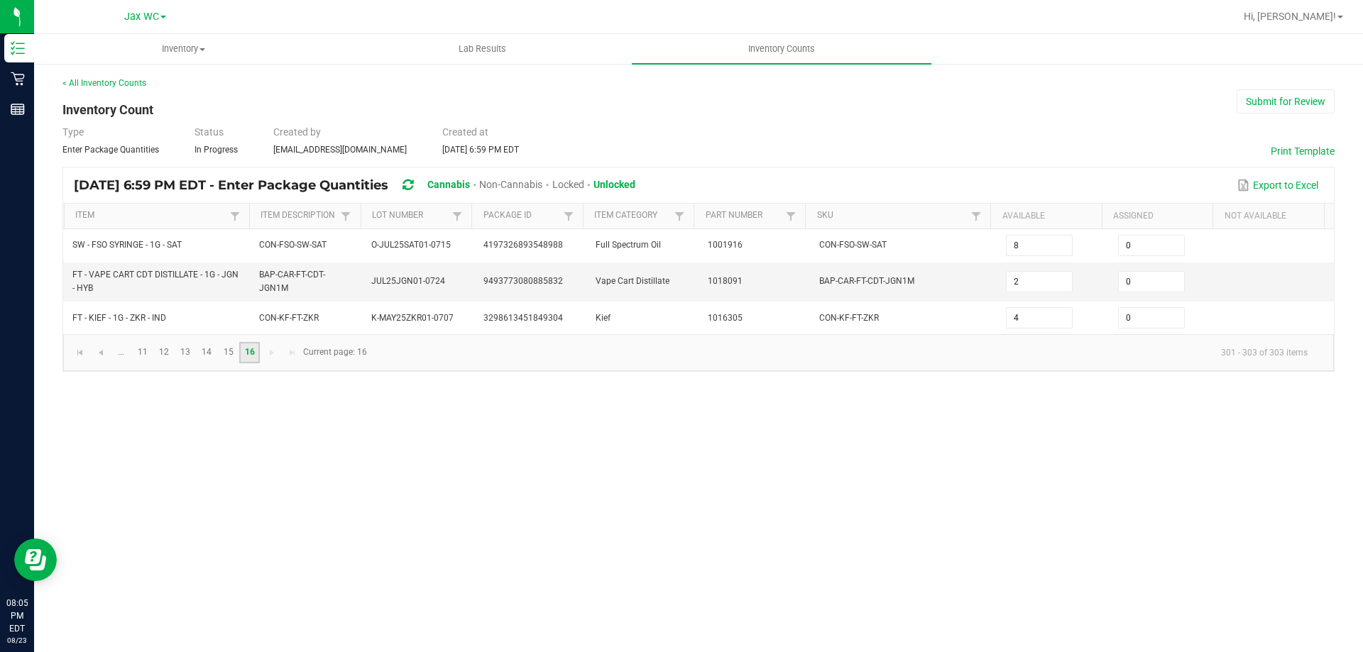
scroll to position [0, 0]
click at [518, 481] on div "Inventory All packages All inventory Waste log Lab Results Inventory Counts < A…" at bounding box center [698, 343] width 1329 height 618
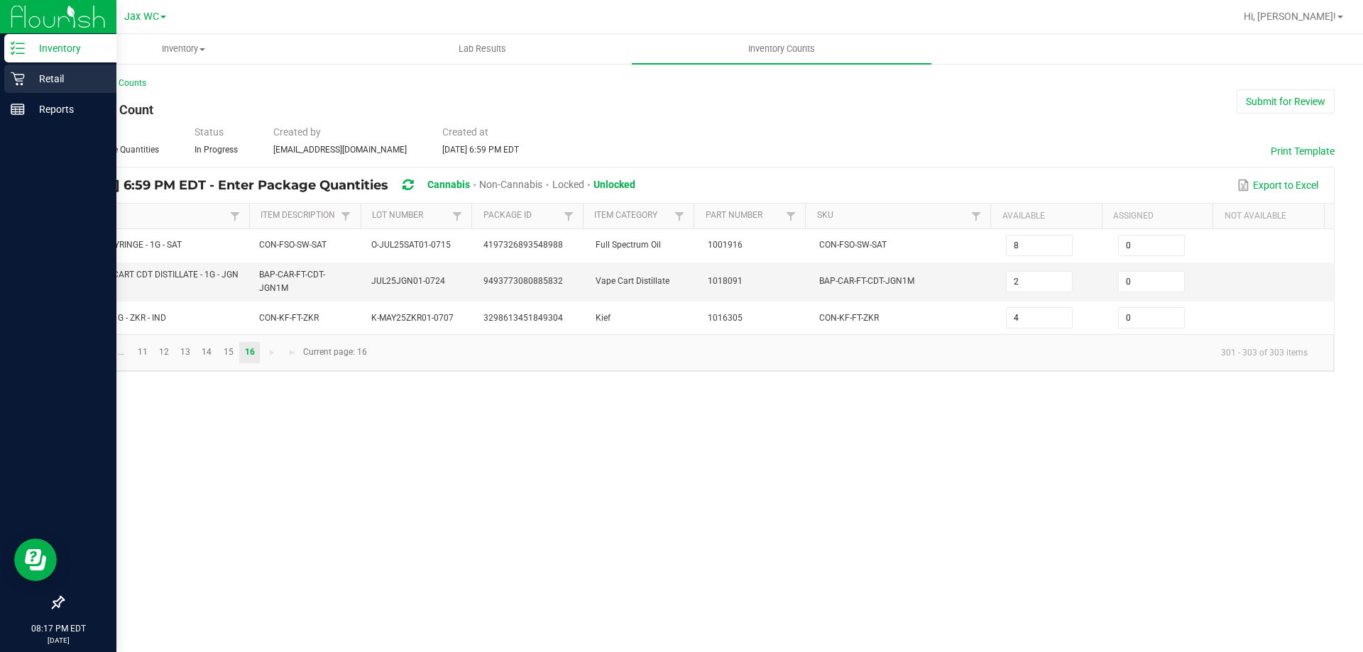
click at [28, 80] on p "Retail" at bounding box center [67, 78] width 85 height 17
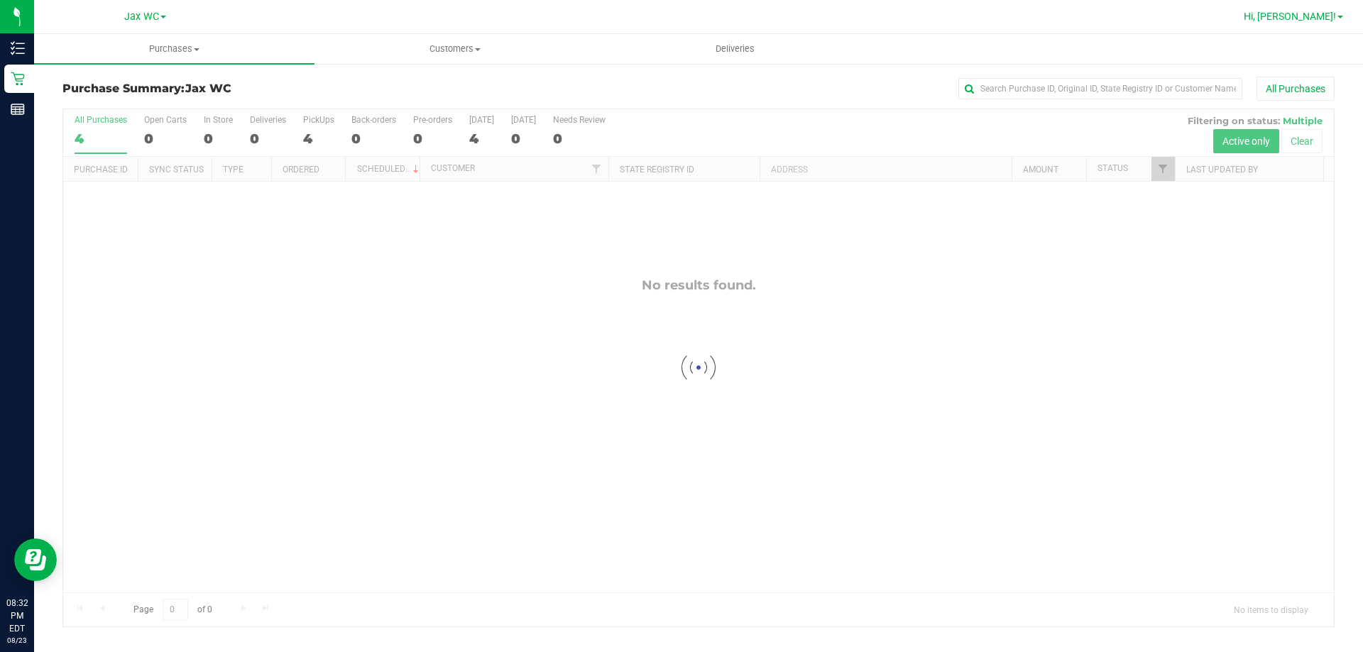
click at [1318, 18] on span "Hi, [PERSON_NAME]!" at bounding box center [1290, 16] width 92 height 11
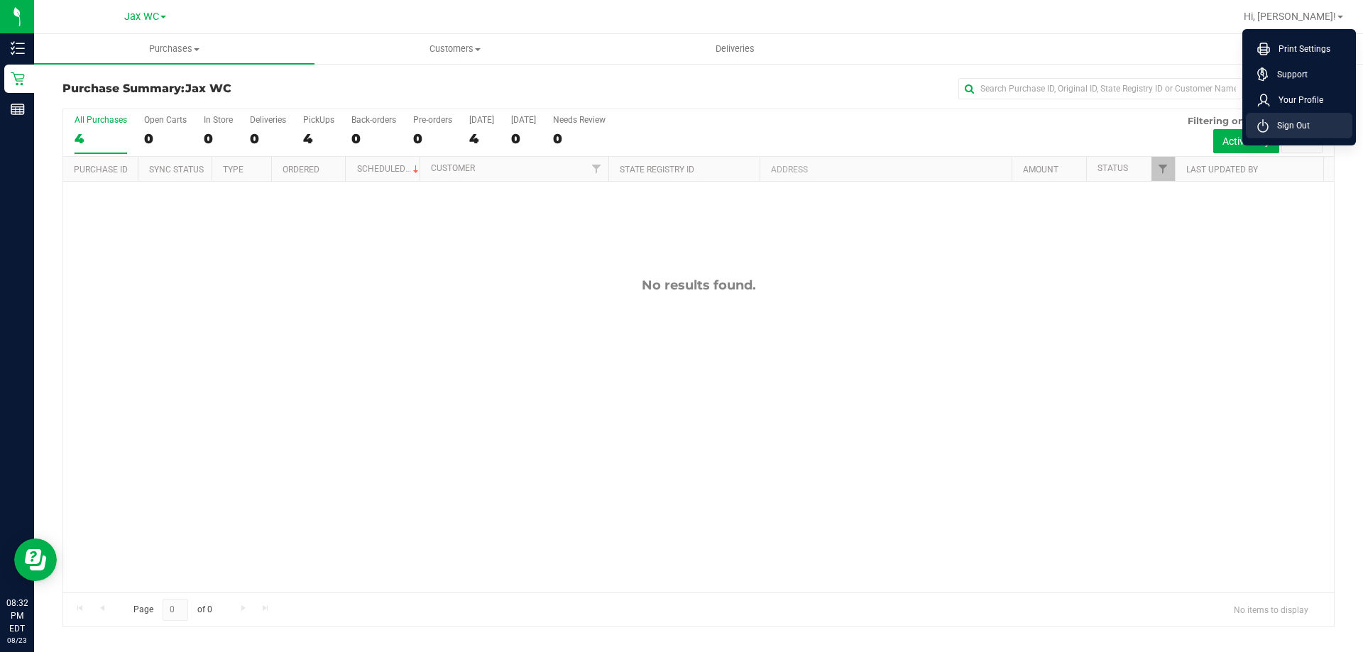
click at [1290, 128] on span "Sign Out" at bounding box center [1289, 126] width 41 height 14
